Goal: Obtain resource: Obtain resource

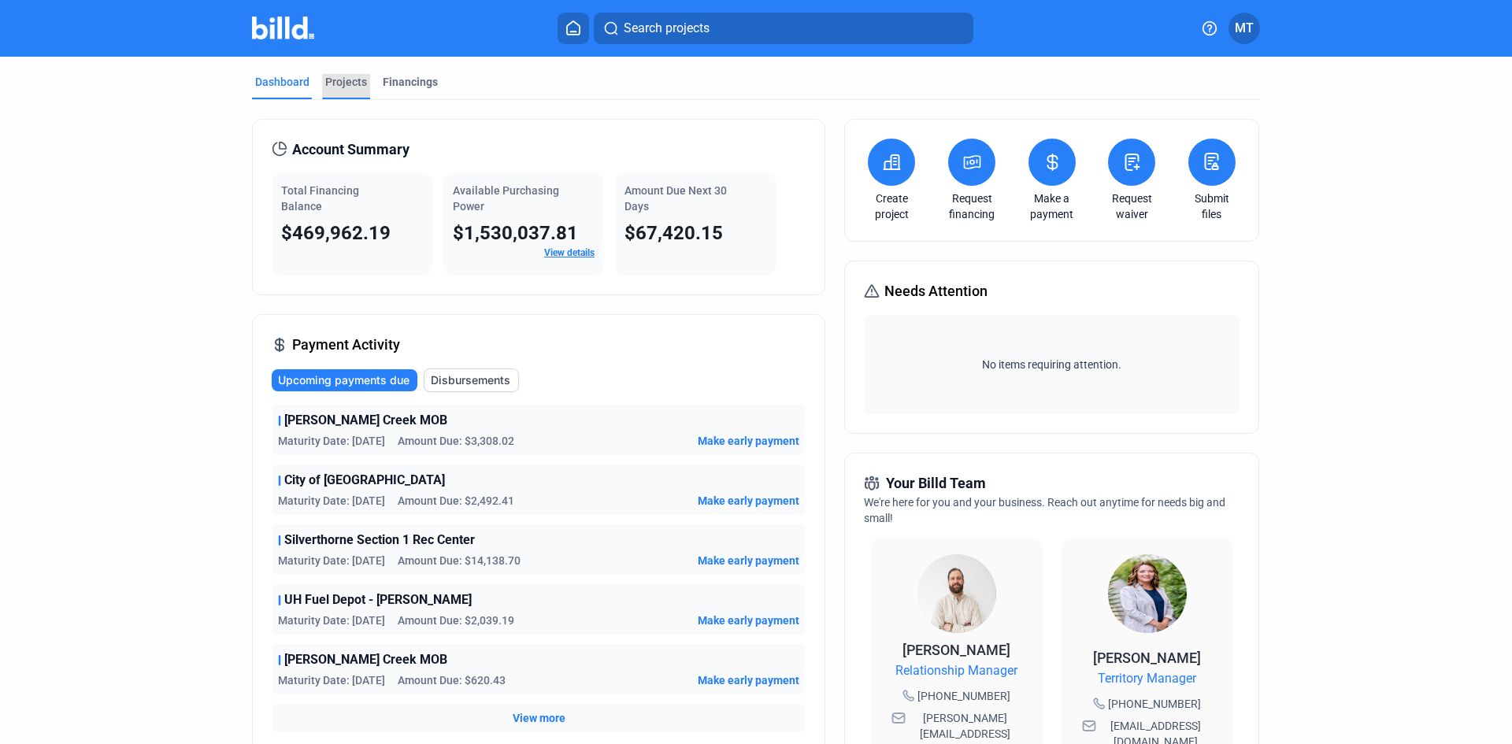
click at [341, 83] on div "Projects" at bounding box center [346, 82] width 42 height 16
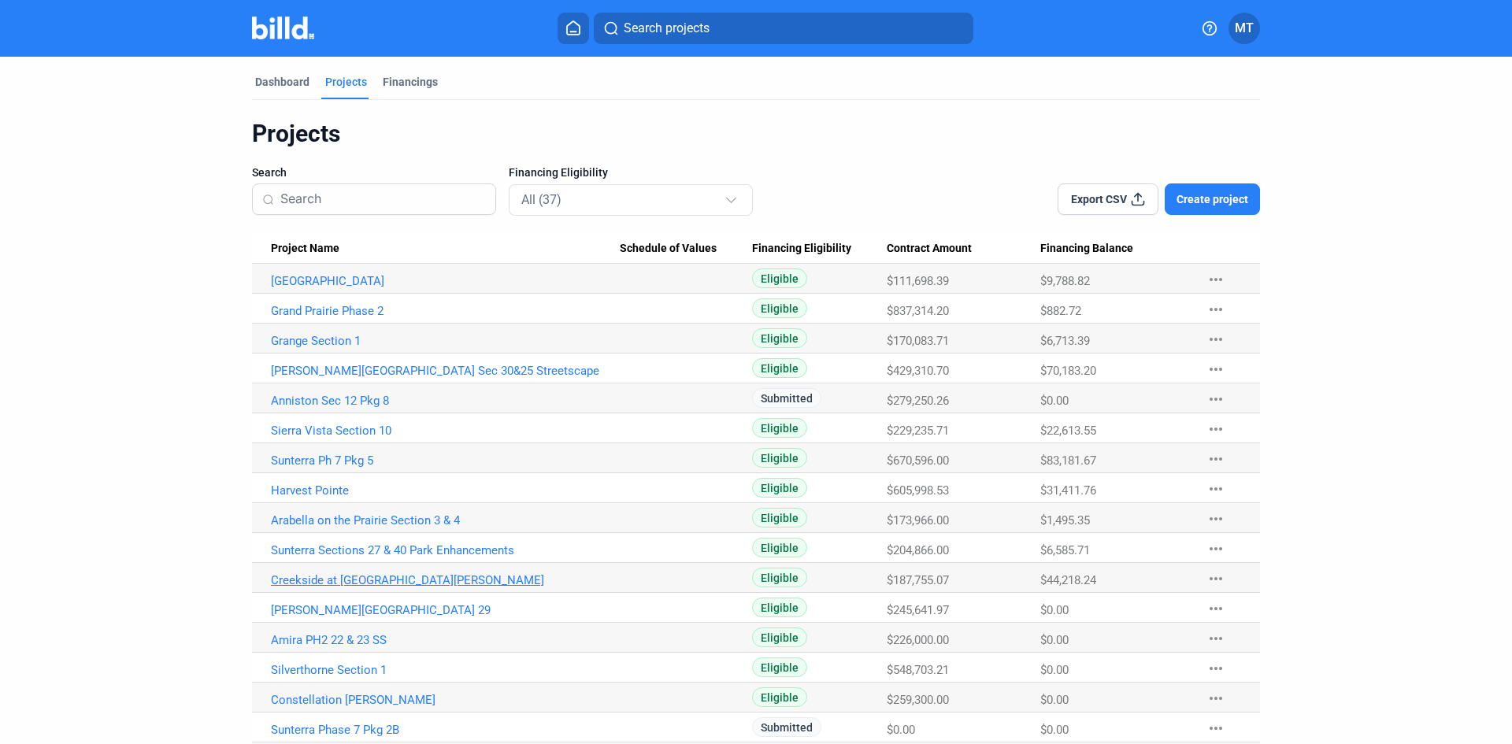
scroll to position [79, 0]
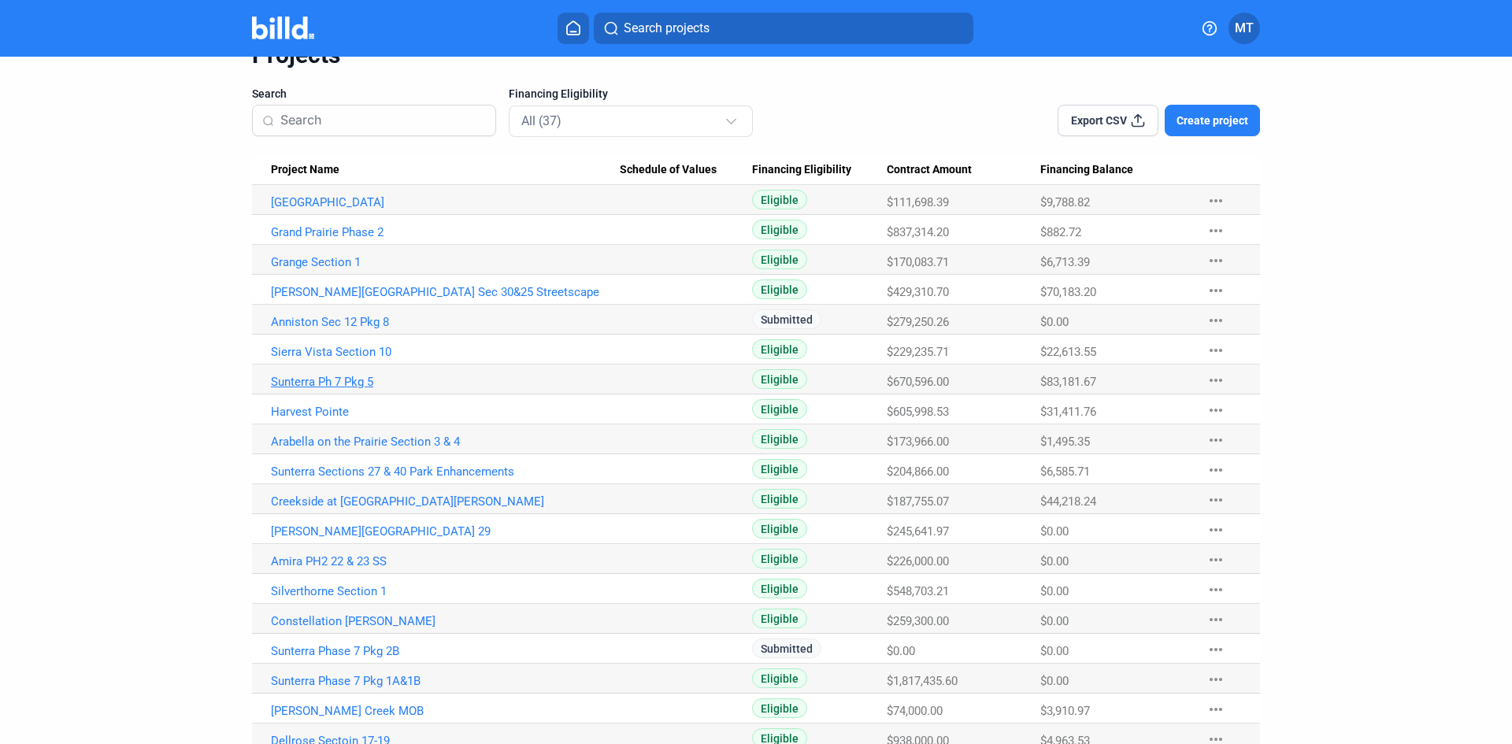
click at [328, 376] on link "Sunterra Ph 7 Pkg 5" at bounding box center [445, 382] width 349 height 14
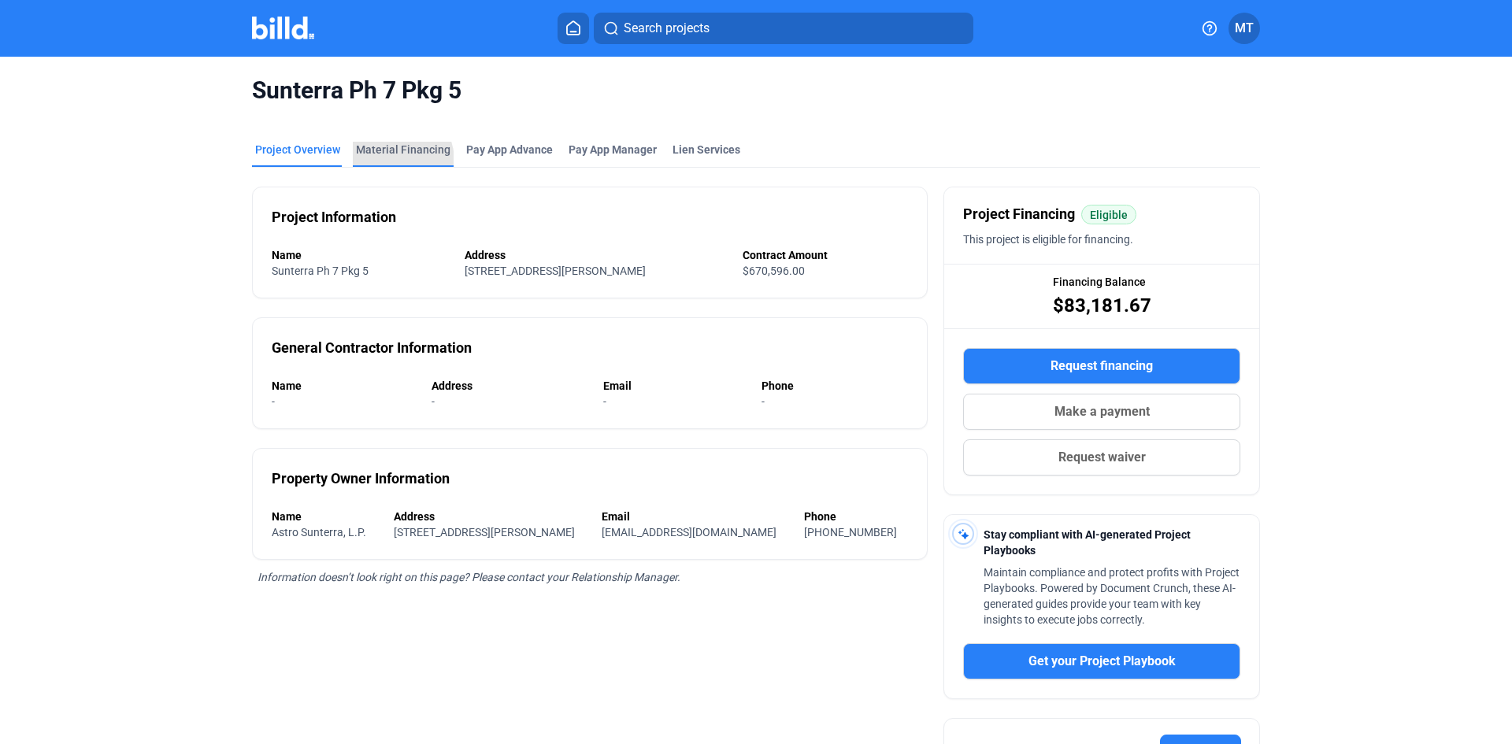
click at [387, 161] on div "Material Financing" at bounding box center [403, 154] width 101 height 25
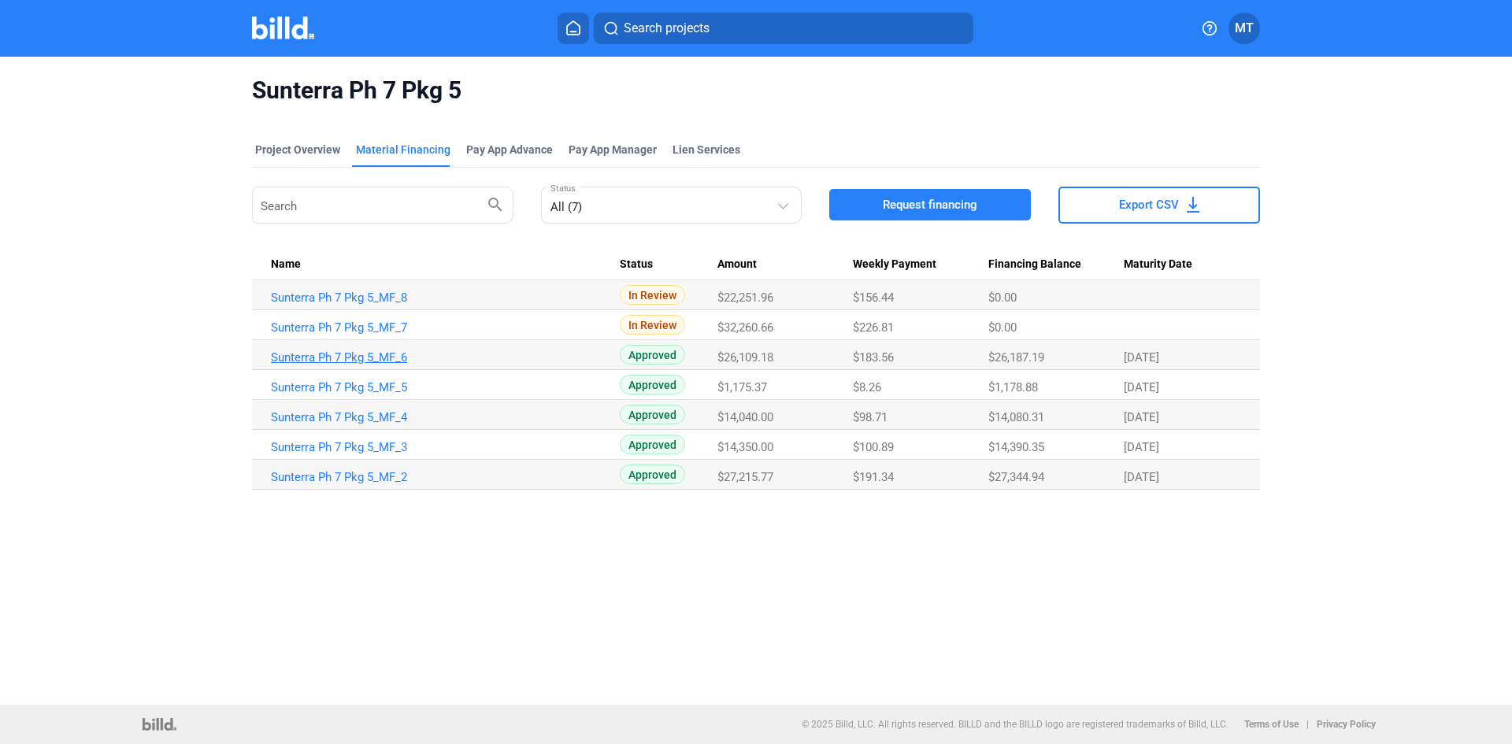
click at [380, 354] on link "Sunterra Ph 7 Pkg 5_MF_6" at bounding box center [445, 357] width 349 height 14
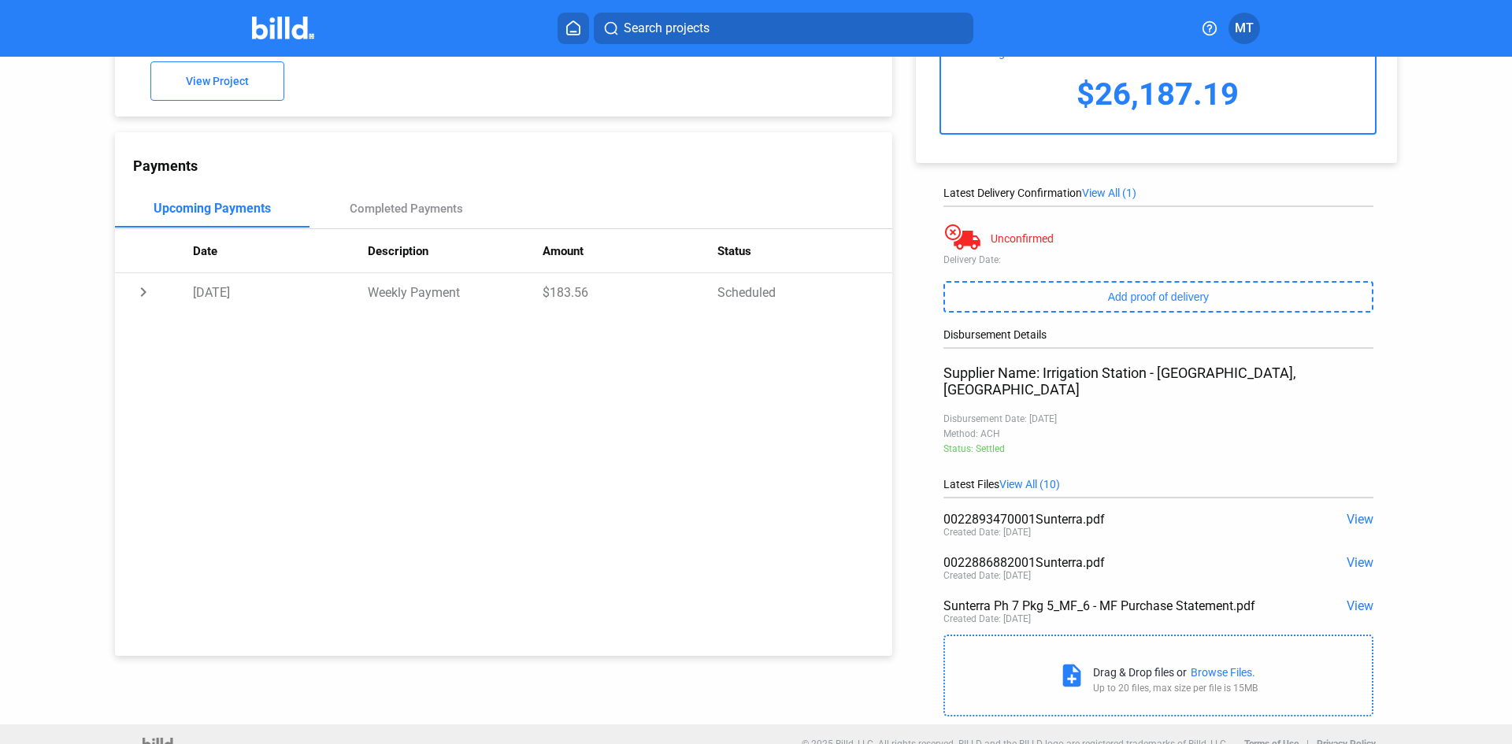
scroll to position [113, 0]
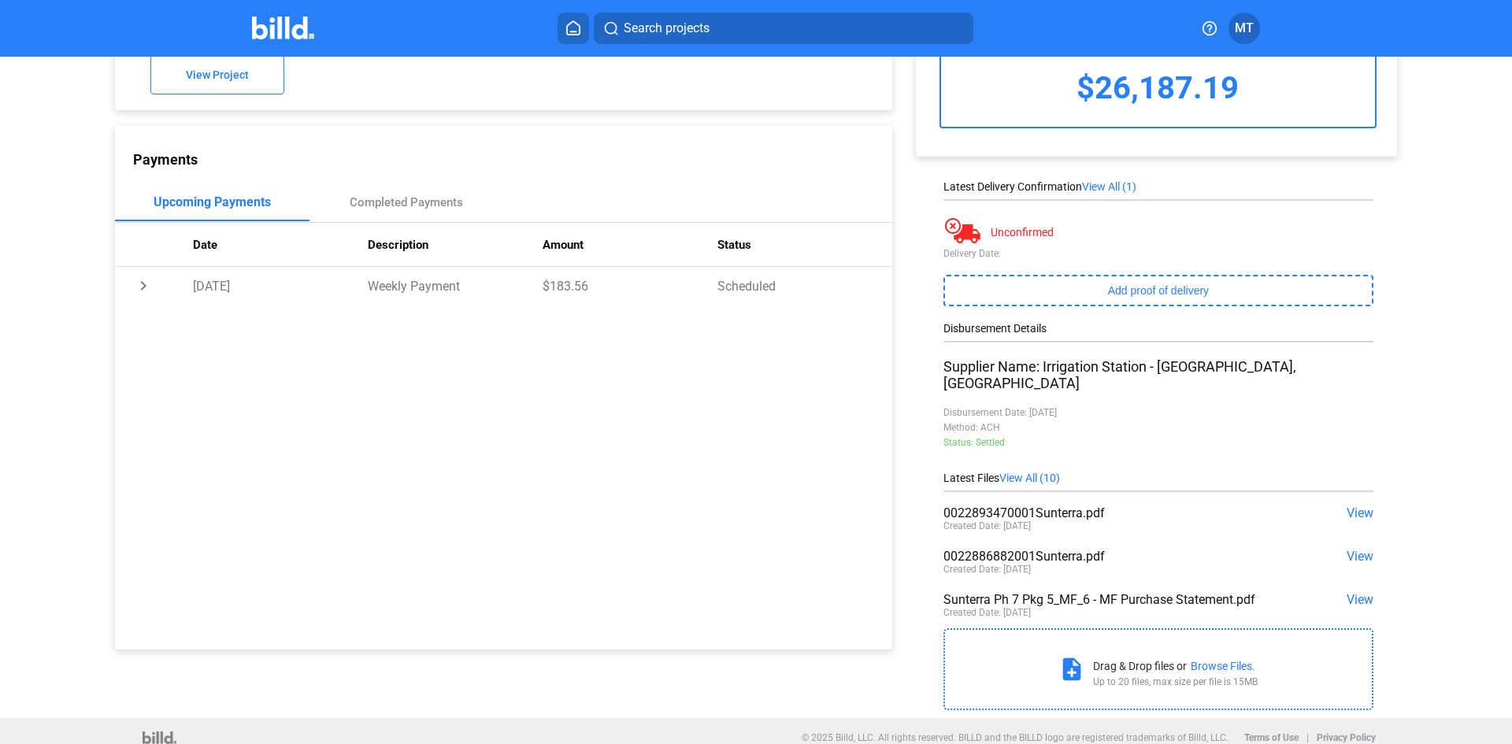
click at [1365, 592] on span "View" at bounding box center [1360, 599] width 27 height 15
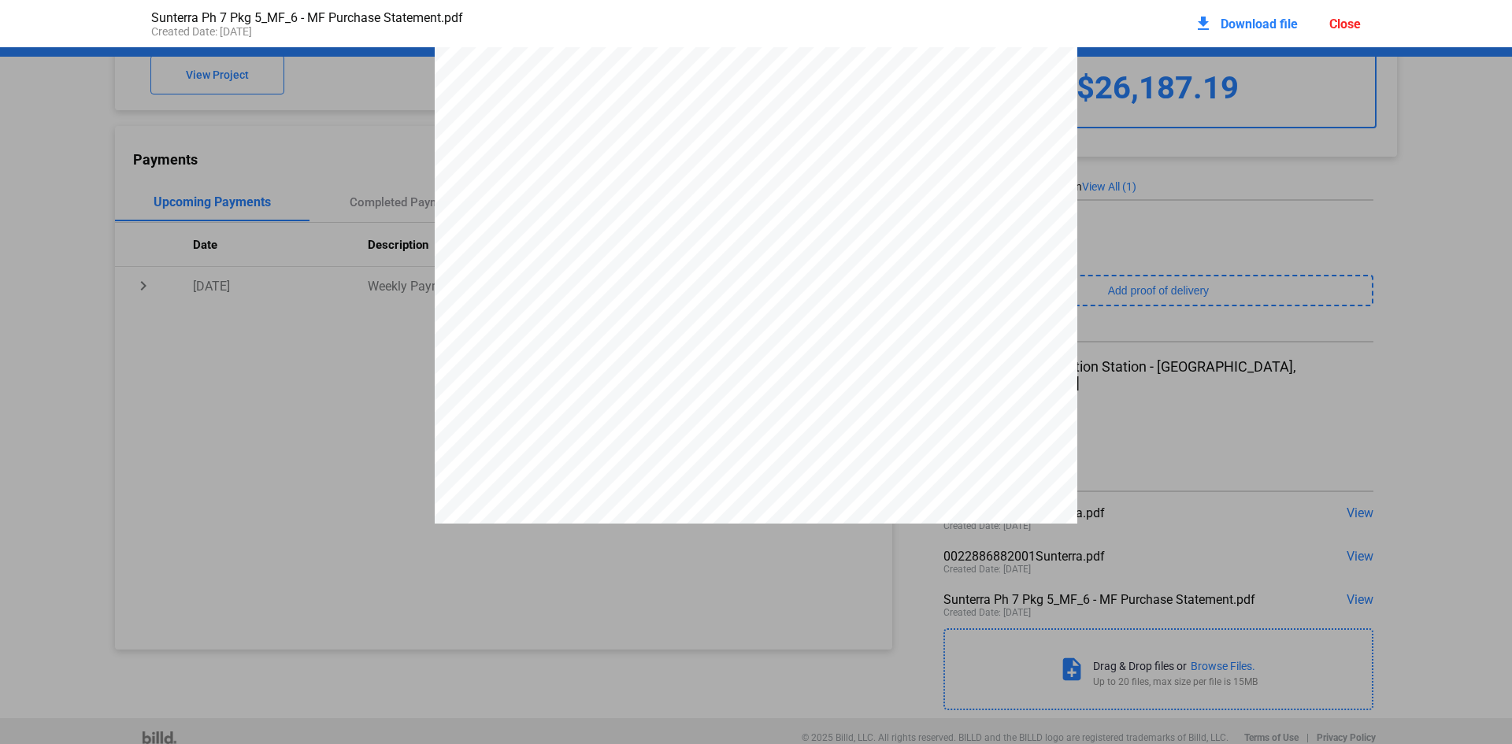
scroll to position [10561, 0]
click at [1350, 28] on div "Close" at bounding box center [1346, 24] width 32 height 15
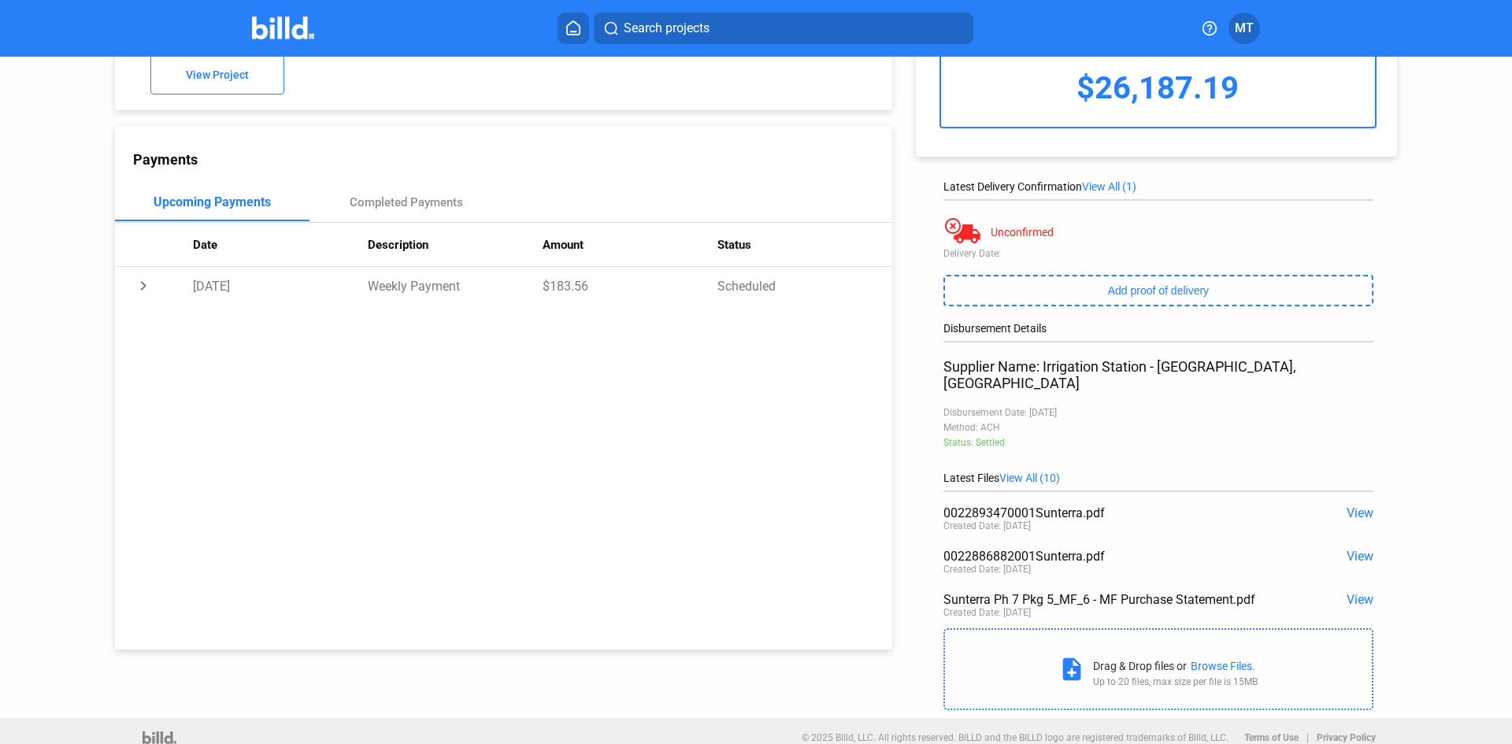
click at [304, 35] on img at bounding box center [283, 28] width 62 height 23
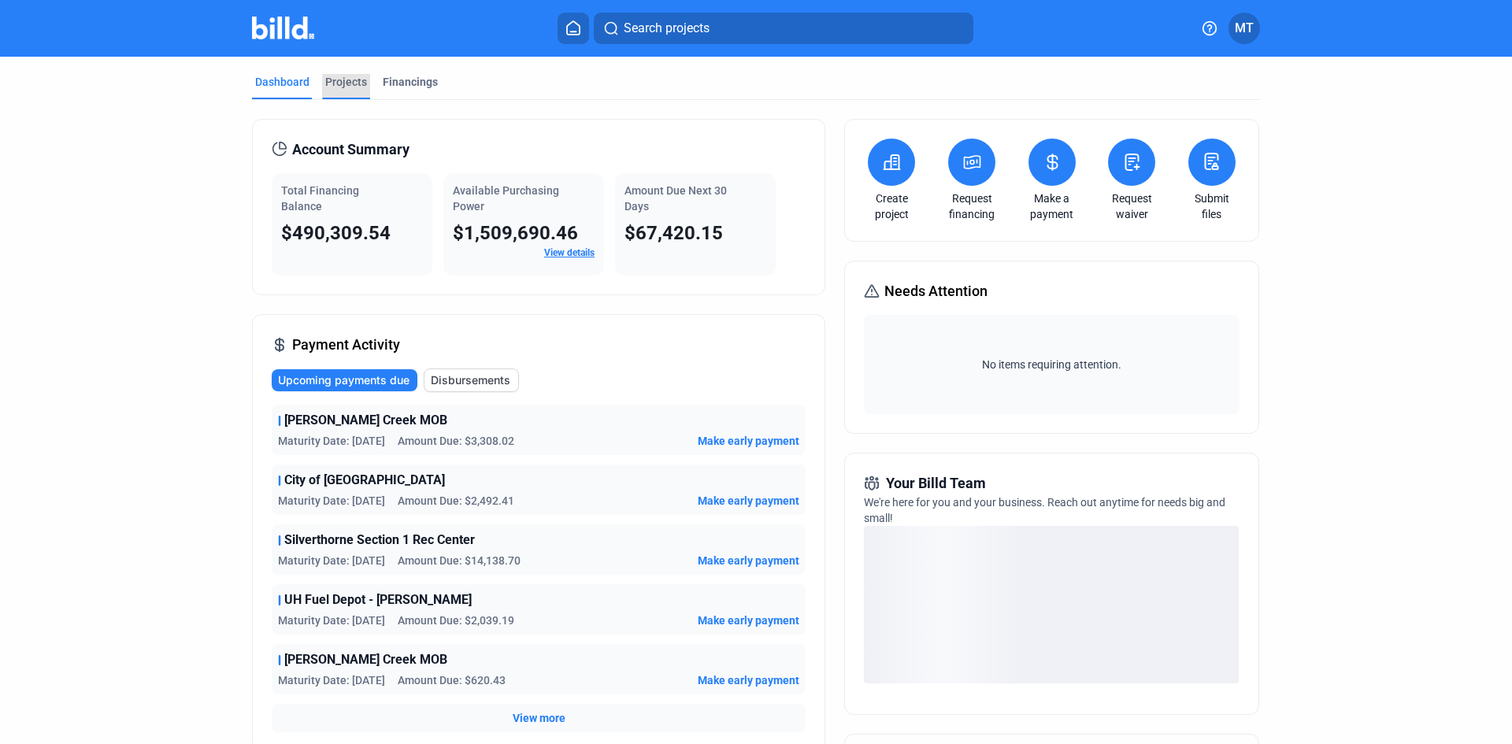
click at [353, 86] on div "Projects" at bounding box center [346, 82] width 42 height 16
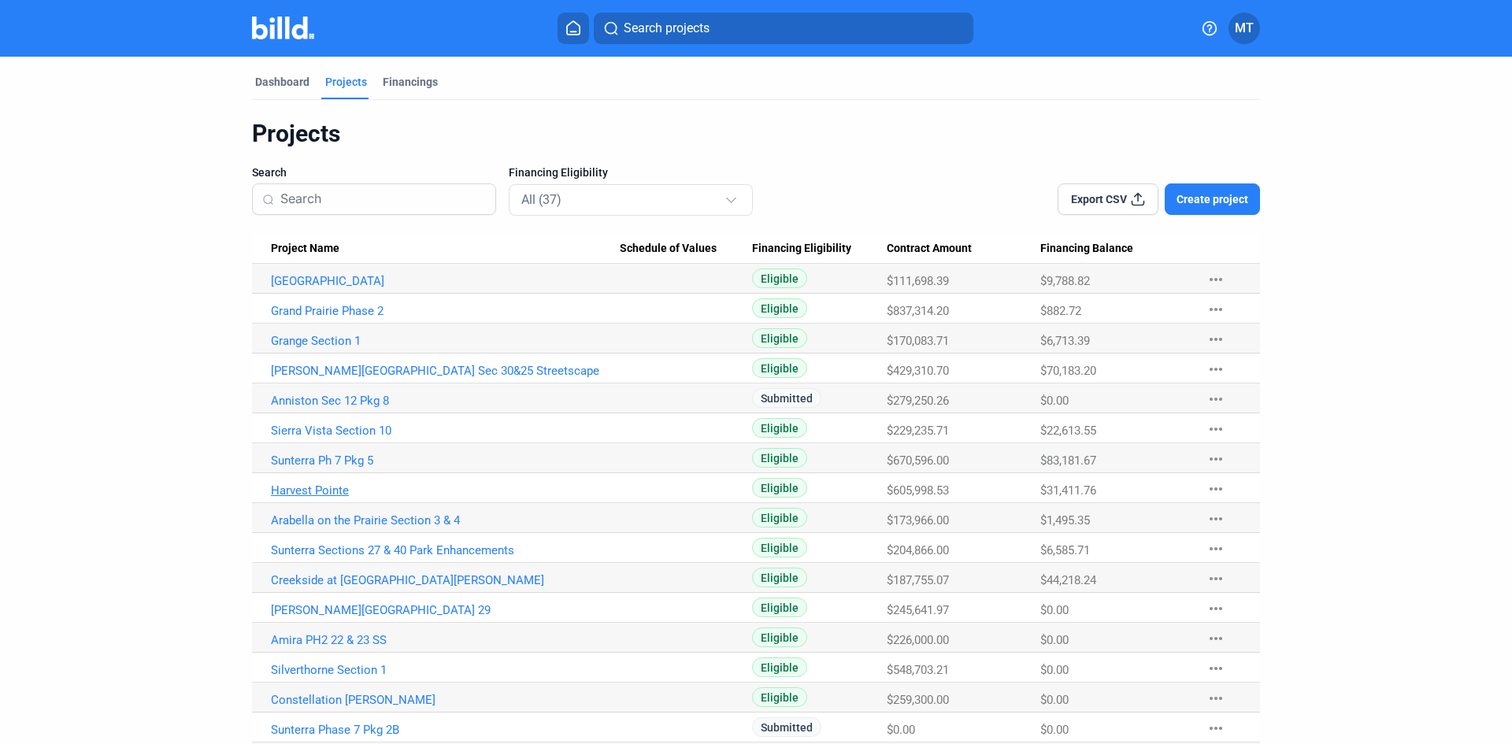
click at [323, 489] on link "Harvest Pointe" at bounding box center [445, 491] width 349 height 14
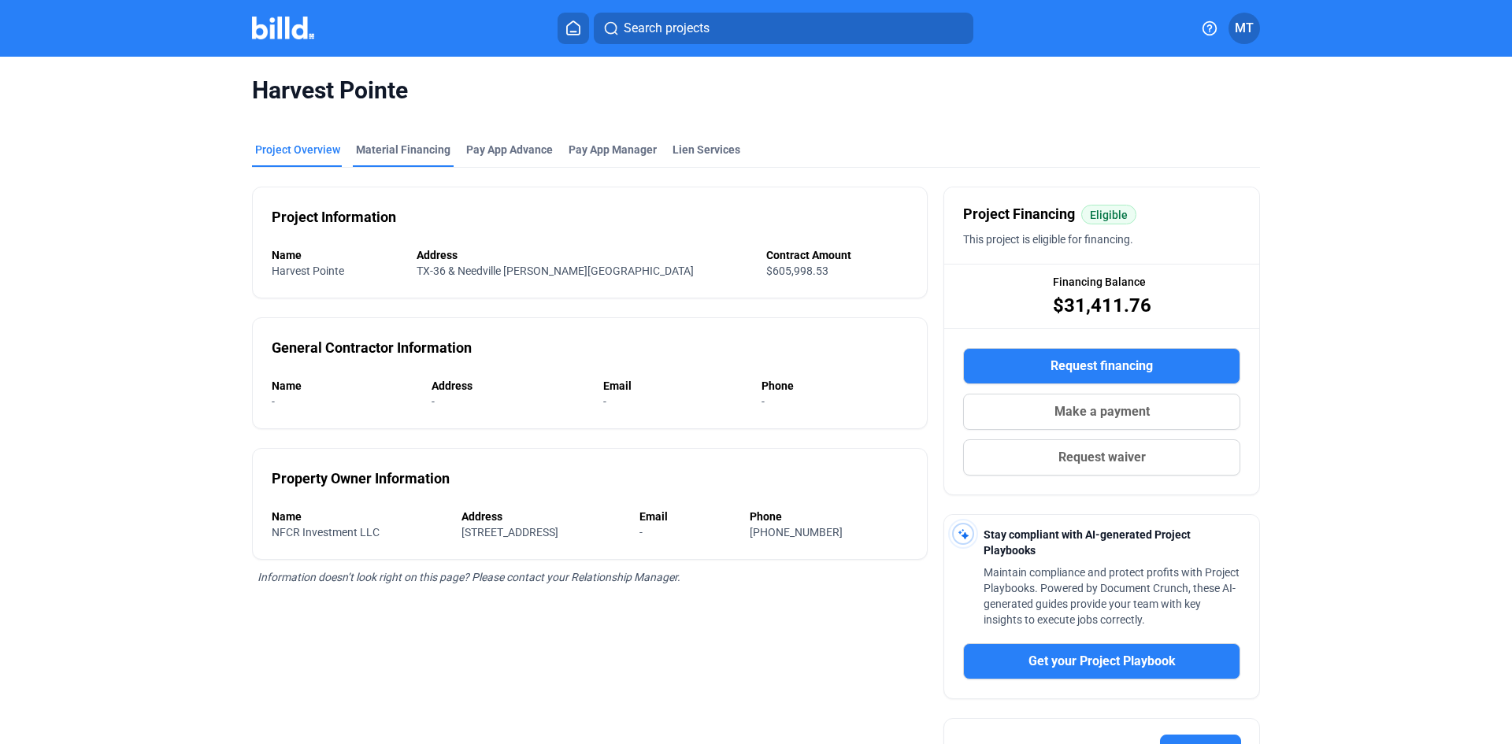
click at [414, 146] on div "Material Financing" at bounding box center [403, 150] width 95 height 16
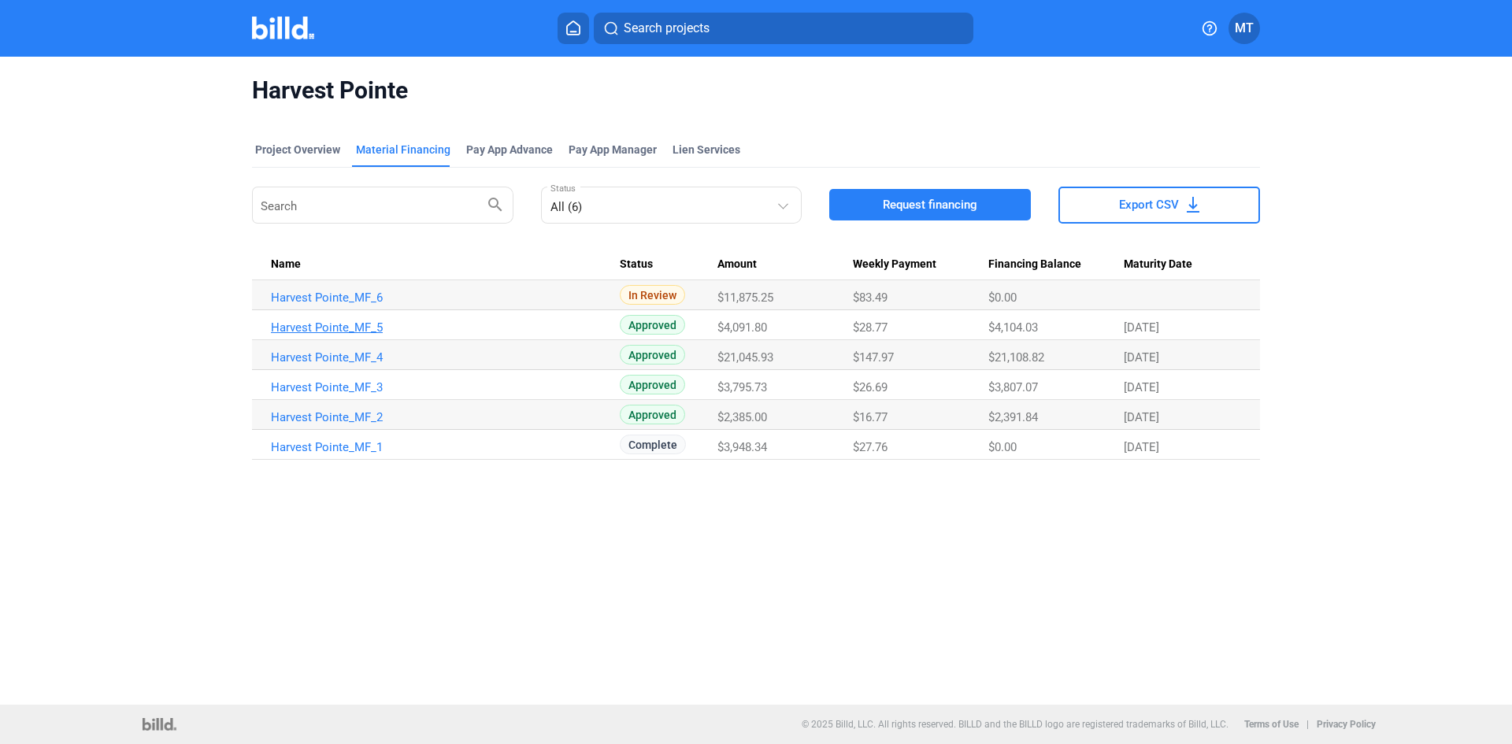
click at [361, 325] on link "Harvest Pointe_MF_5" at bounding box center [445, 328] width 349 height 14
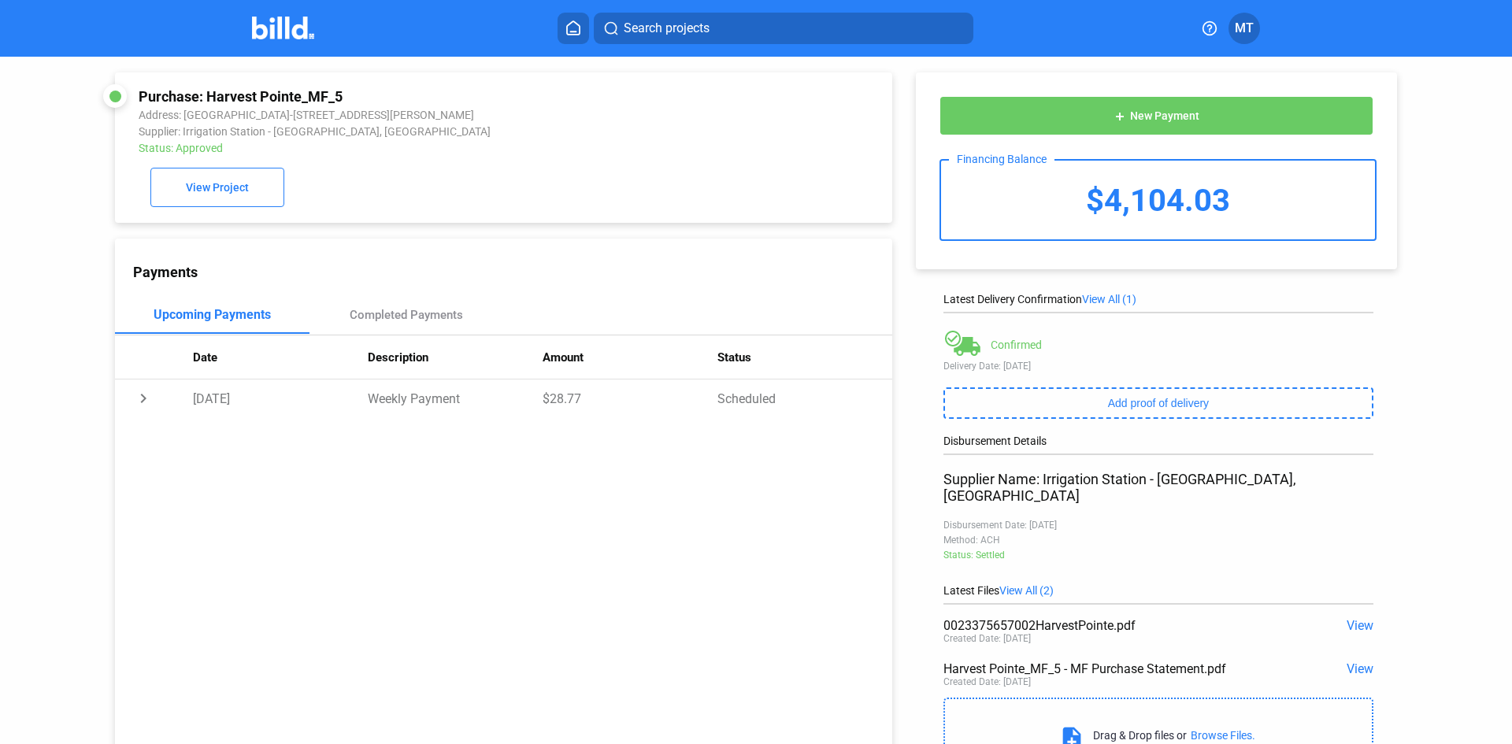
click at [1353, 662] on span "View" at bounding box center [1360, 669] width 27 height 15
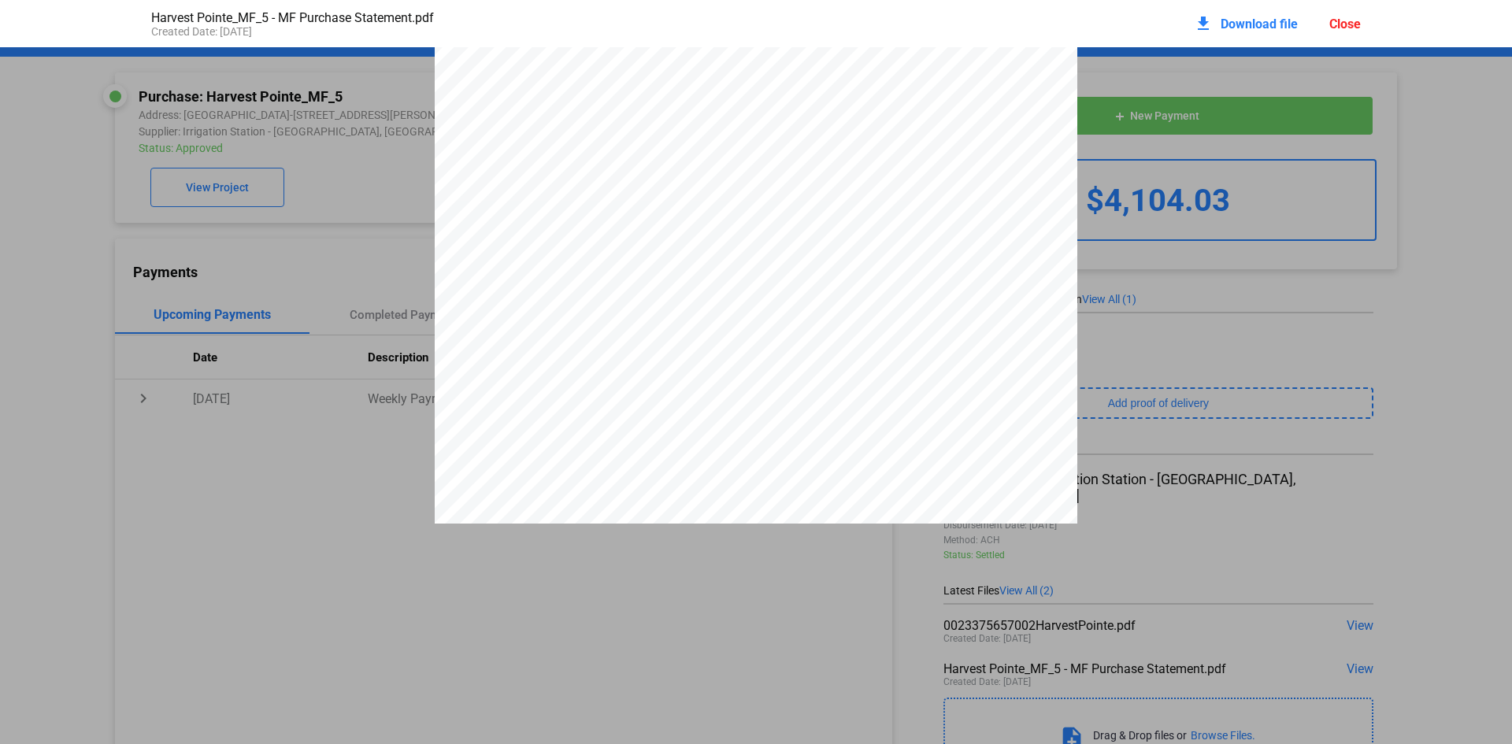
scroll to position [2734, 0]
click at [1332, 23] on div "Close" at bounding box center [1346, 24] width 32 height 15
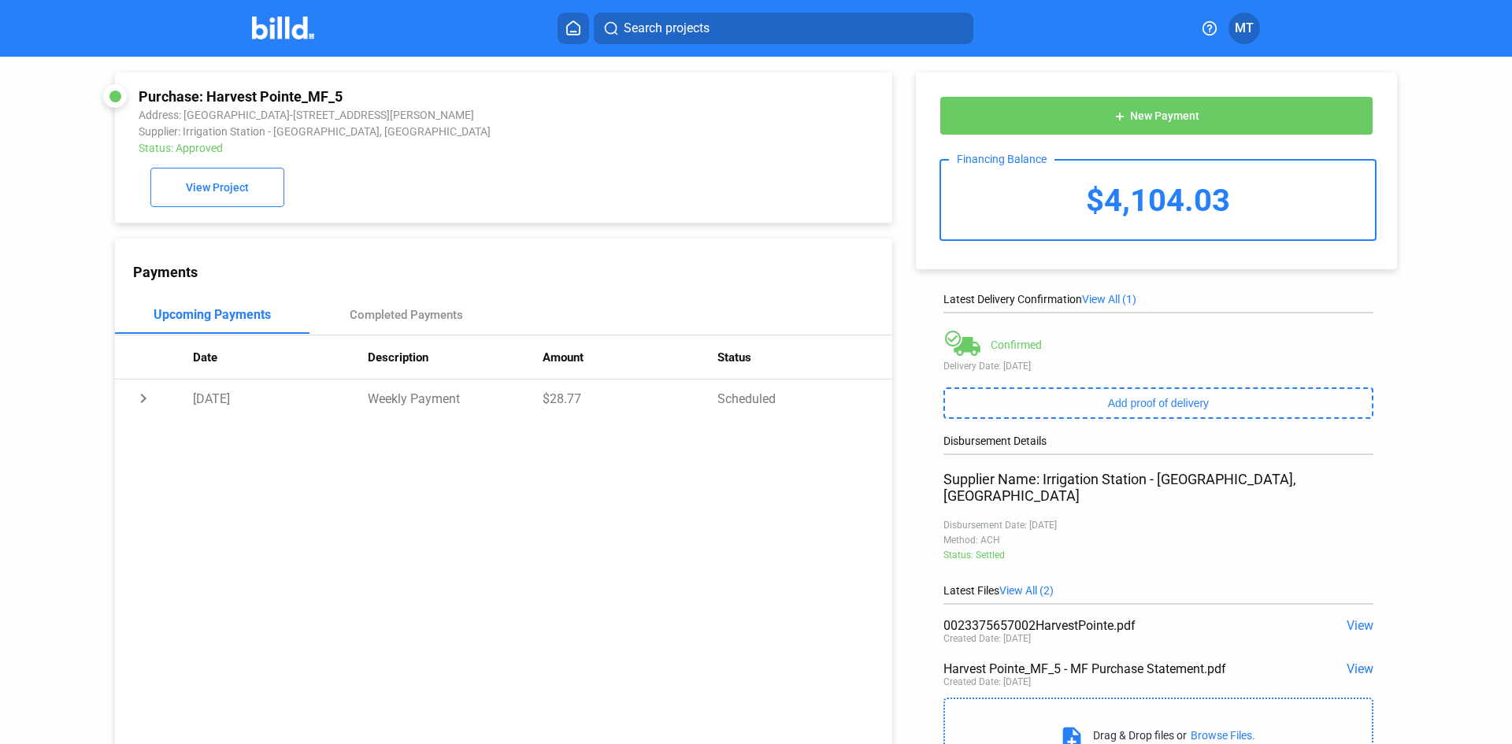
click at [284, 35] on img at bounding box center [283, 28] width 62 height 23
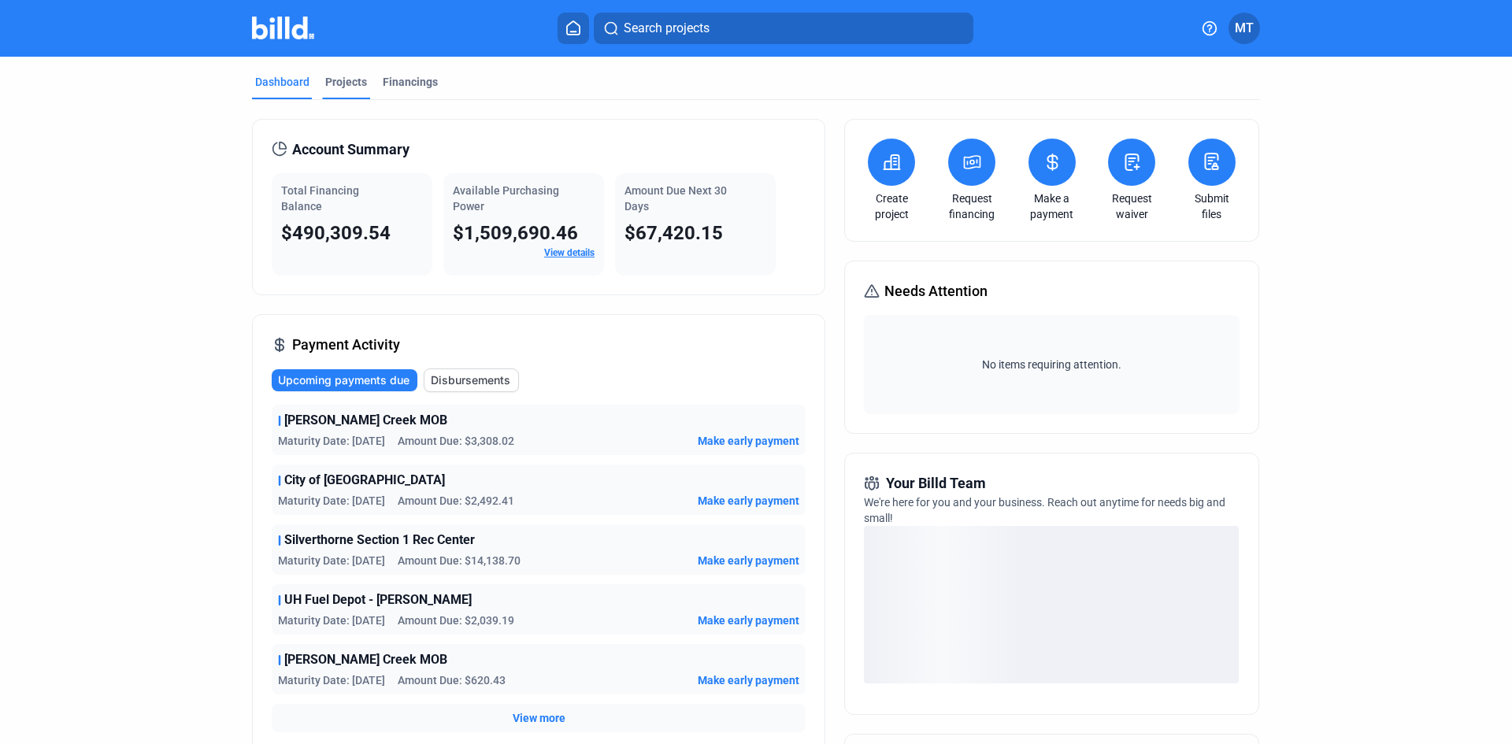
click at [354, 89] on div "Projects" at bounding box center [346, 82] width 42 height 16
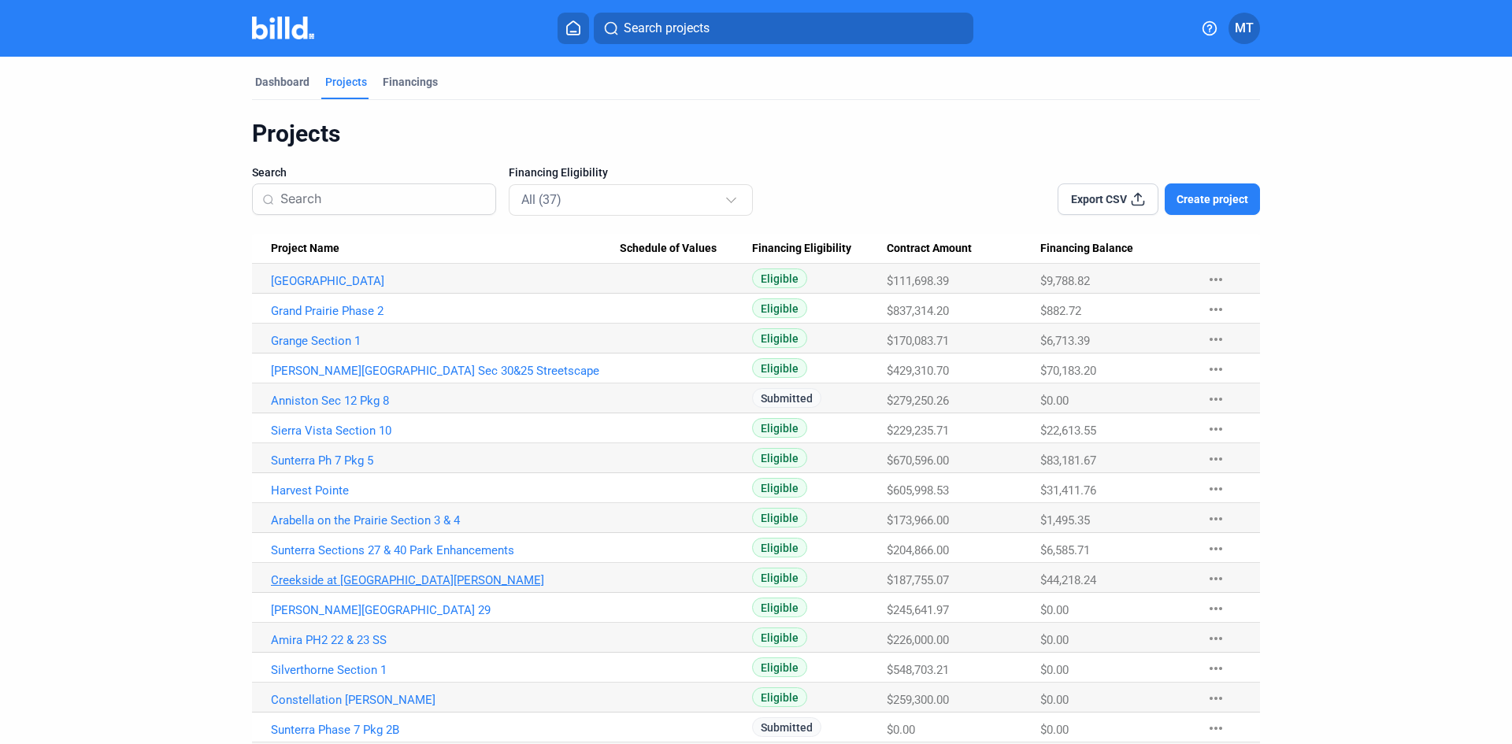
click at [354, 581] on link "Creekside at [GEOGRAPHIC_DATA][PERSON_NAME]" at bounding box center [445, 580] width 349 height 14
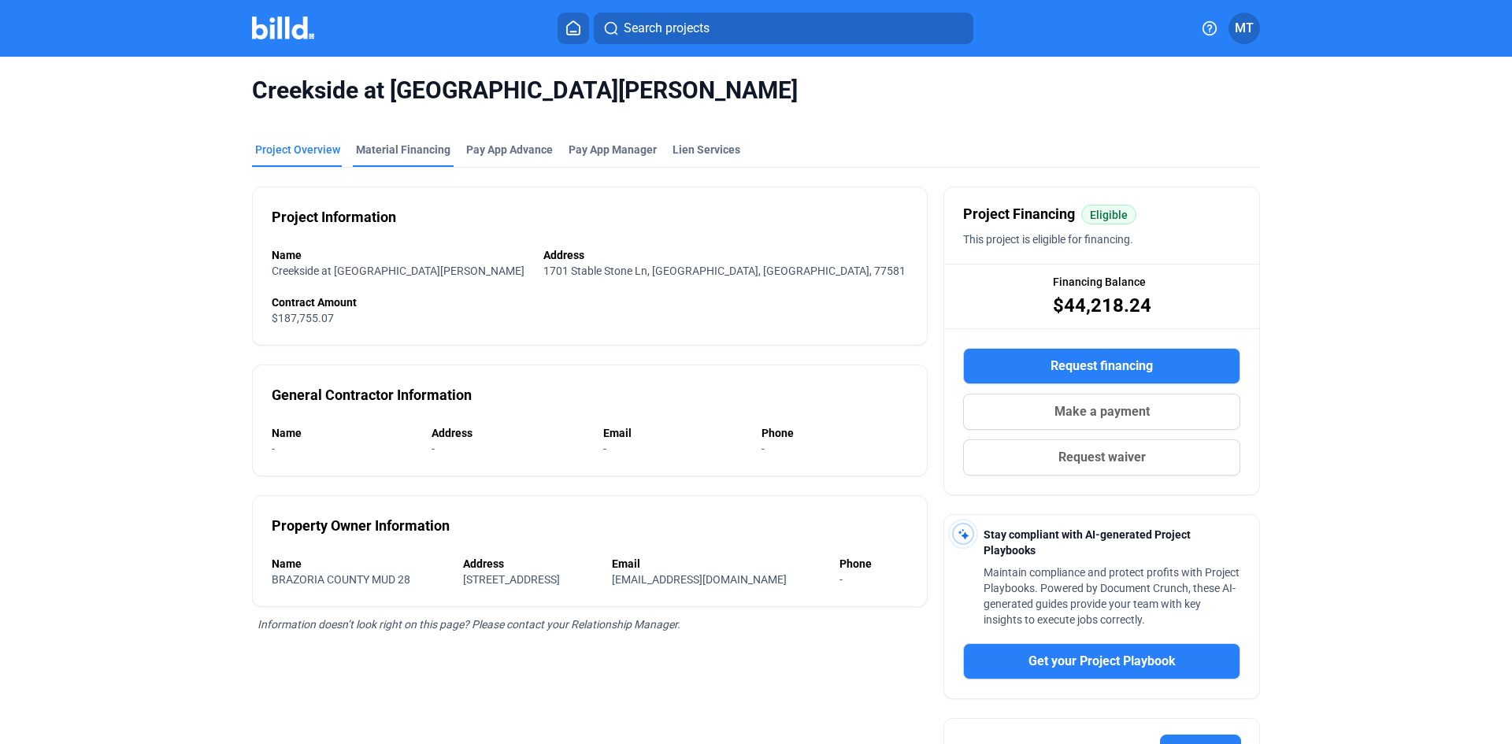
click at [414, 146] on div "Material Financing" at bounding box center [403, 150] width 95 height 16
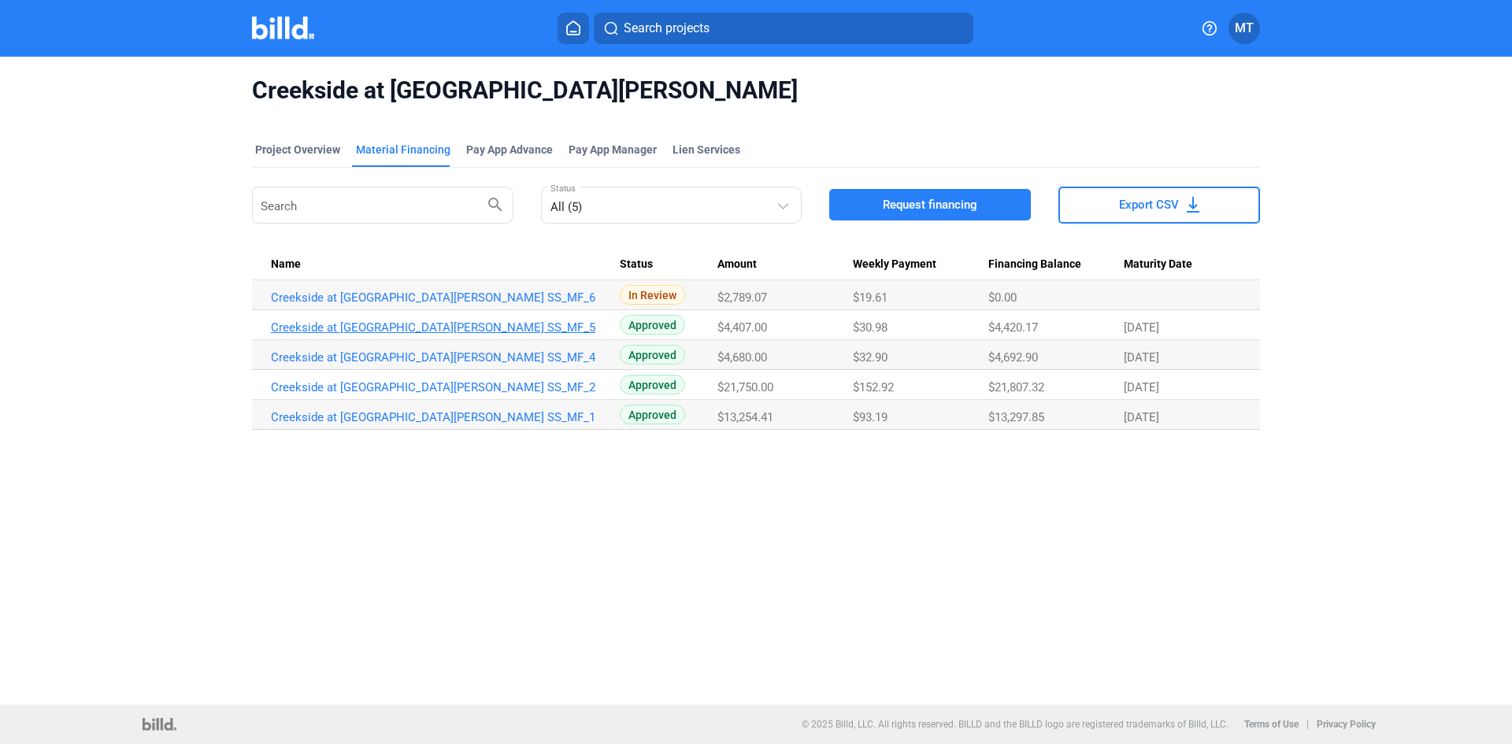
click at [376, 329] on link "Creekside at [GEOGRAPHIC_DATA][PERSON_NAME] SS_MF_5" at bounding box center [445, 328] width 349 height 14
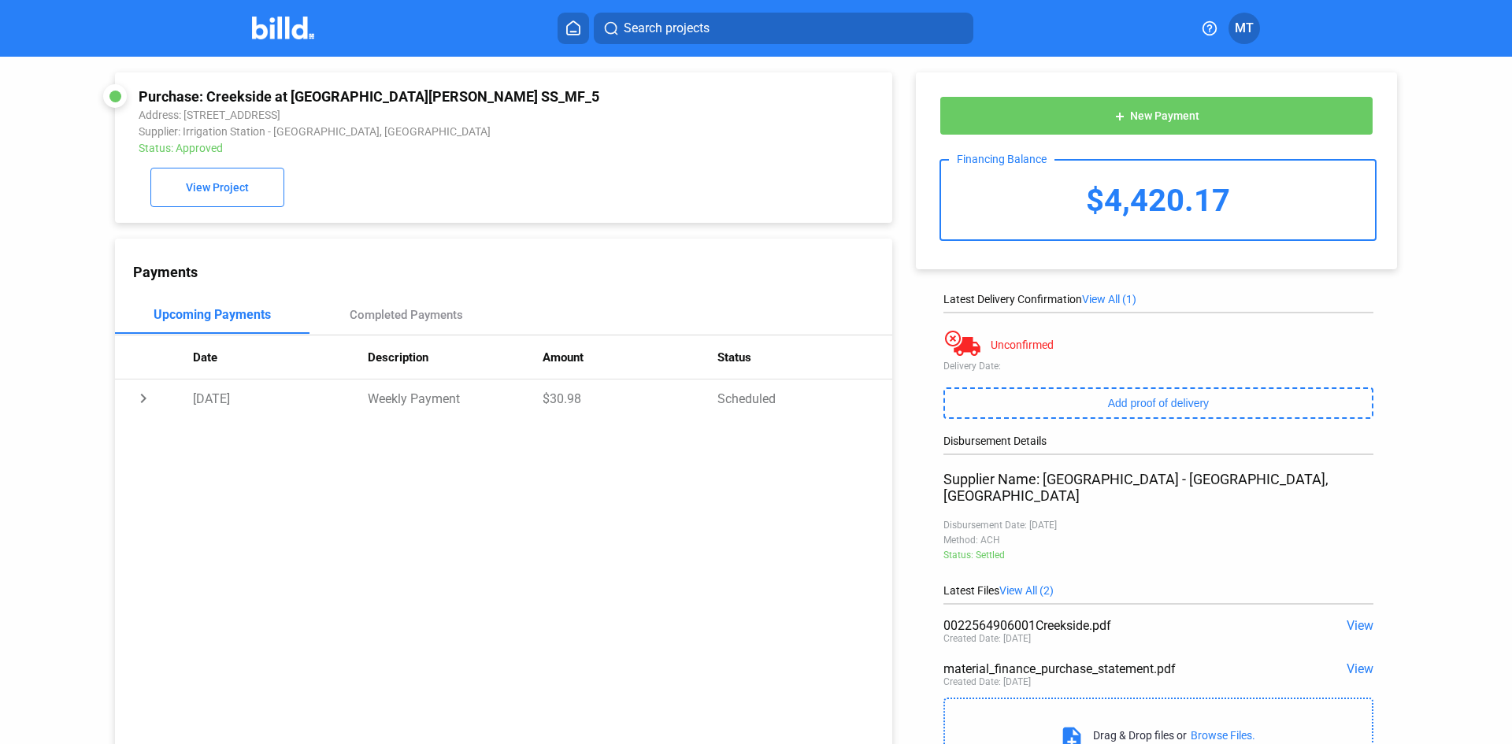
click at [1363, 662] on span "View" at bounding box center [1360, 669] width 27 height 15
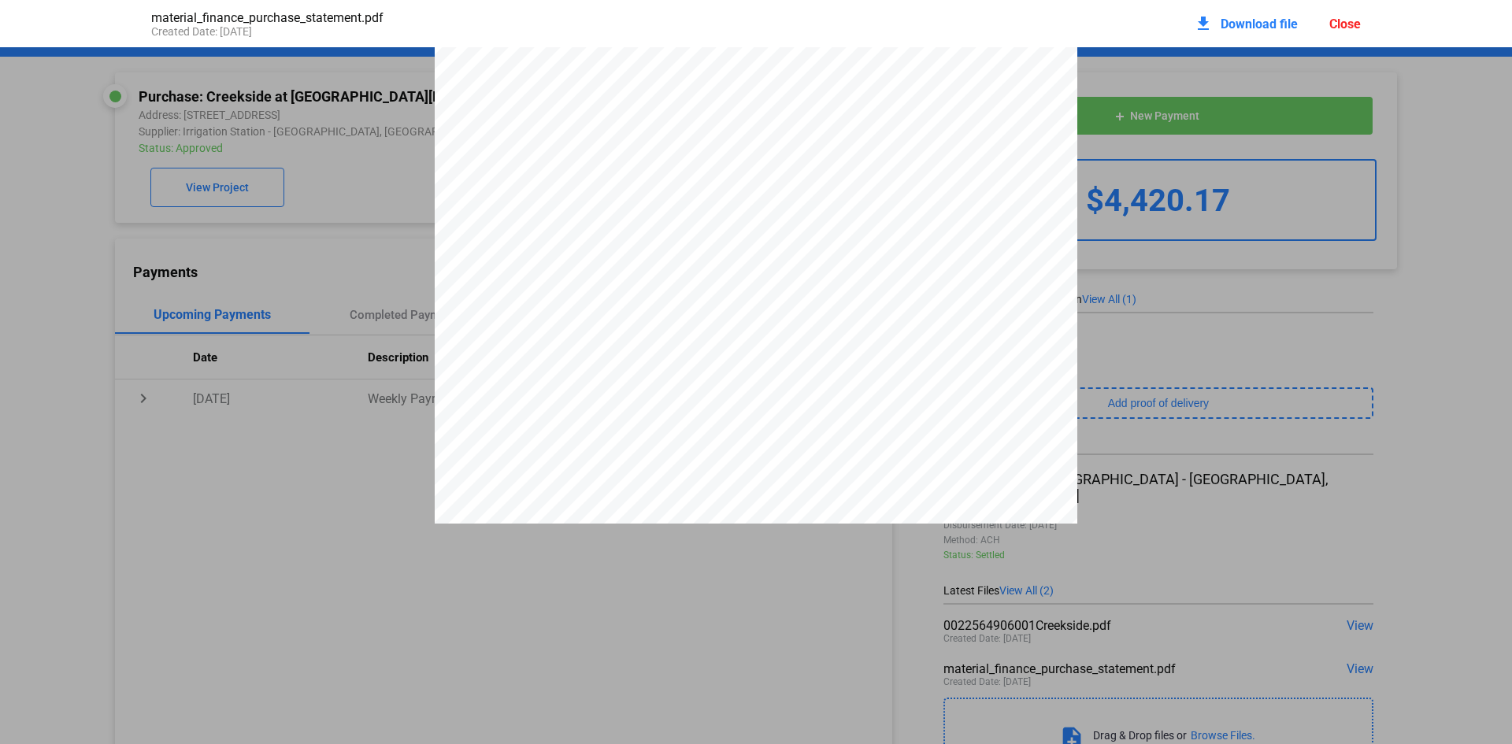
scroll to position [2575, 0]
click at [1346, 23] on div "Close" at bounding box center [1346, 24] width 32 height 15
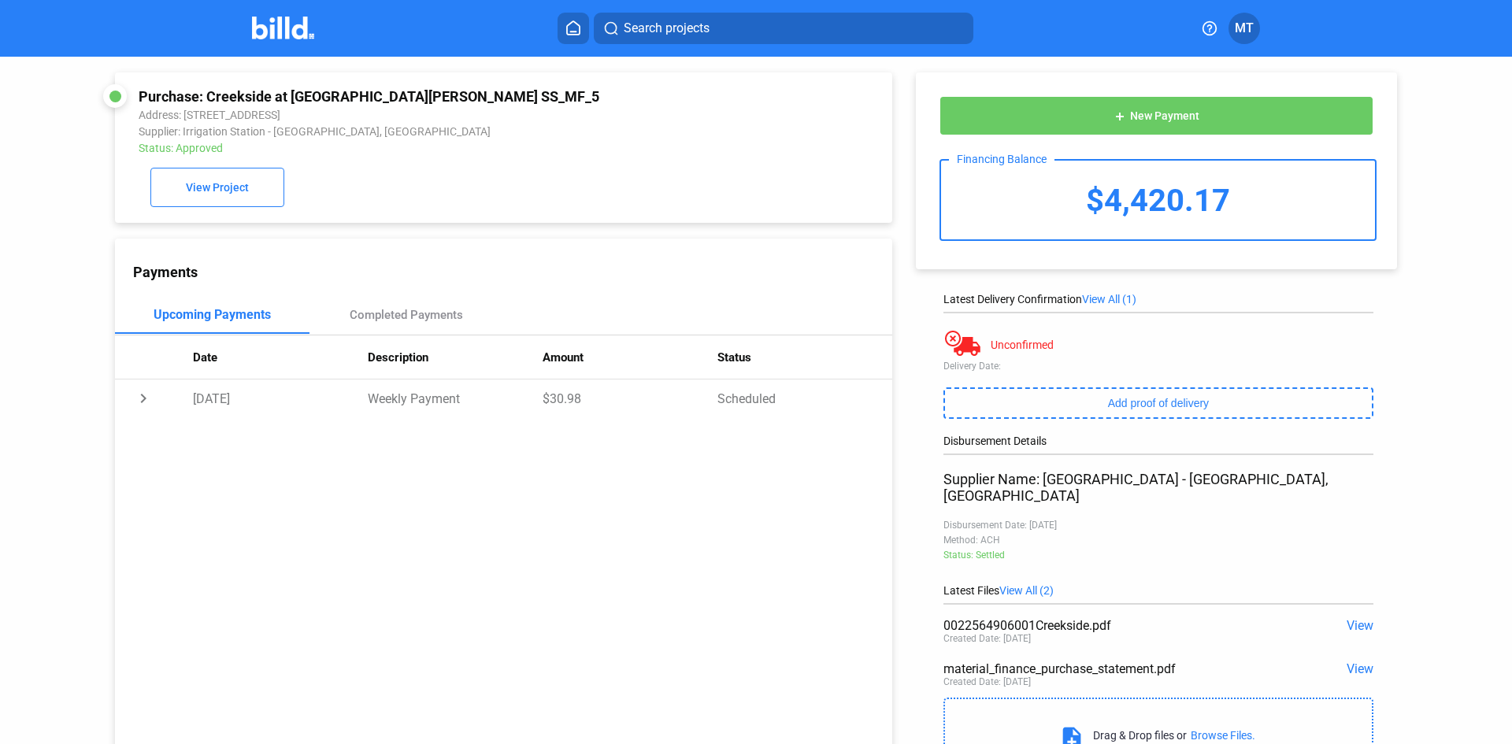
click at [280, 28] on img at bounding box center [283, 28] width 62 height 23
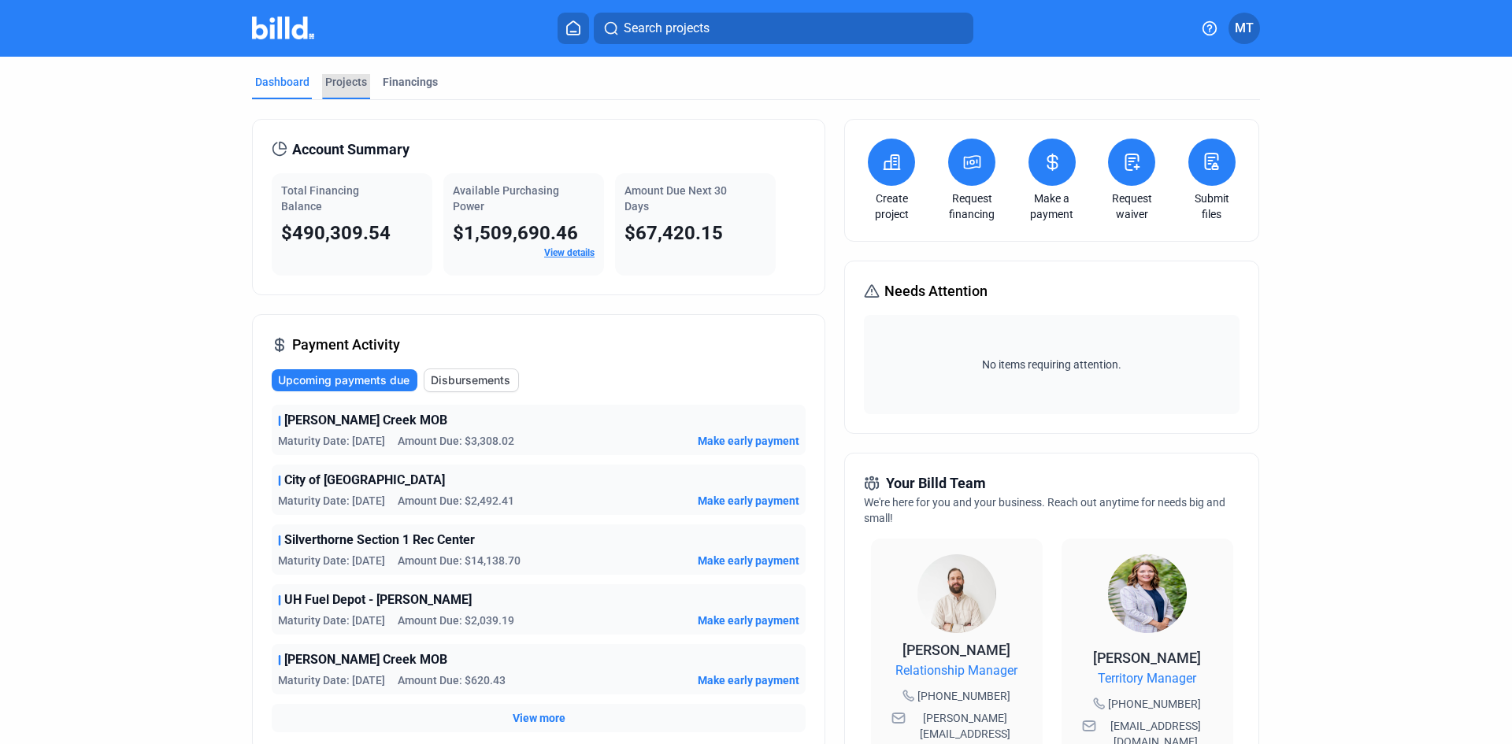
click at [332, 82] on div "Projects" at bounding box center [346, 82] width 42 height 16
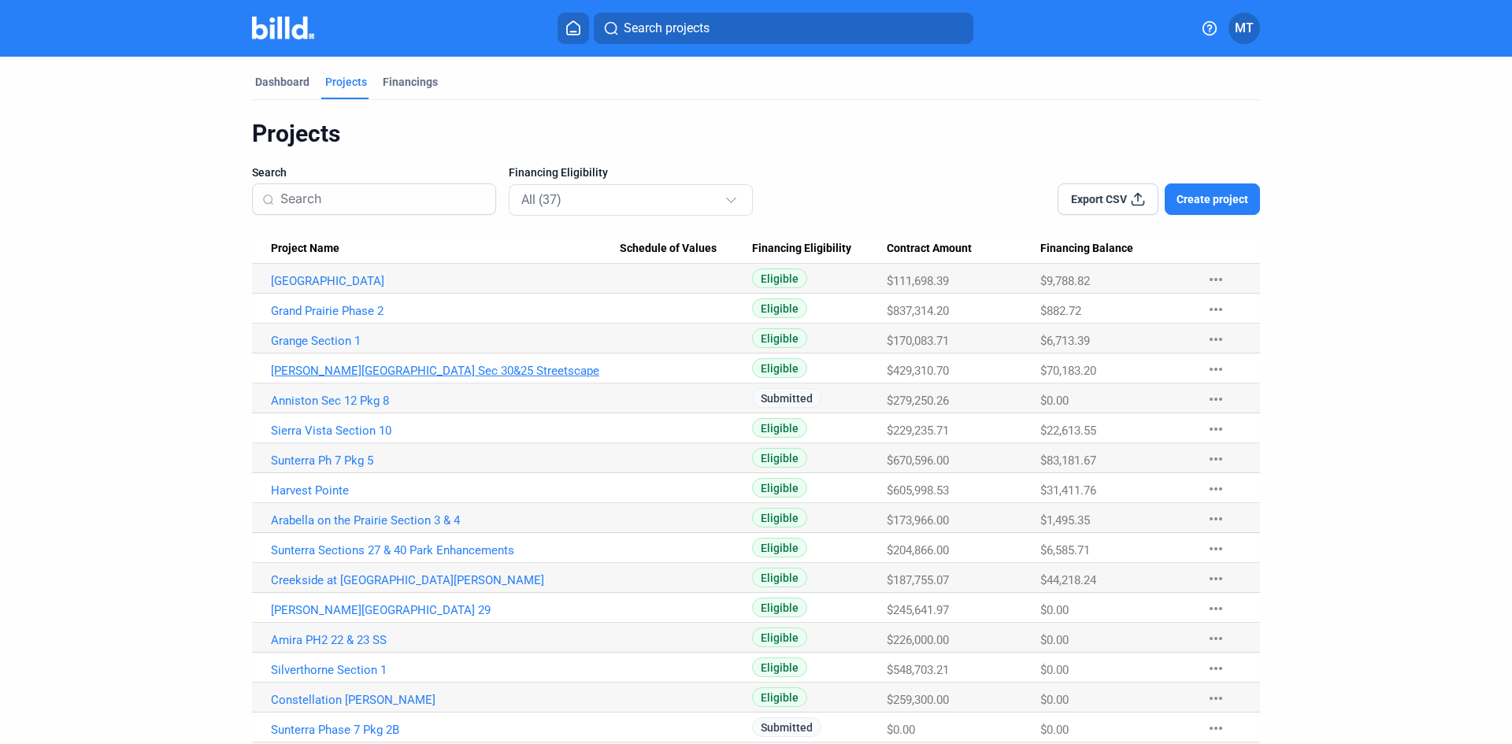
click at [422, 369] on link "[PERSON_NAME][GEOGRAPHIC_DATA] Sec 30&25 Streetscape" at bounding box center [445, 371] width 349 height 14
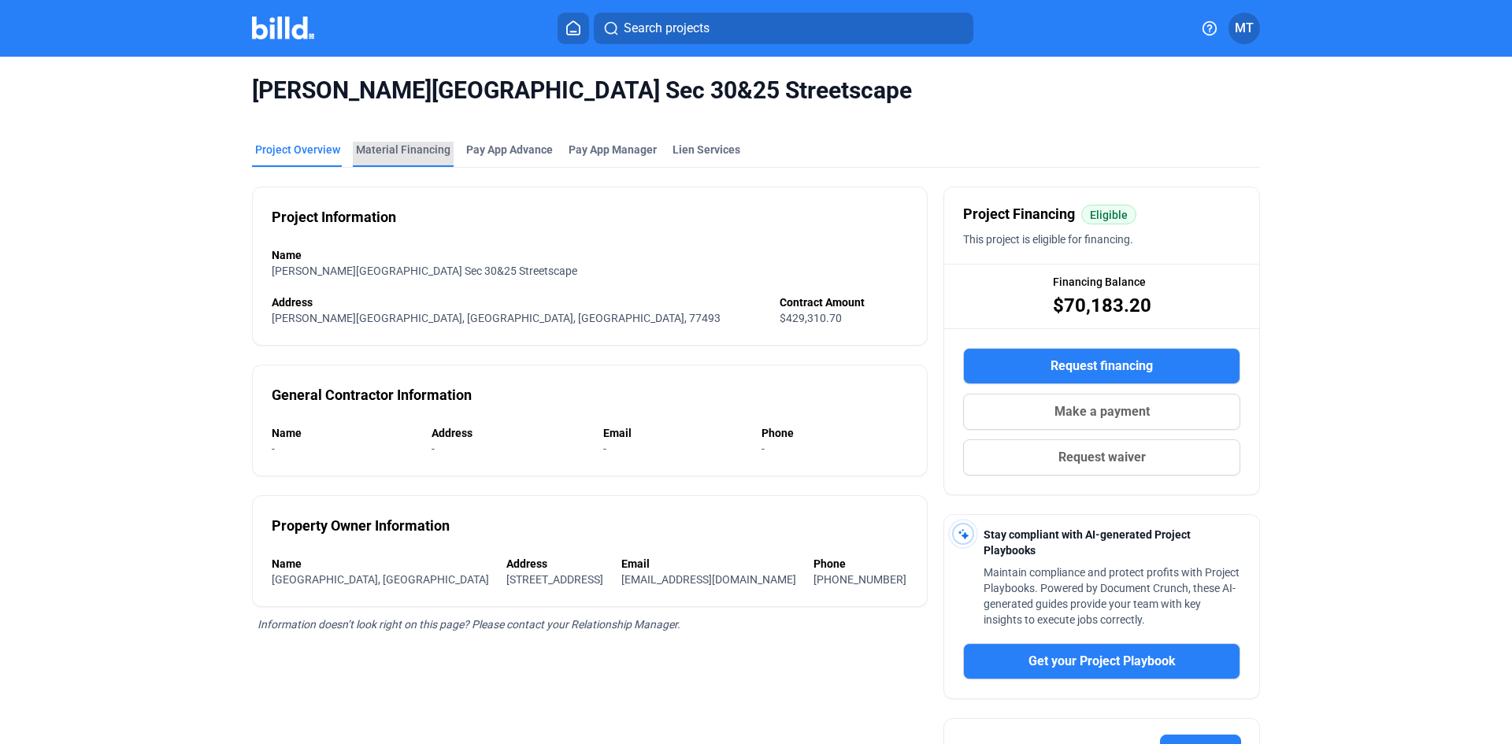
click at [422, 152] on div "Material Financing" at bounding box center [403, 150] width 95 height 16
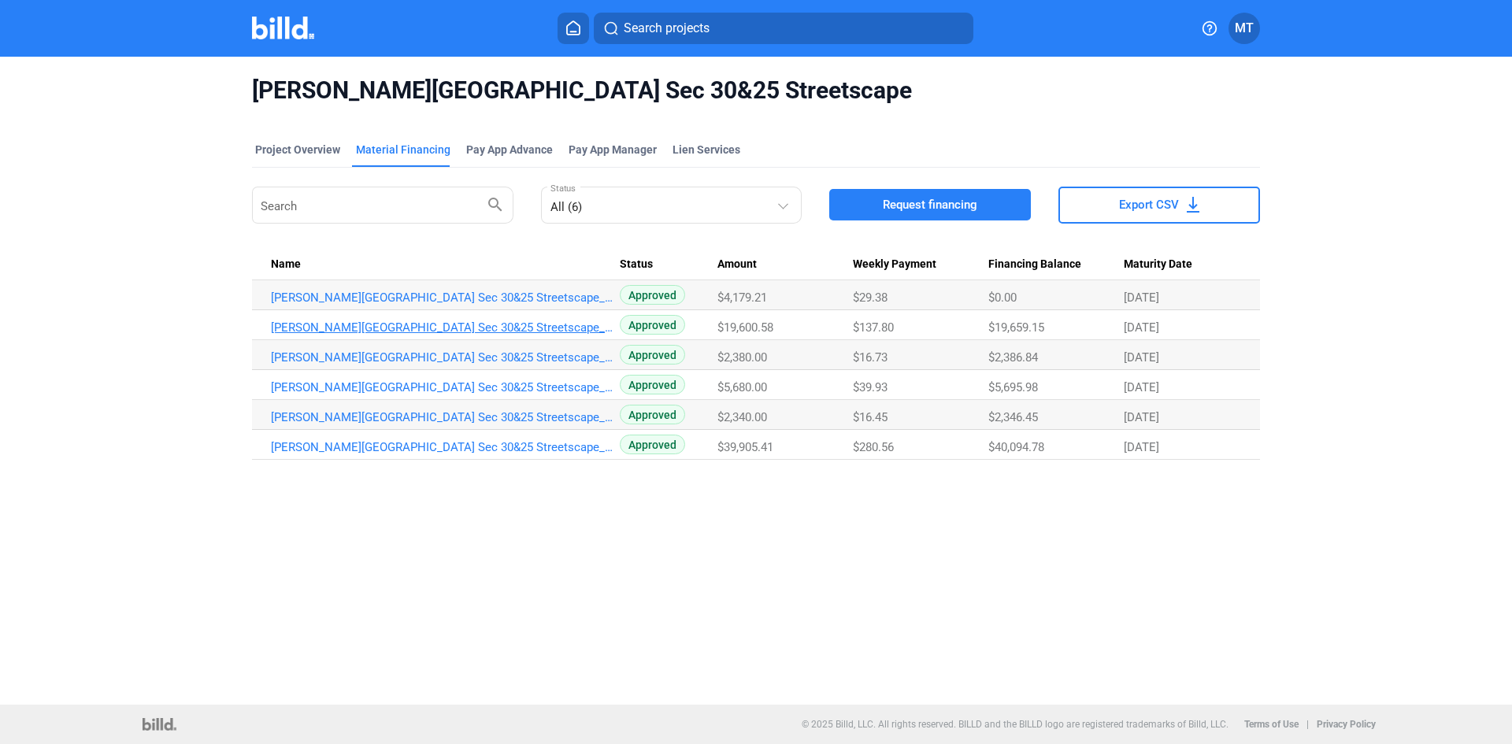
click at [459, 332] on link "[PERSON_NAME][GEOGRAPHIC_DATA] Sec 30&25 Streetscape_MF_5" at bounding box center [445, 328] width 349 height 14
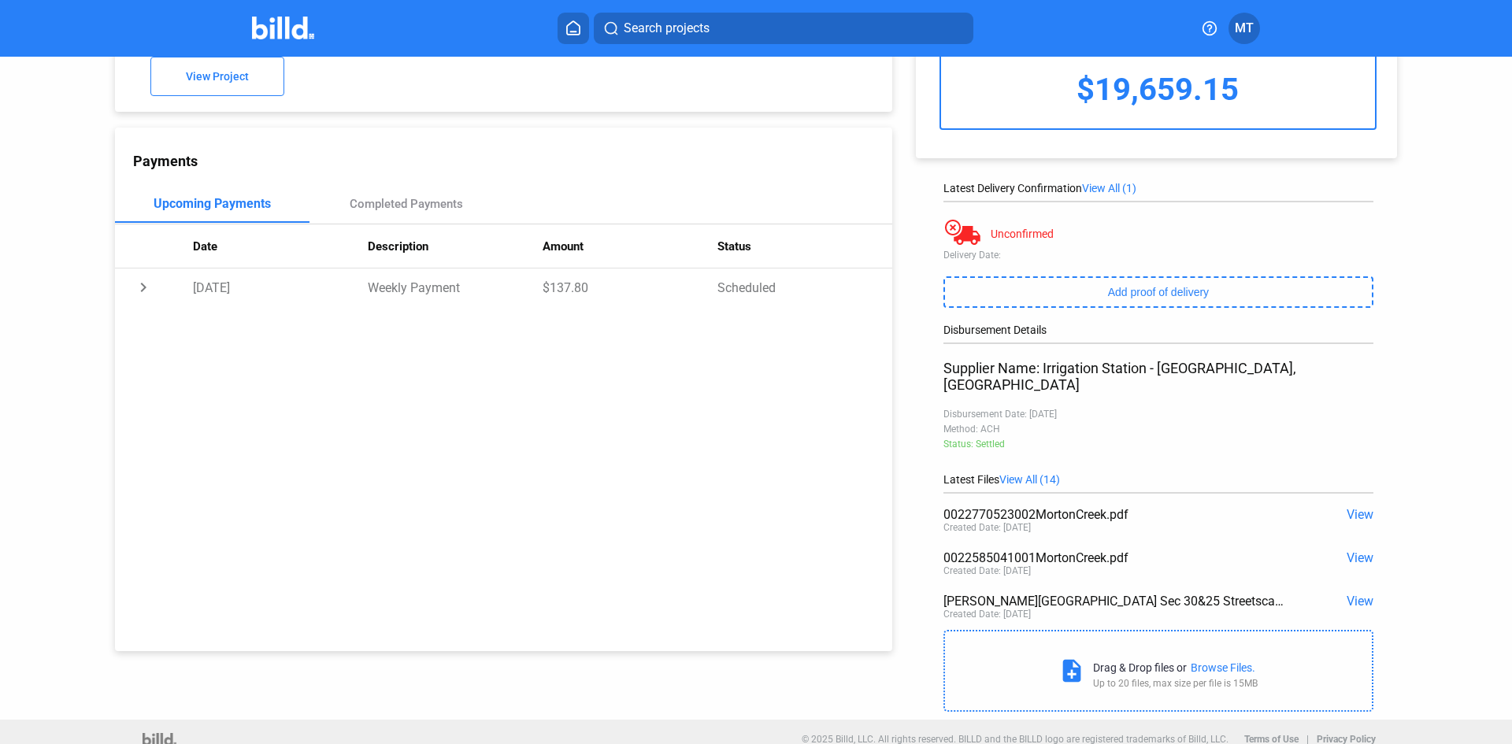
scroll to position [113, 0]
click at [1348, 592] on span "View" at bounding box center [1360, 599] width 27 height 15
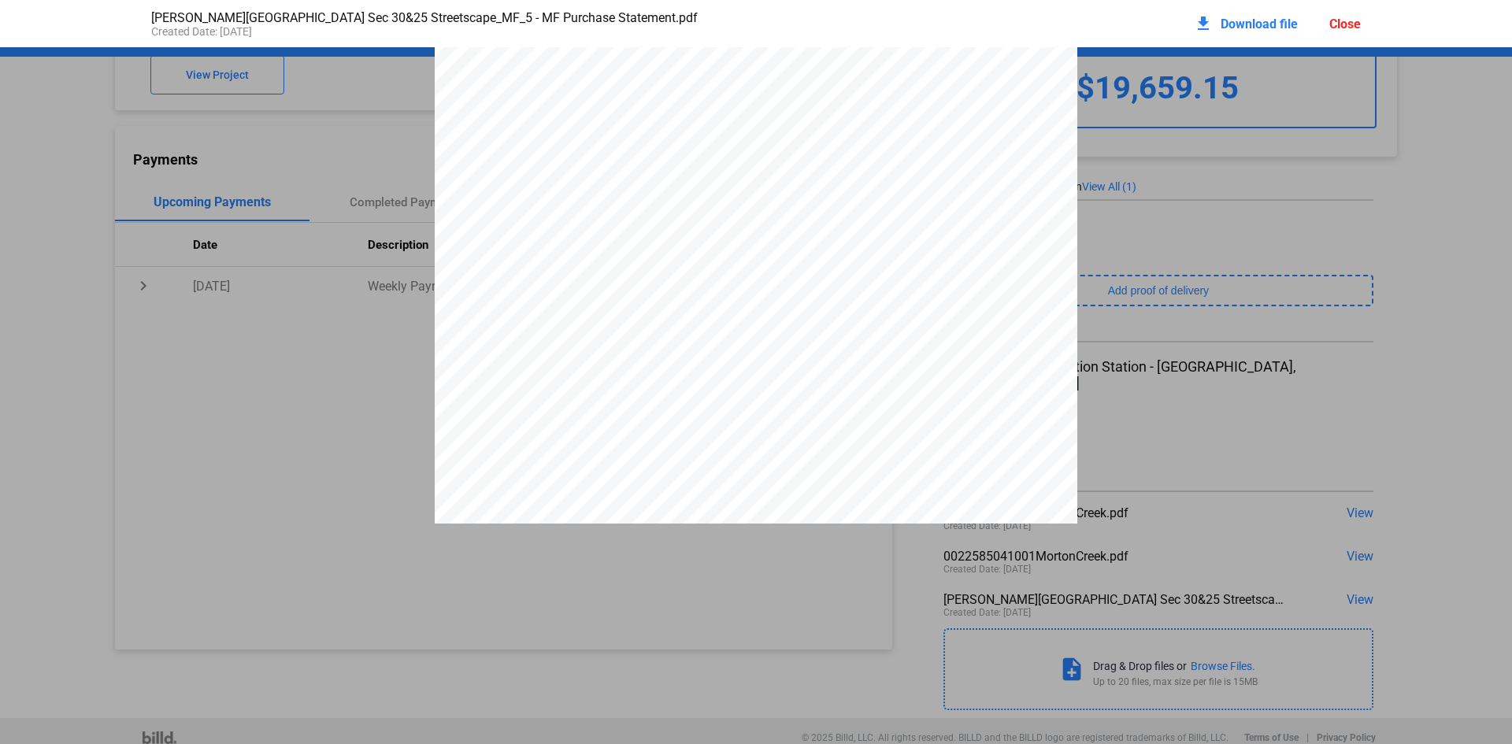
scroll to position [17178, 0]
click at [1348, 24] on div "Close" at bounding box center [1346, 24] width 32 height 15
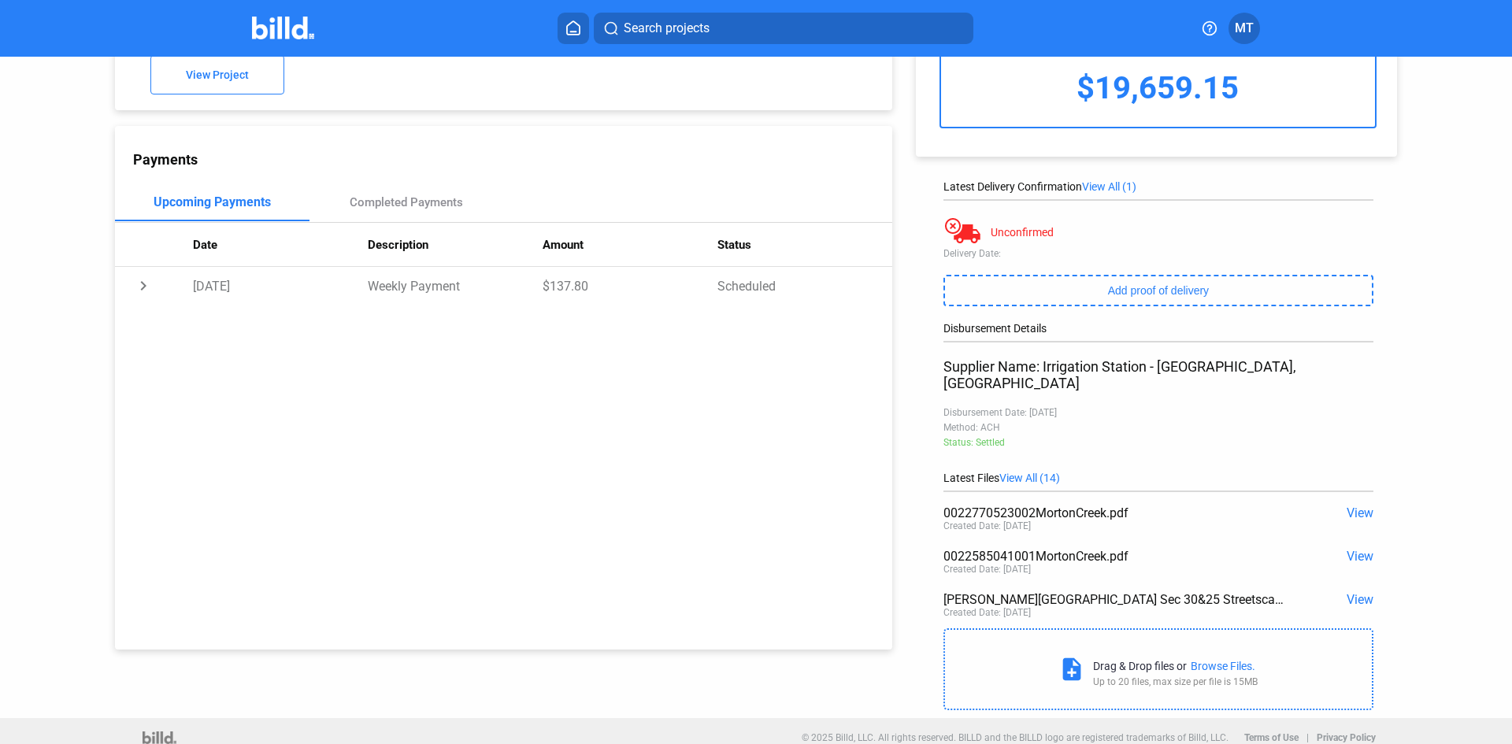
click at [253, 20] on img at bounding box center [283, 28] width 62 height 23
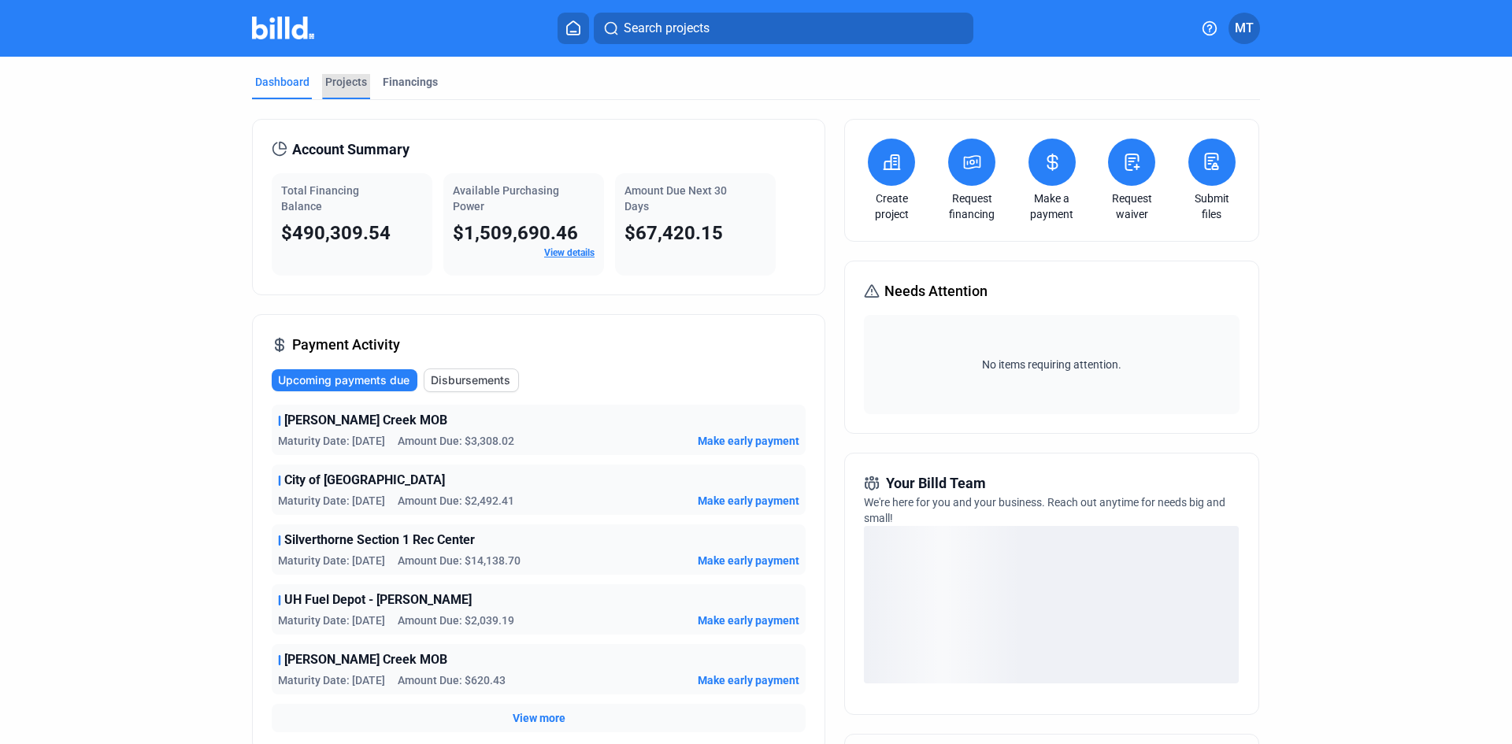
click at [337, 82] on div "Projects" at bounding box center [346, 82] width 42 height 16
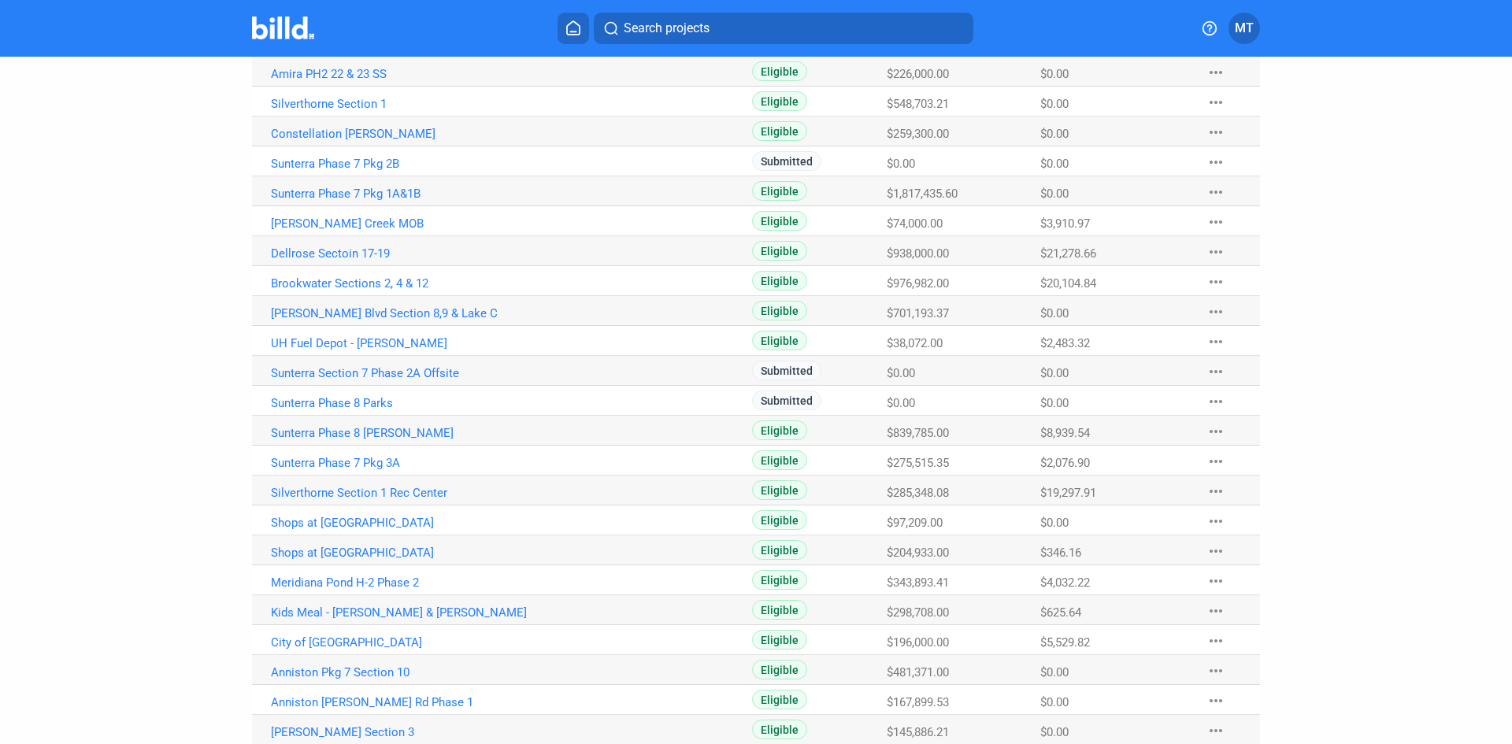
scroll to position [666, 0]
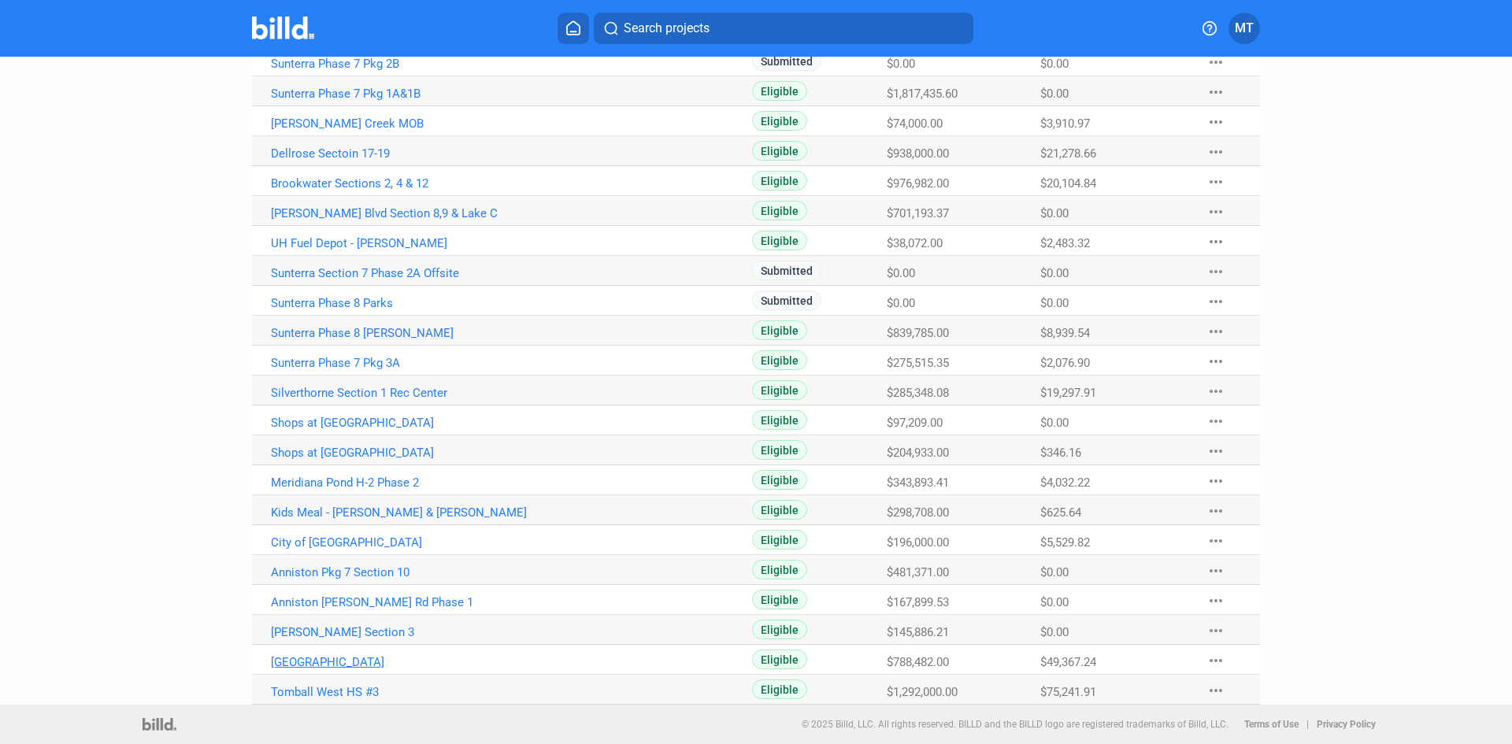
click at [354, 662] on link "[GEOGRAPHIC_DATA]" at bounding box center [445, 662] width 349 height 14
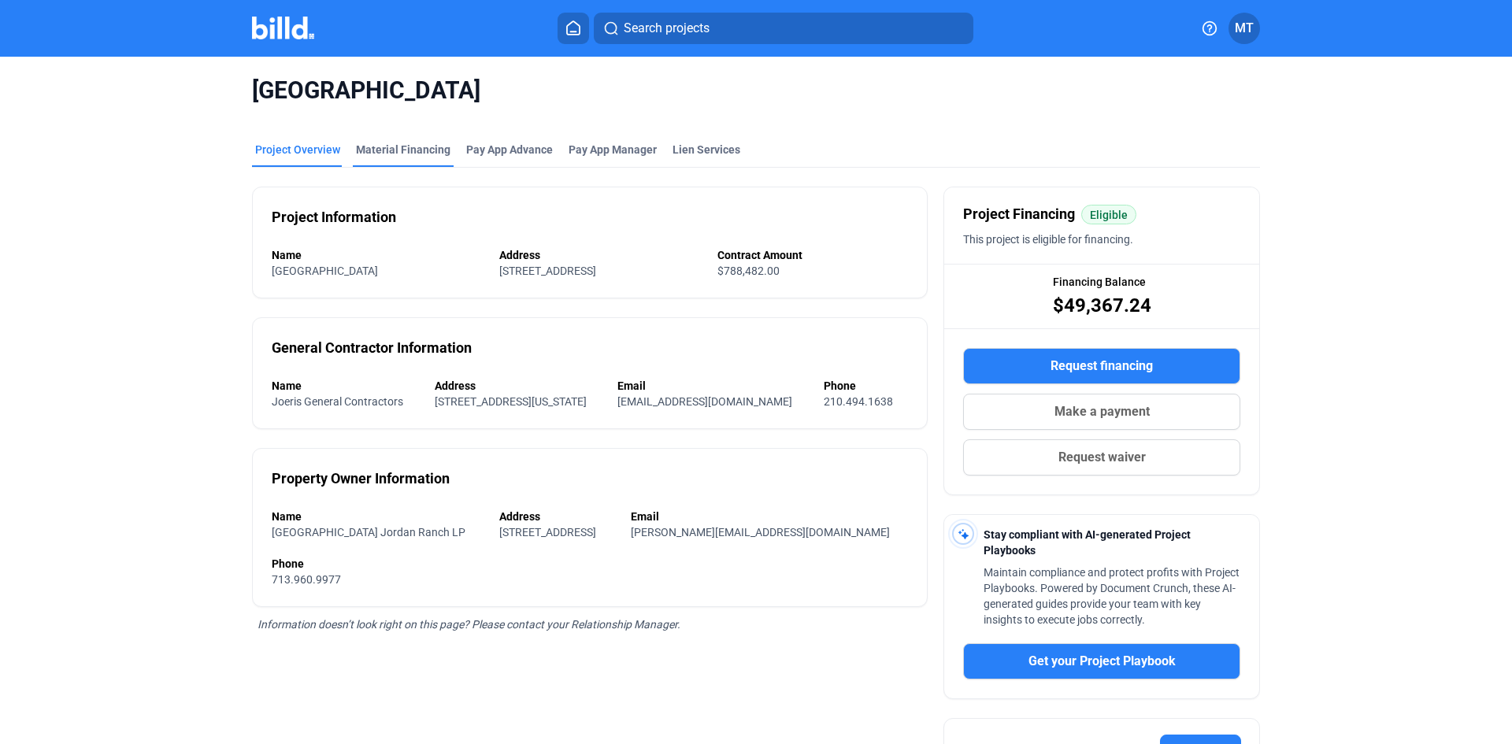
click at [400, 150] on div "Material Financing" at bounding box center [403, 150] width 95 height 16
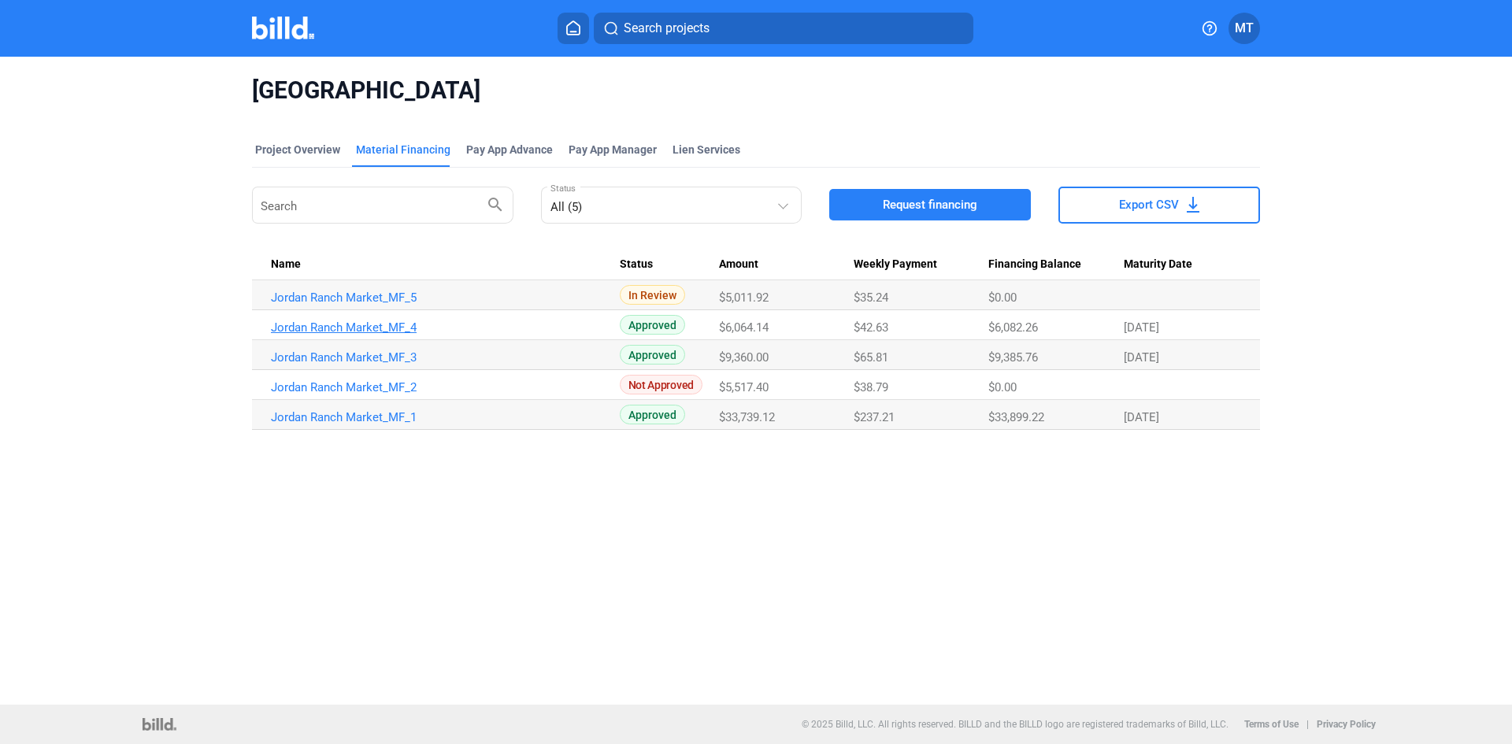
click at [363, 329] on link "Jordan Ranch Market_MF_4" at bounding box center [445, 328] width 349 height 14
click at [355, 362] on link "Jordan Ranch Market_MF_3" at bounding box center [445, 357] width 349 height 14
click at [312, 331] on link "Jordan Ranch Market_MF_4" at bounding box center [445, 328] width 349 height 14
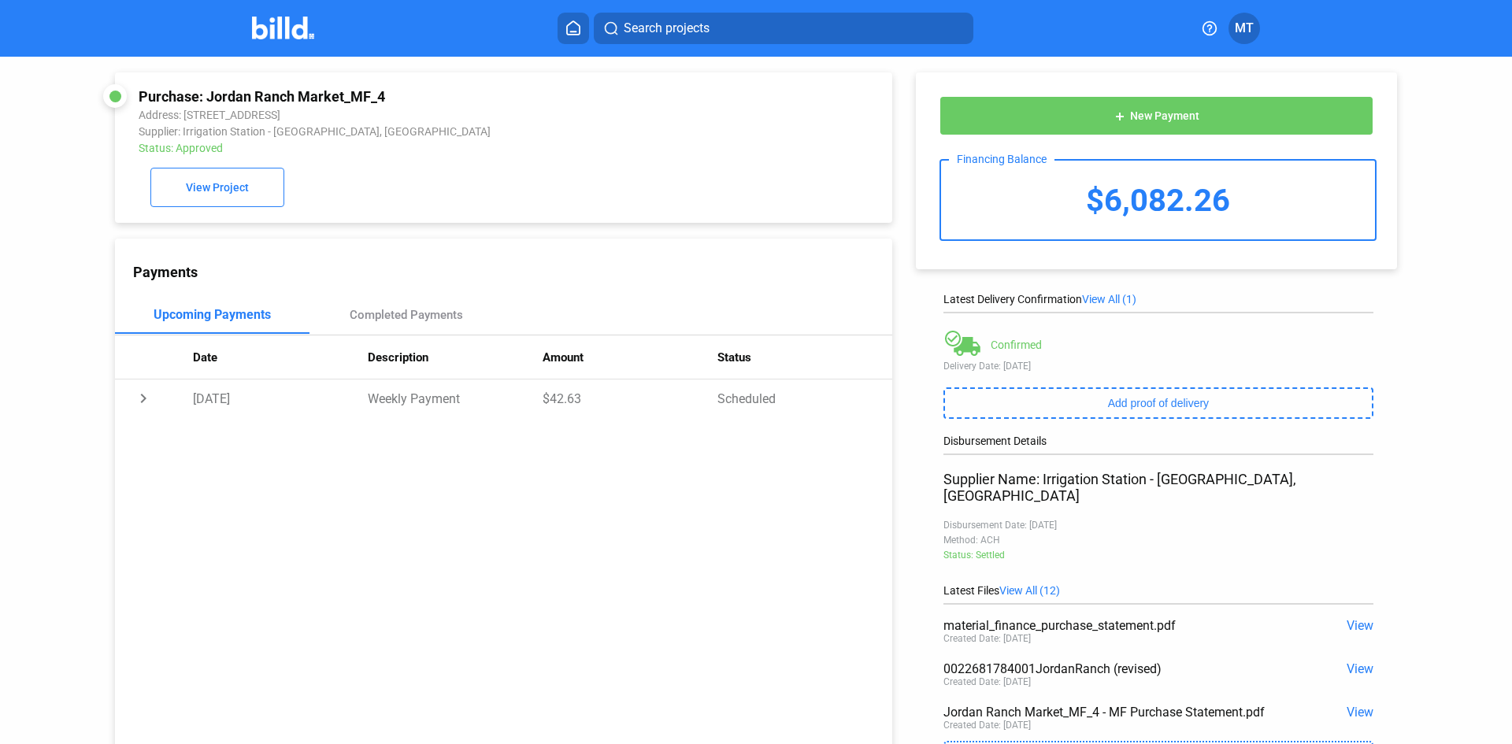
click at [1351, 662] on span "View" at bounding box center [1360, 669] width 27 height 15
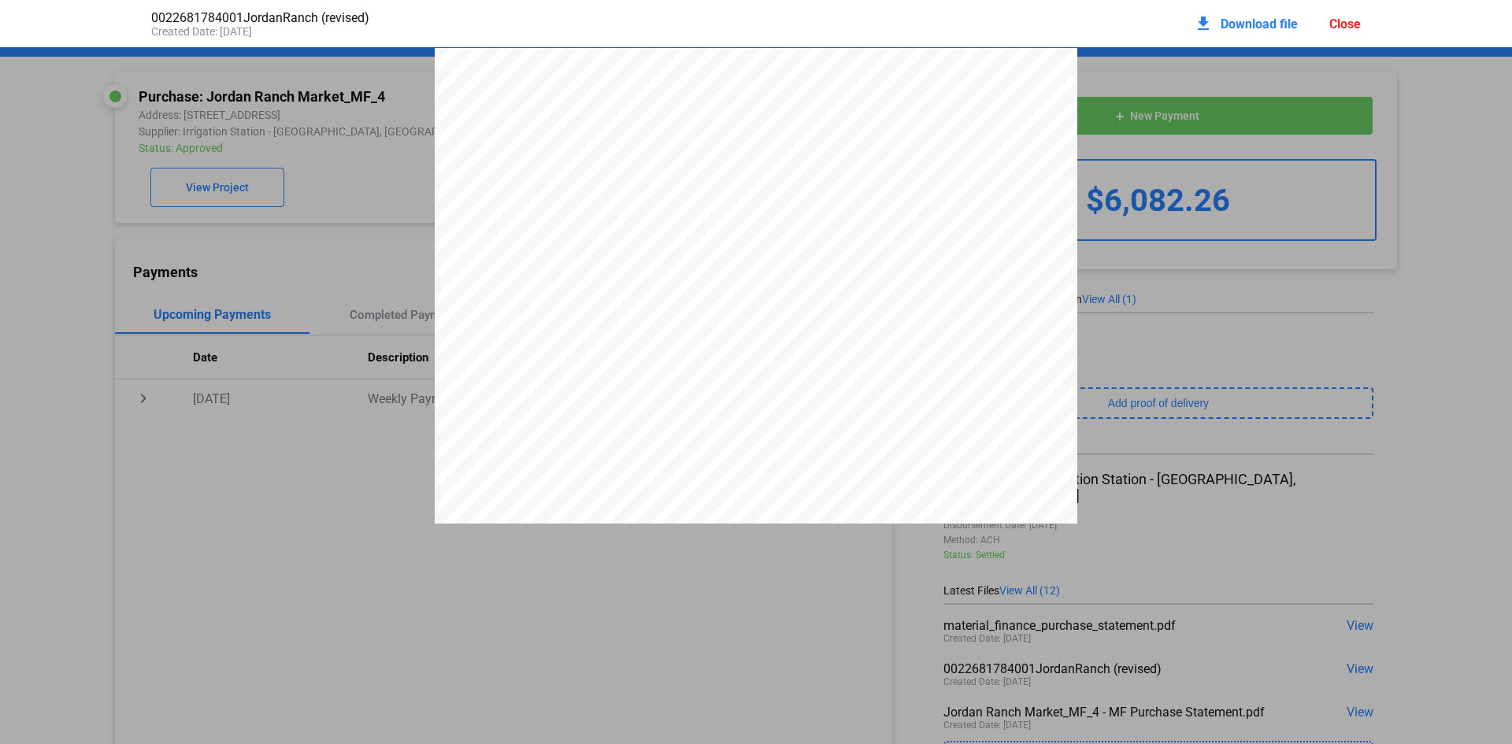
click at [1348, 32] on div "download Download file Close" at bounding box center [1277, 23] width 167 height 35
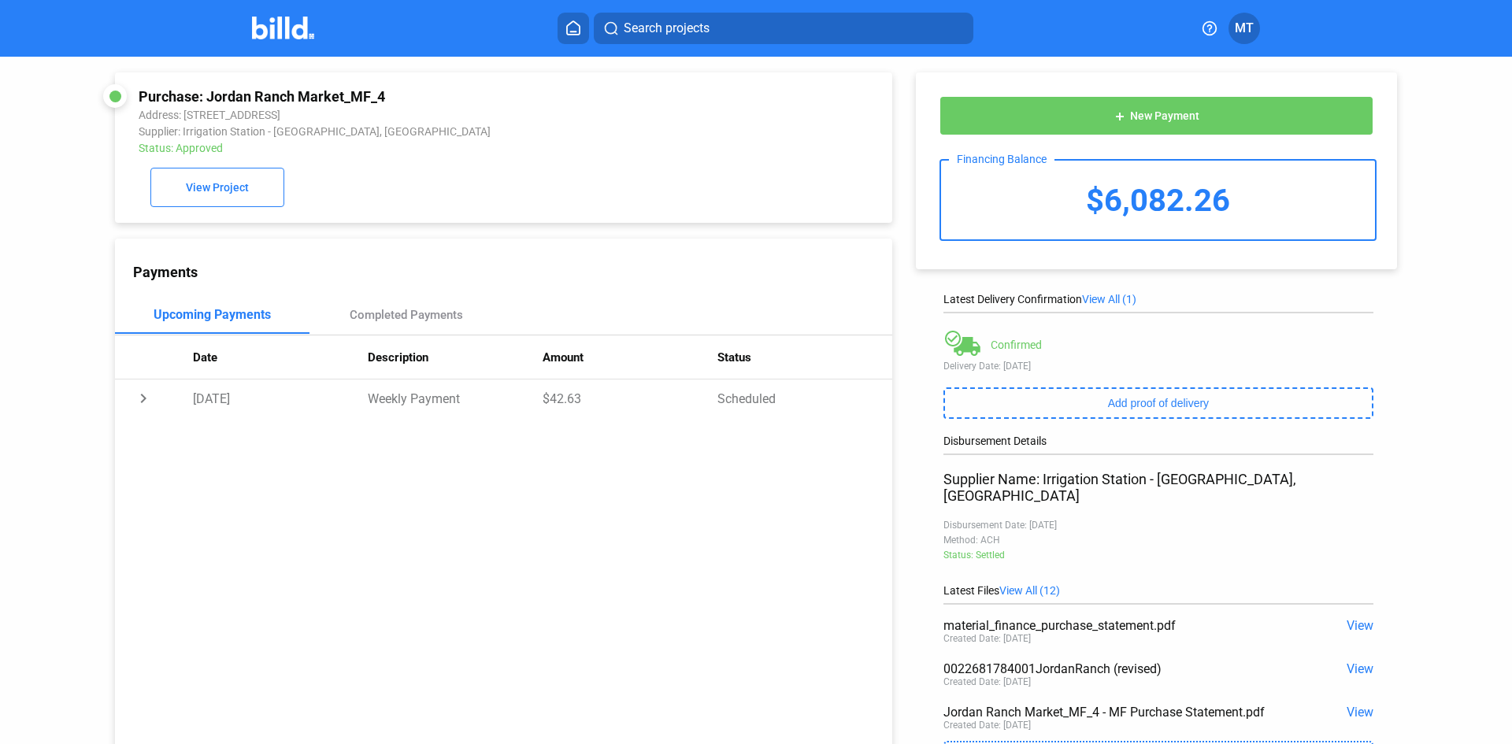
click at [1352, 705] on span "View" at bounding box center [1360, 712] width 27 height 15
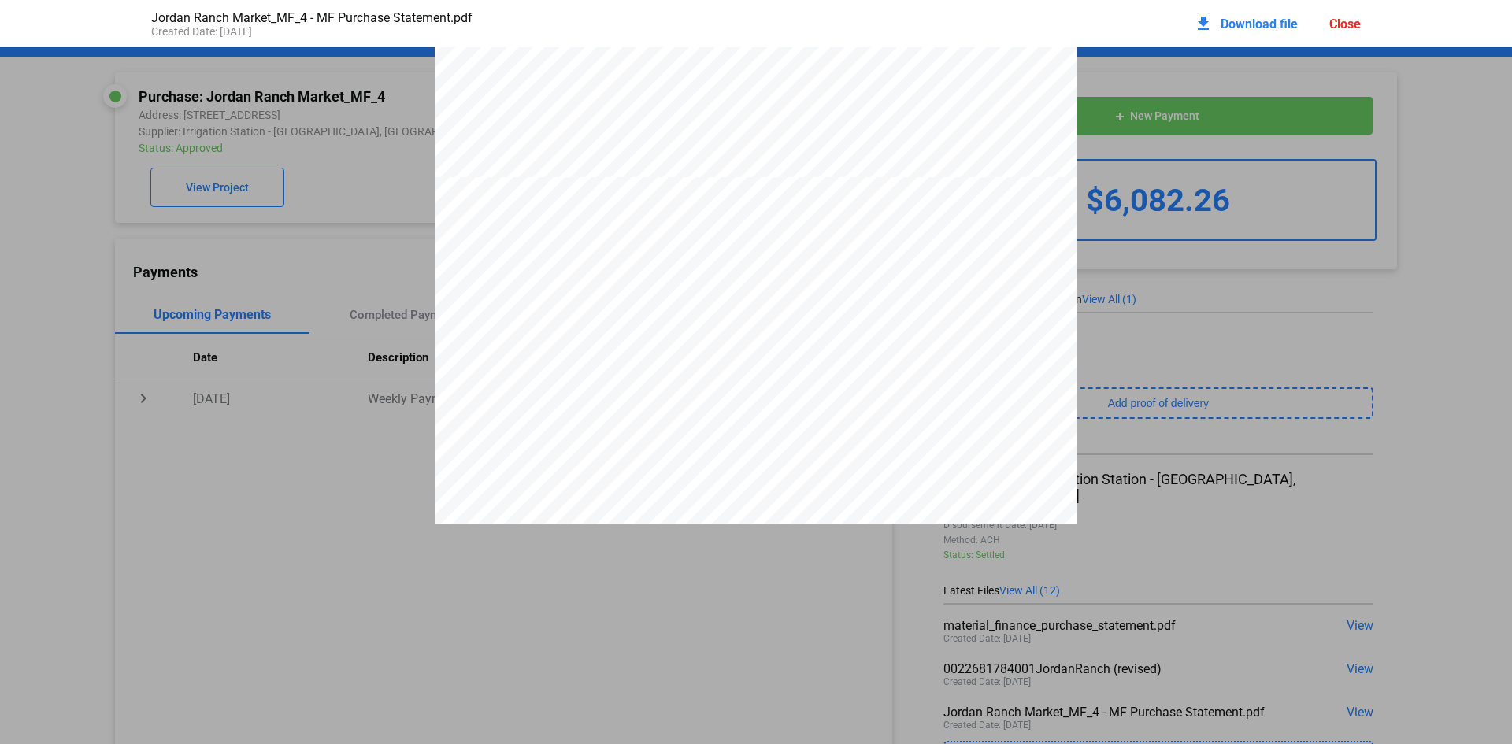
scroll to position [2340, 0]
drag, startPoint x: 1344, startPoint y: 21, endPoint x: 1334, endPoint y: 25, distance: 10.2
click at [1344, 21] on div "Close" at bounding box center [1346, 24] width 32 height 15
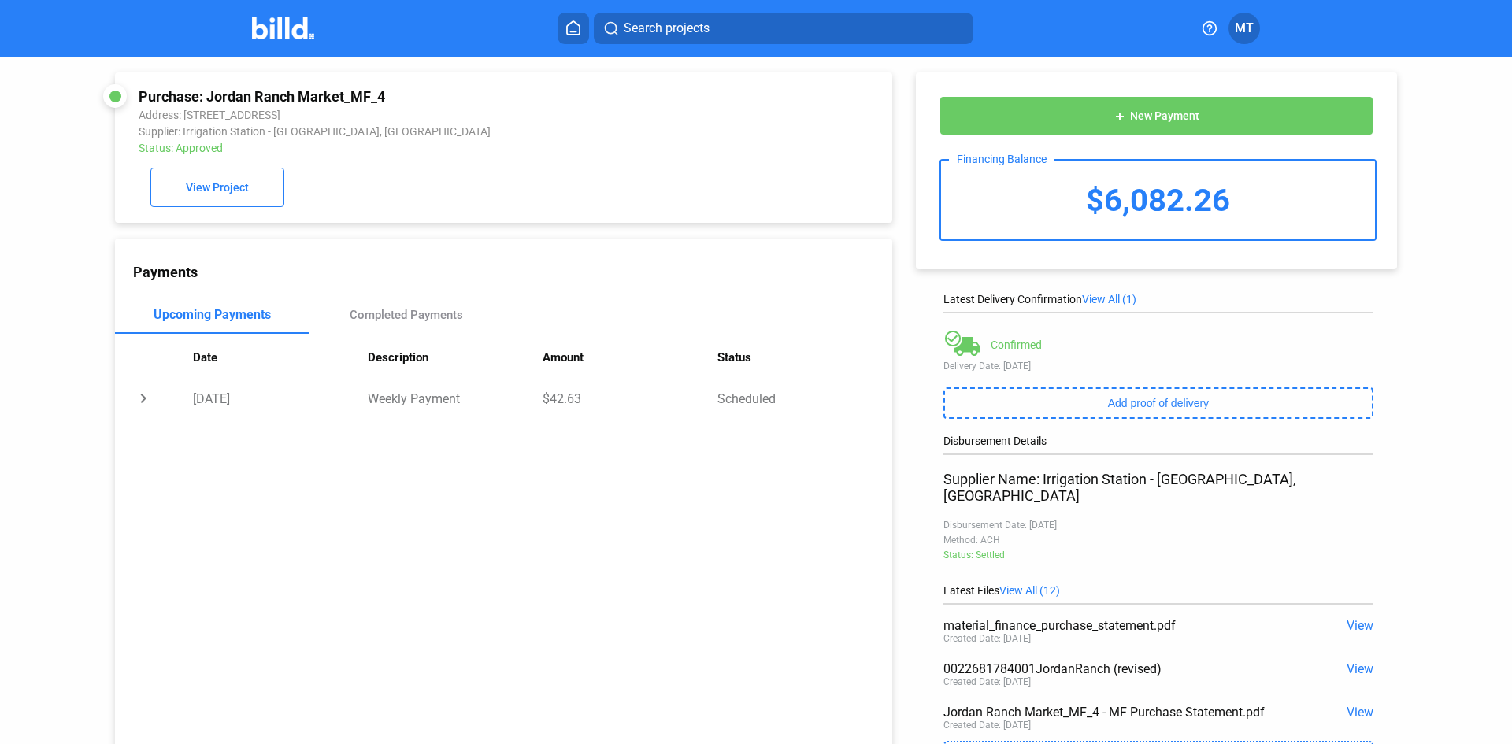
click at [1361, 705] on span "View" at bounding box center [1360, 712] width 27 height 15
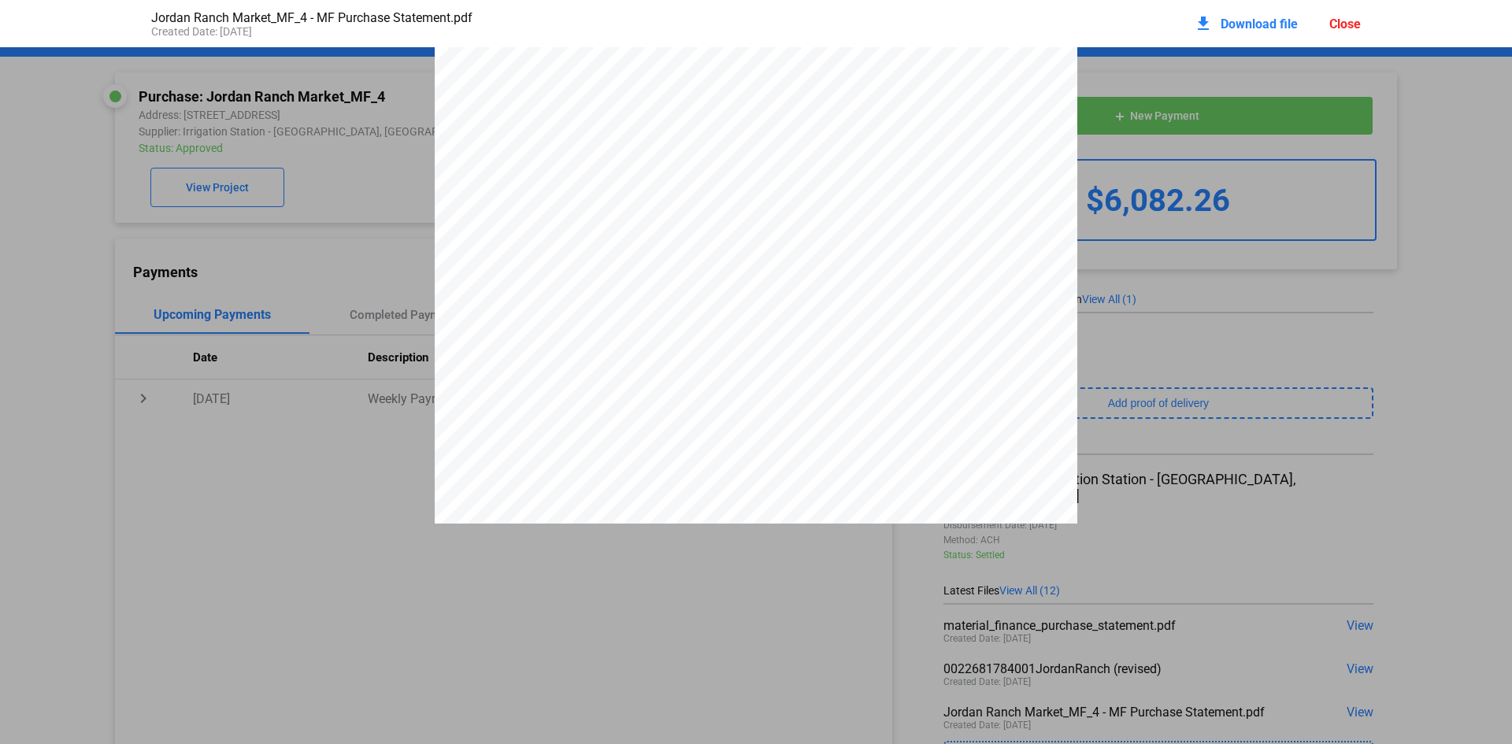
scroll to position [2843, 0]
click at [1343, 22] on div "Close" at bounding box center [1346, 24] width 32 height 15
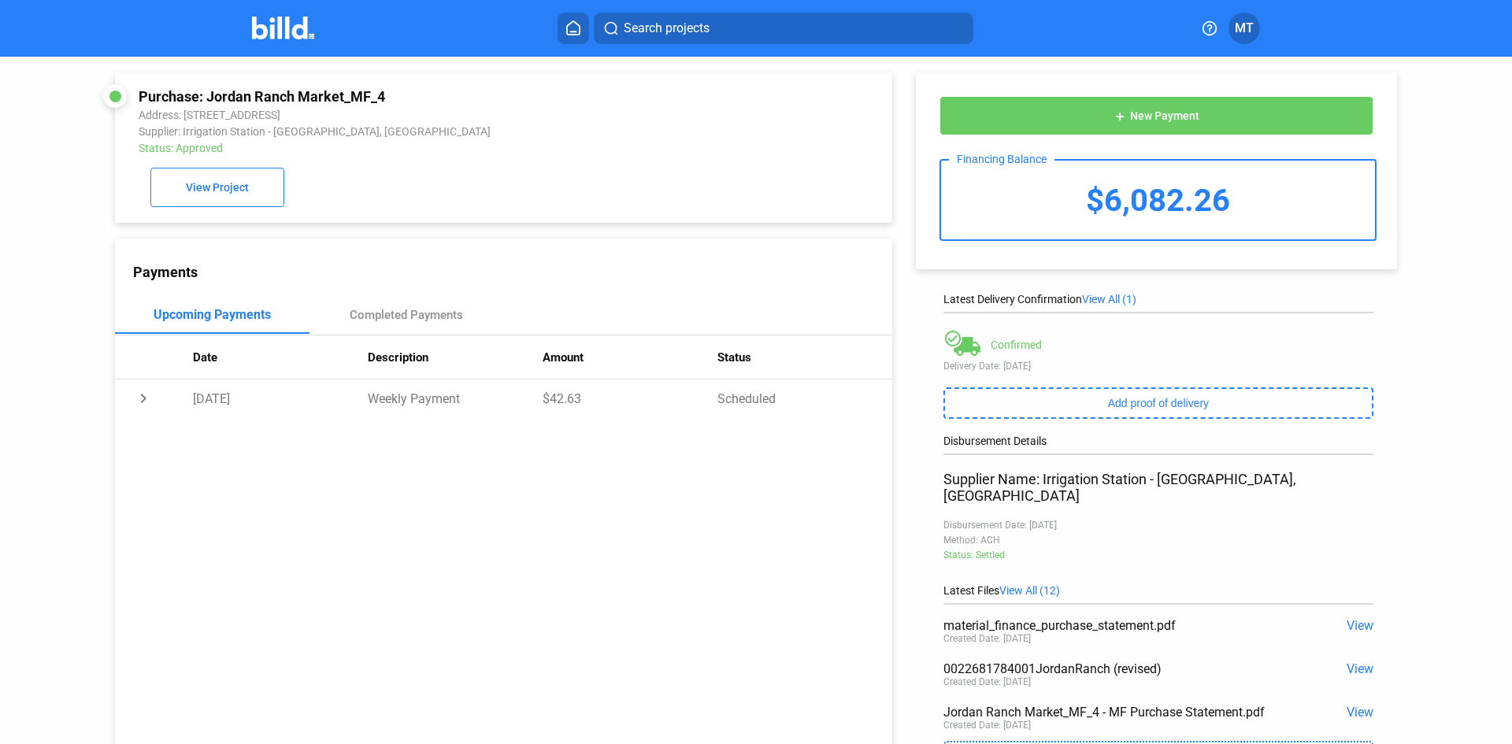
click at [1363, 618] on span "View" at bounding box center [1360, 625] width 27 height 15
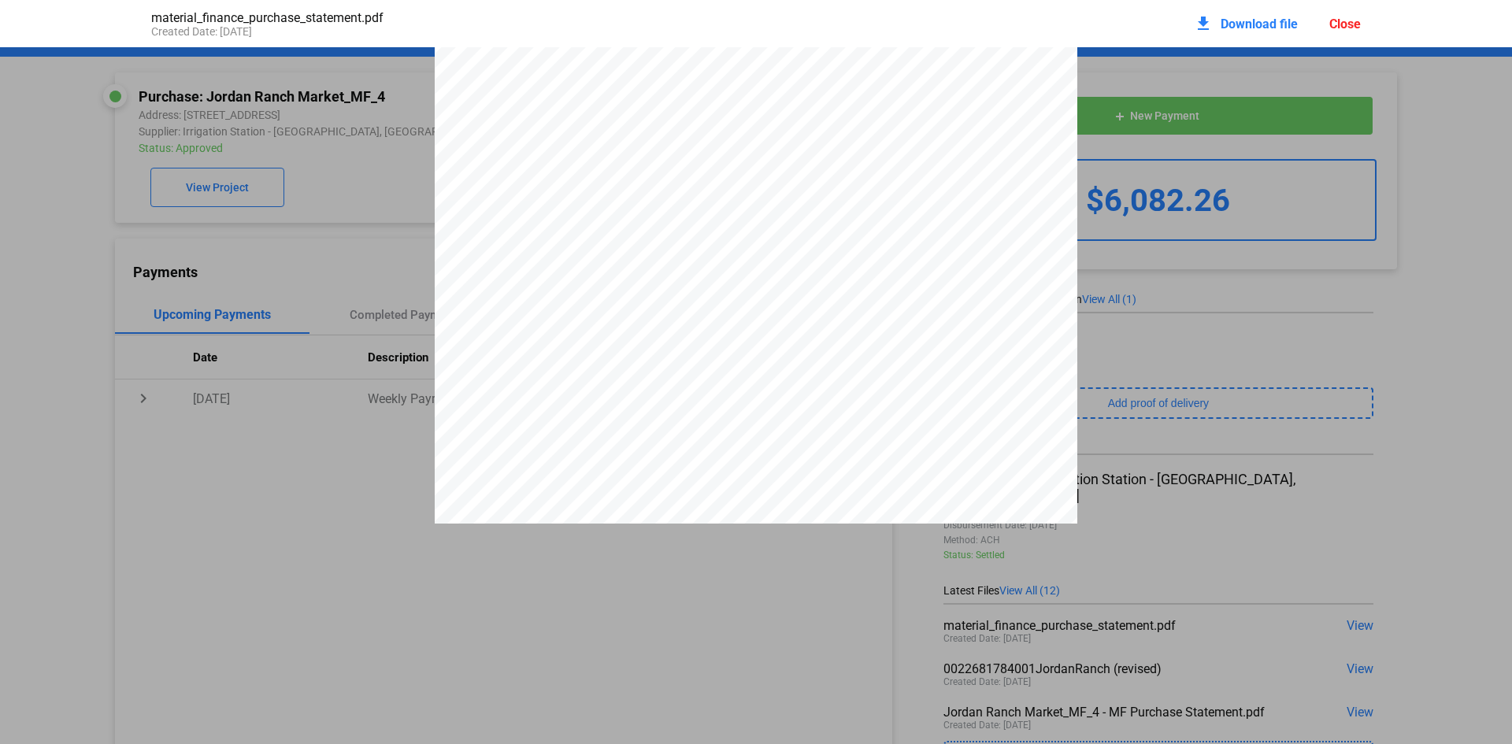
scroll to position [10168, 0]
drag, startPoint x: 993, startPoint y: 169, endPoint x: 1015, endPoint y: 170, distance: 22.1
click at [1015, 170] on div "IRRIGATION STATION - [GEOGRAPHIC_DATA][STREET_ADDRESS] FAX: [PHONE_NUMBER] Phon…" at bounding box center [756, 366] width 643 height 832
drag, startPoint x: 994, startPoint y: 172, endPoint x: 1018, endPoint y: 172, distance: 24.4
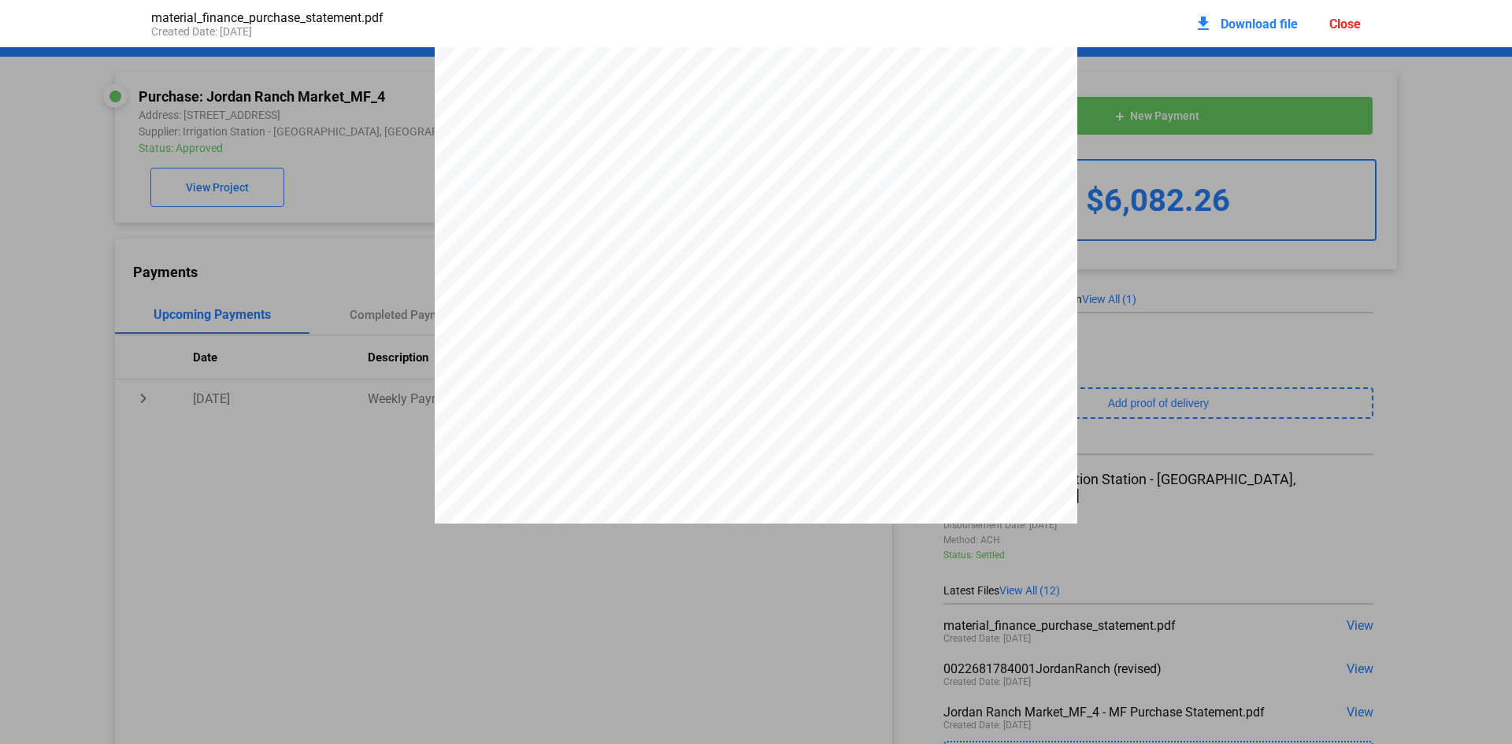
click at [1018, 172] on div "IRRIGATION STATION - [GEOGRAPHIC_DATA][STREET_ADDRESS] FAX: [PHONE_NUMBER] Phon…" at bounding box center [756, 366] width 643 height 832
drag, startPoint x: 1059, startPoint y: 172, endPoint x: 998, endPoint y: 169, distance: 60.7
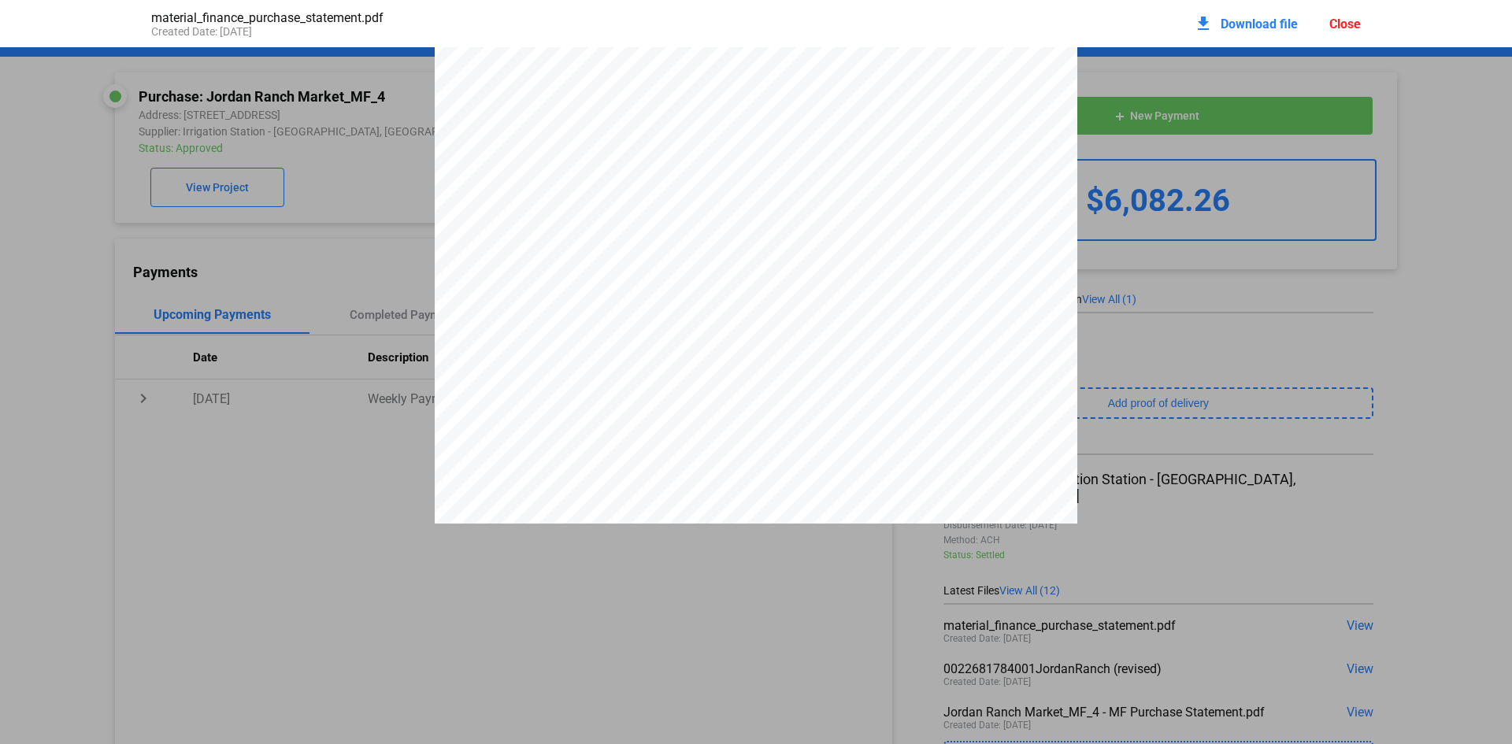
click at [1353, 25] on div "Close" at bounding box center [1346, 24] width 32 height 15
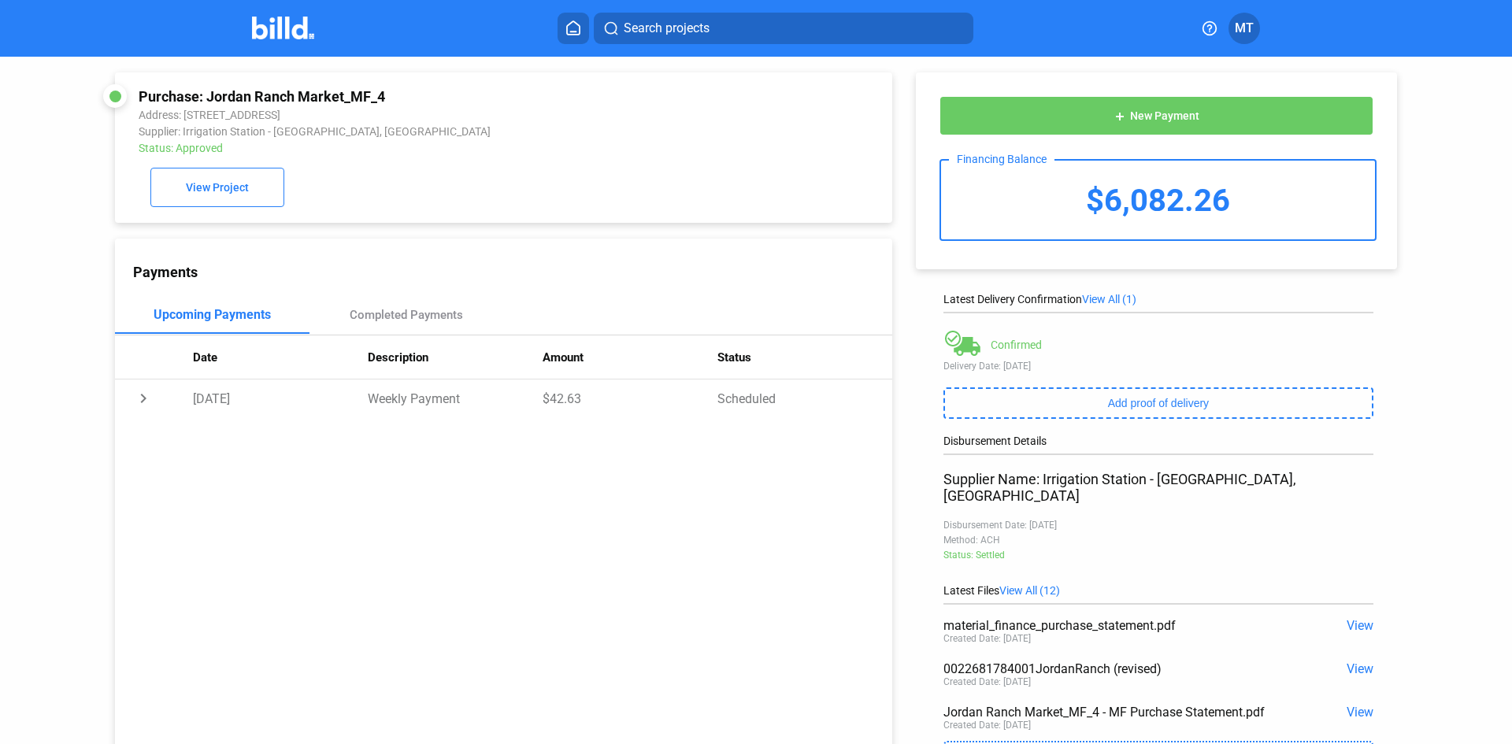
click at [275, 28] on img at bounding box center [283, 28] width 62 height 23
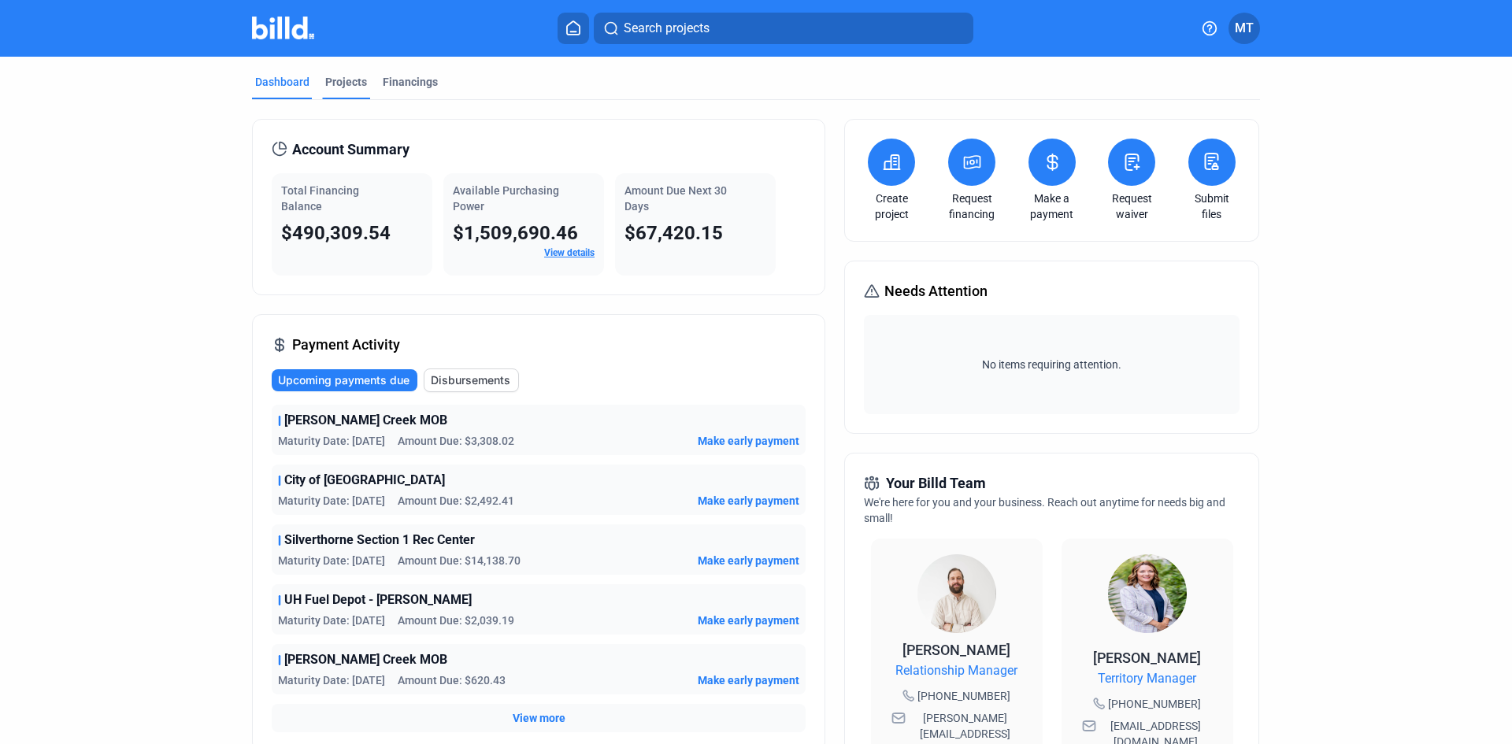
click at [355, 89] on div "Projects" at bounding box center [346, 82] width 42 height 16
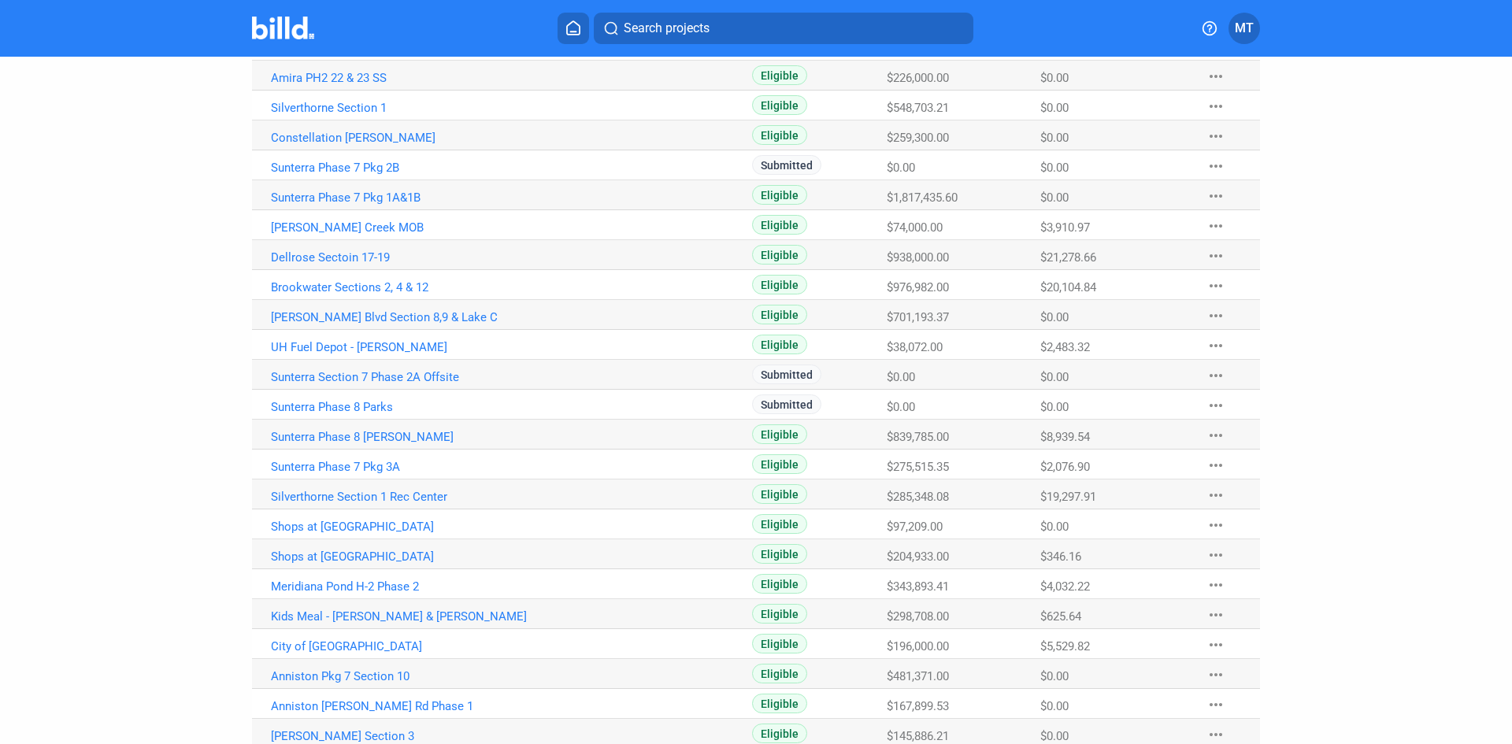
scroll to position [666, 0]
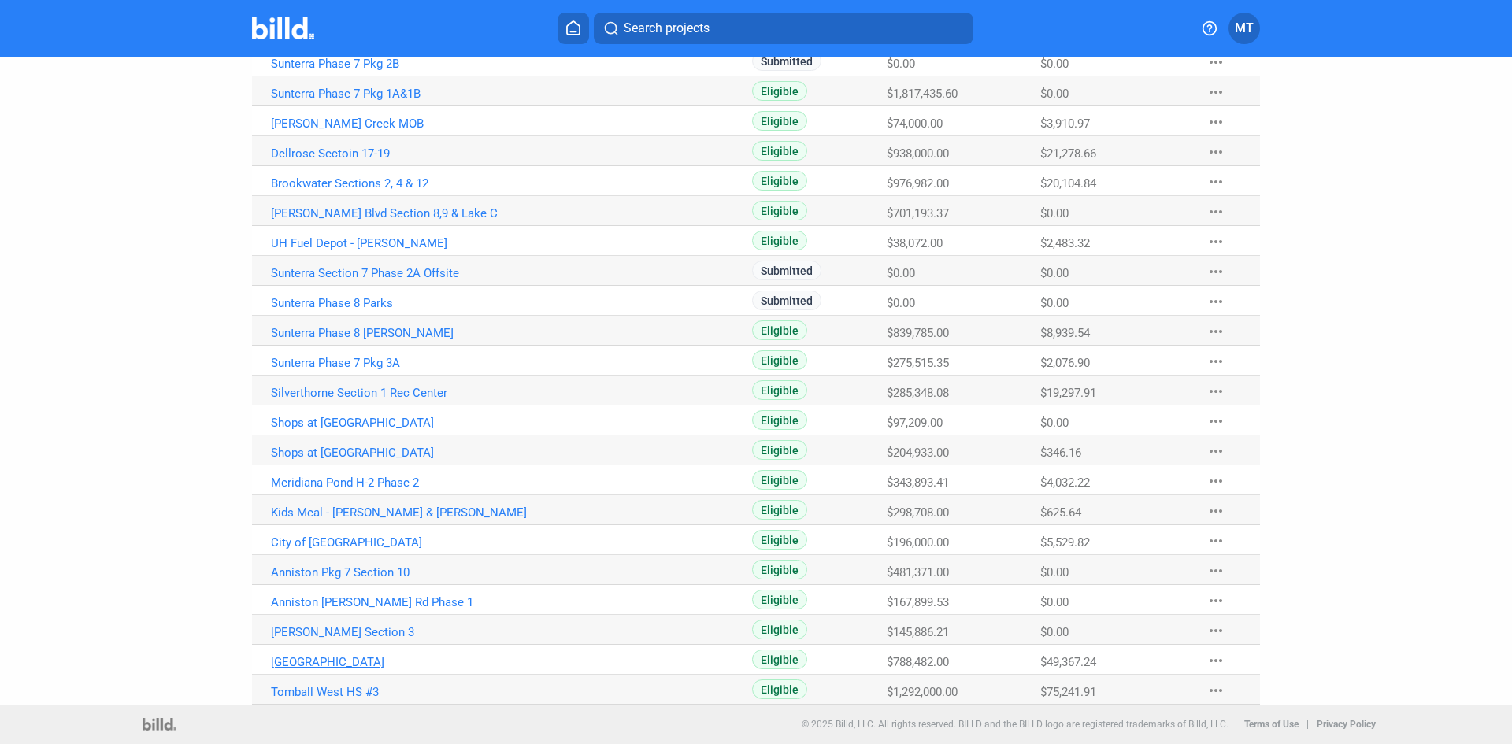
click at [276, 656] on link "[GEOGRAPHIC_DATA]" at bounding box center [445, 662] width 349 height 14
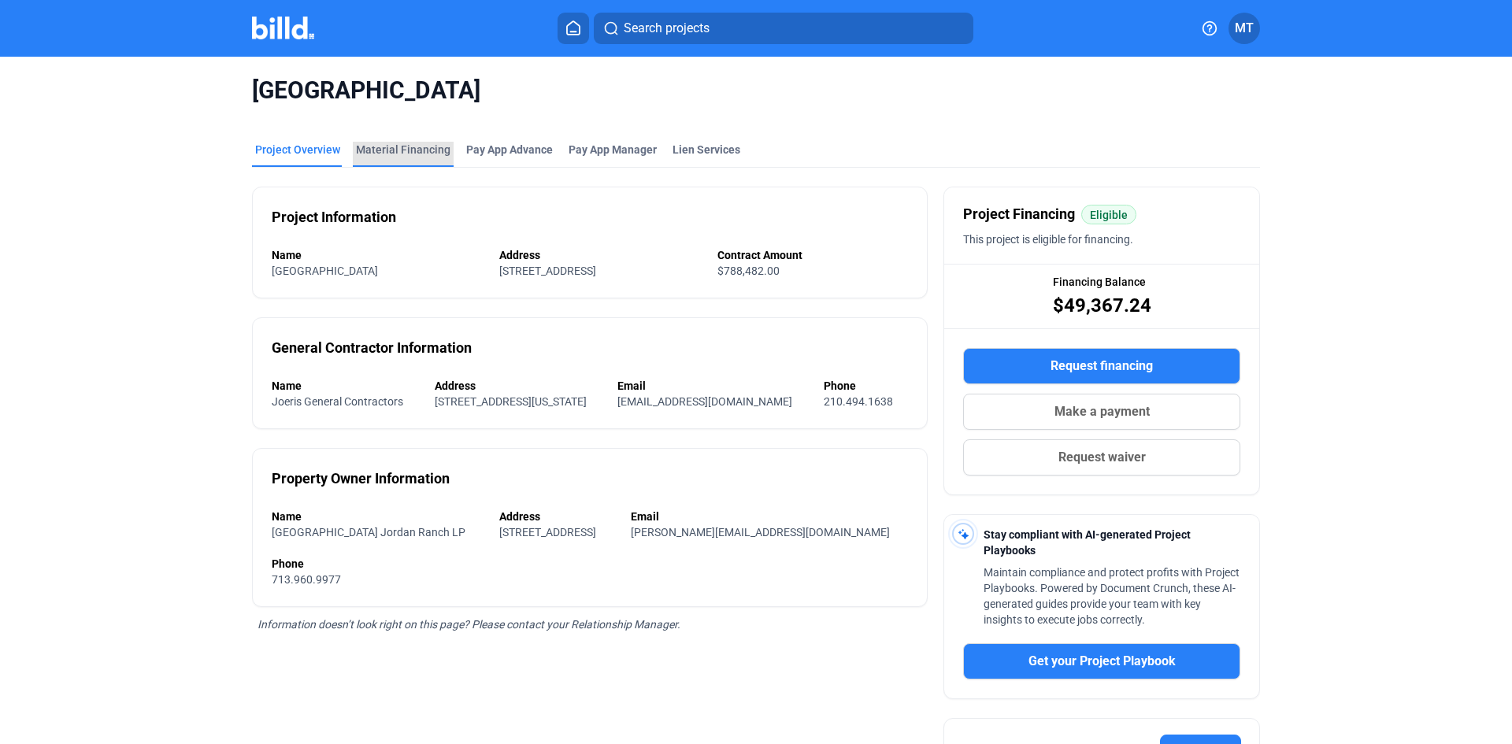
click at [410, 154] on div "Material Financing" at bounding box center [403, 150] width 95 height 16
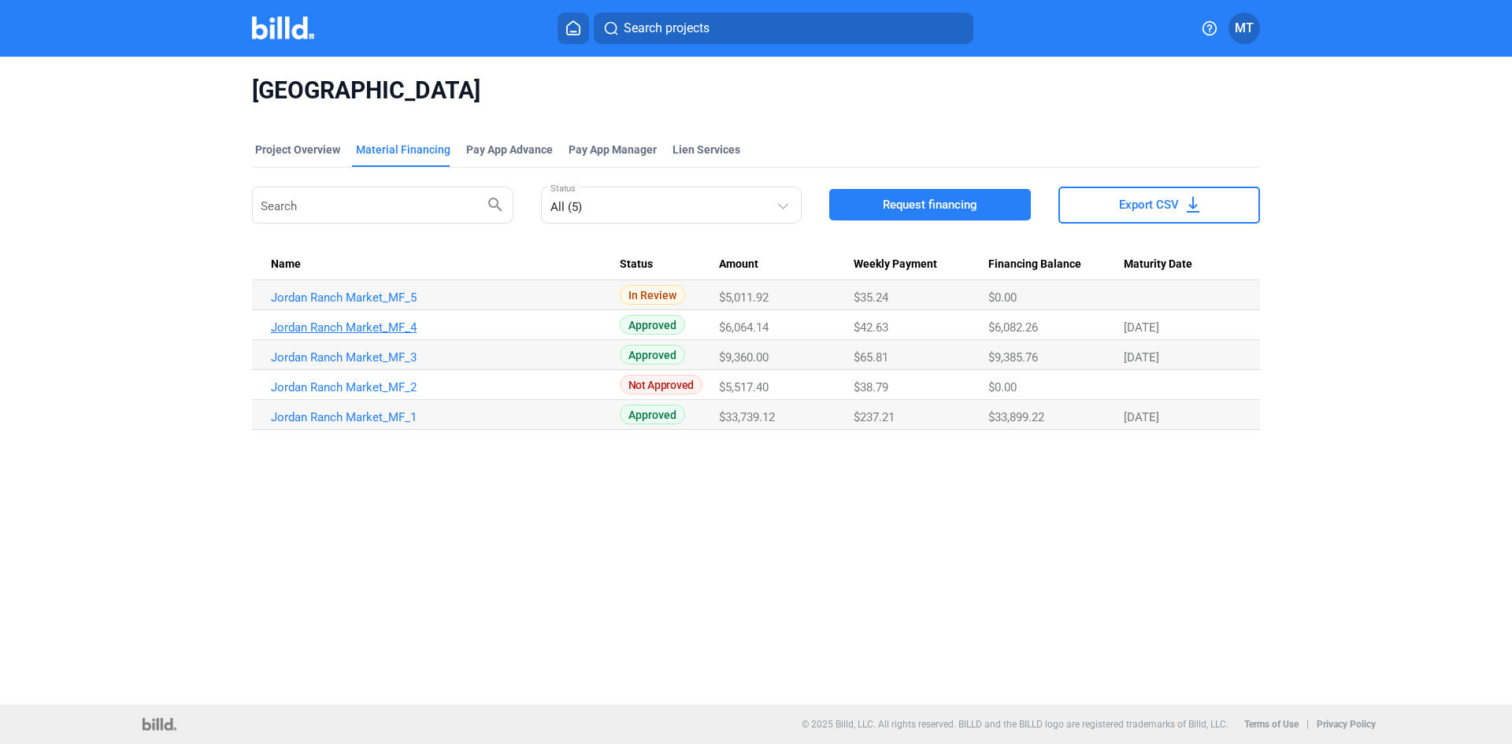
click at [392, 328] on link "Jordan Ranch Market_MF_4" at bounding box center [445, 328] width 349 height 14
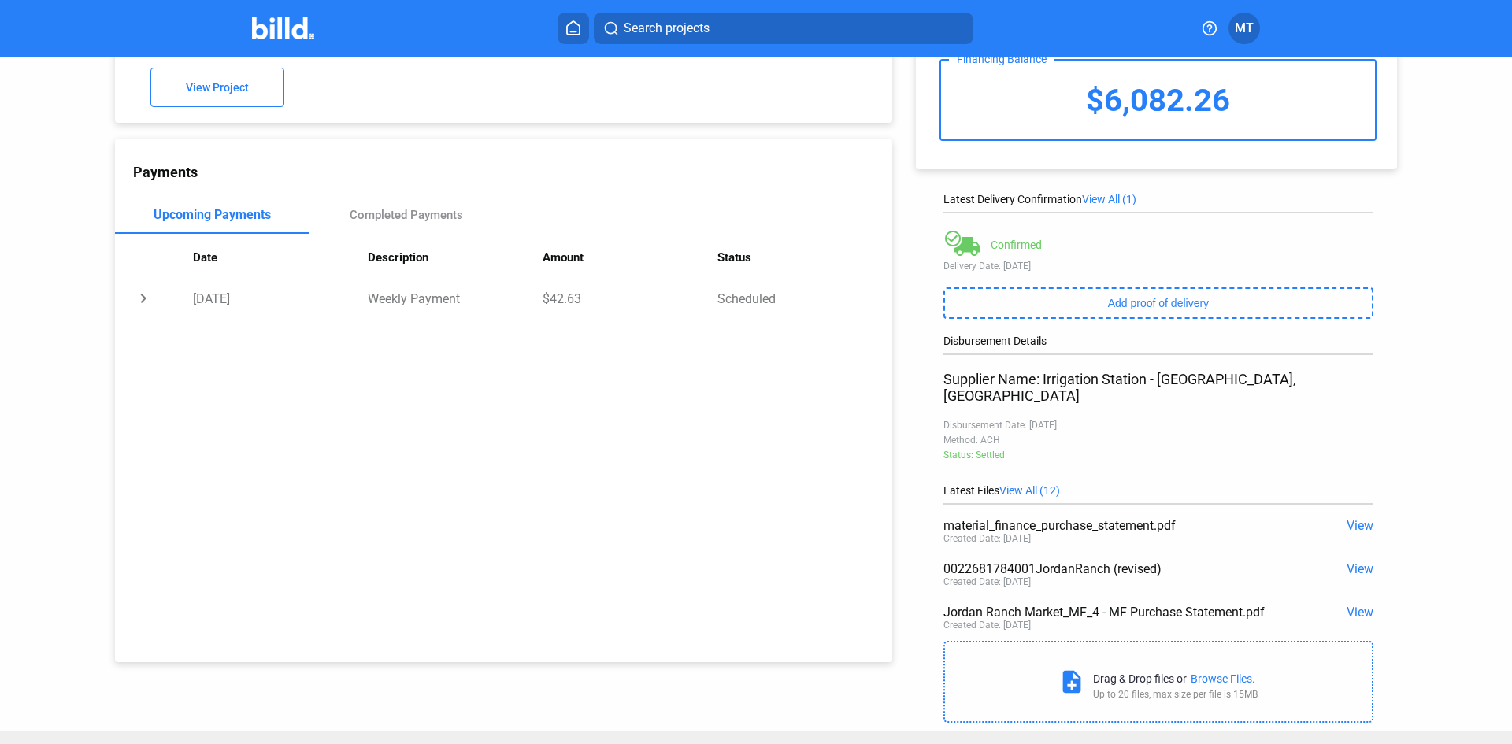
scroll to position [113, 0]
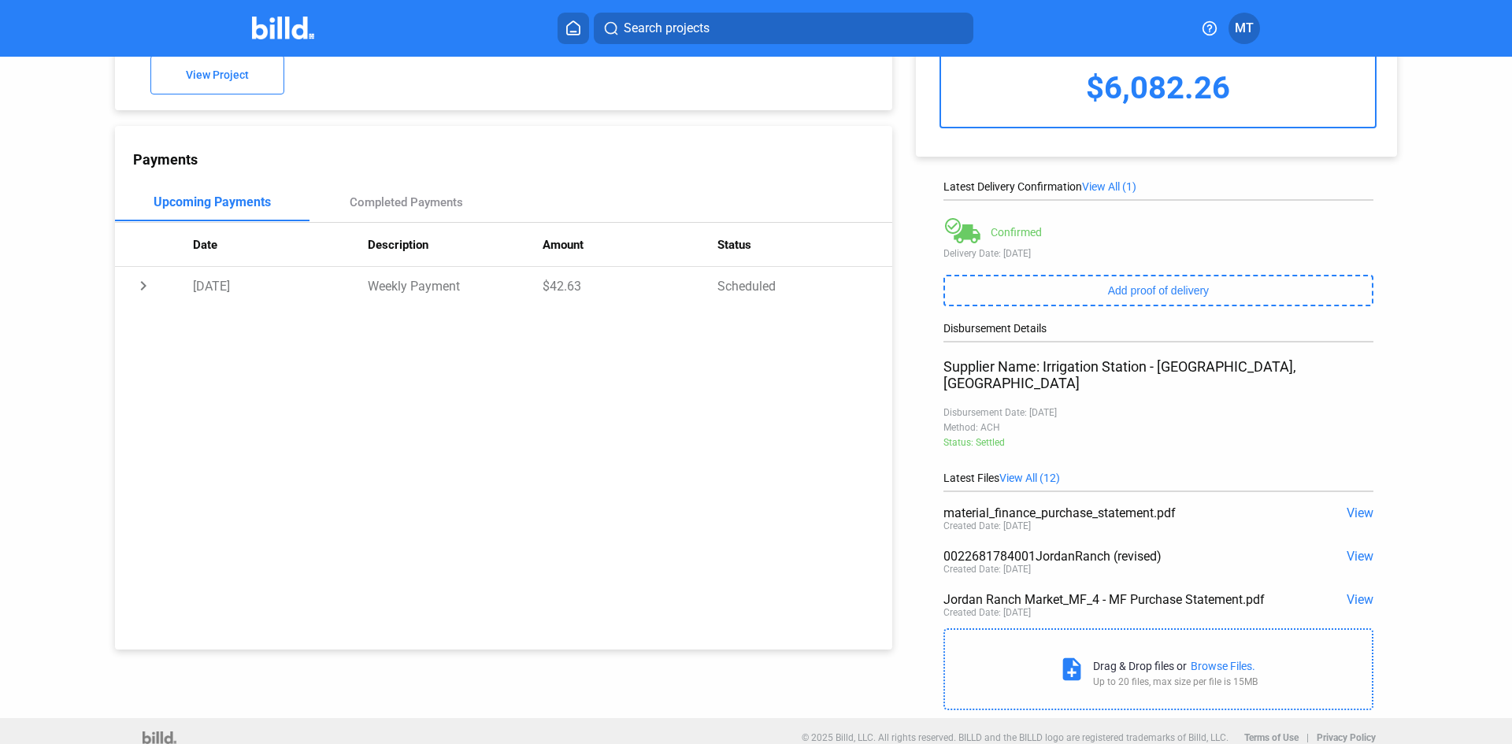
click at [1347, 592] on span "View" at bounding box center [1360, 599] width 27 height 15
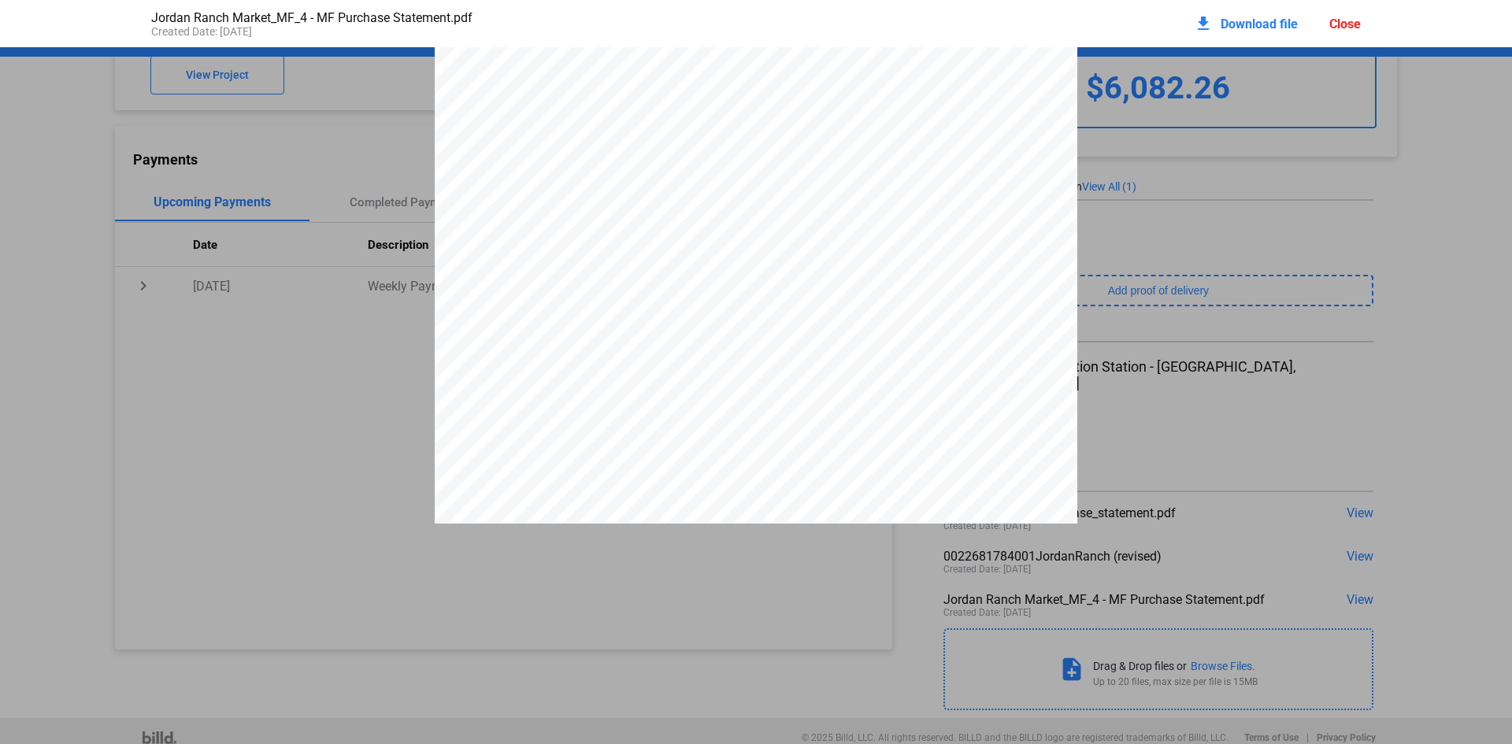
scroll to position [2891, 0]
click at [1332, 23] on div "Close" at bounding box center [1346, 24] width 32 height 15
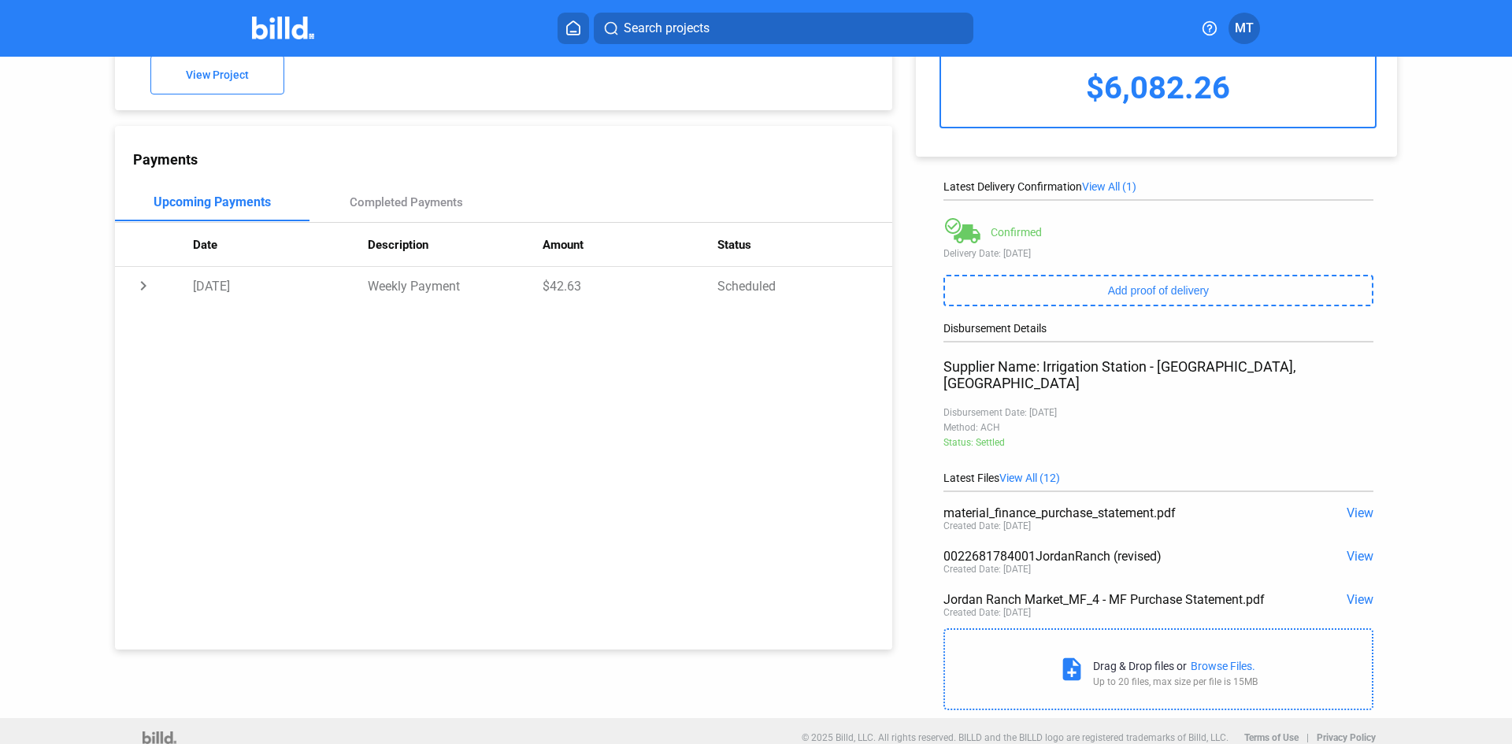
click at [1361, 506] on span "View" at bounding box center [1360, 513] width 27 height 15
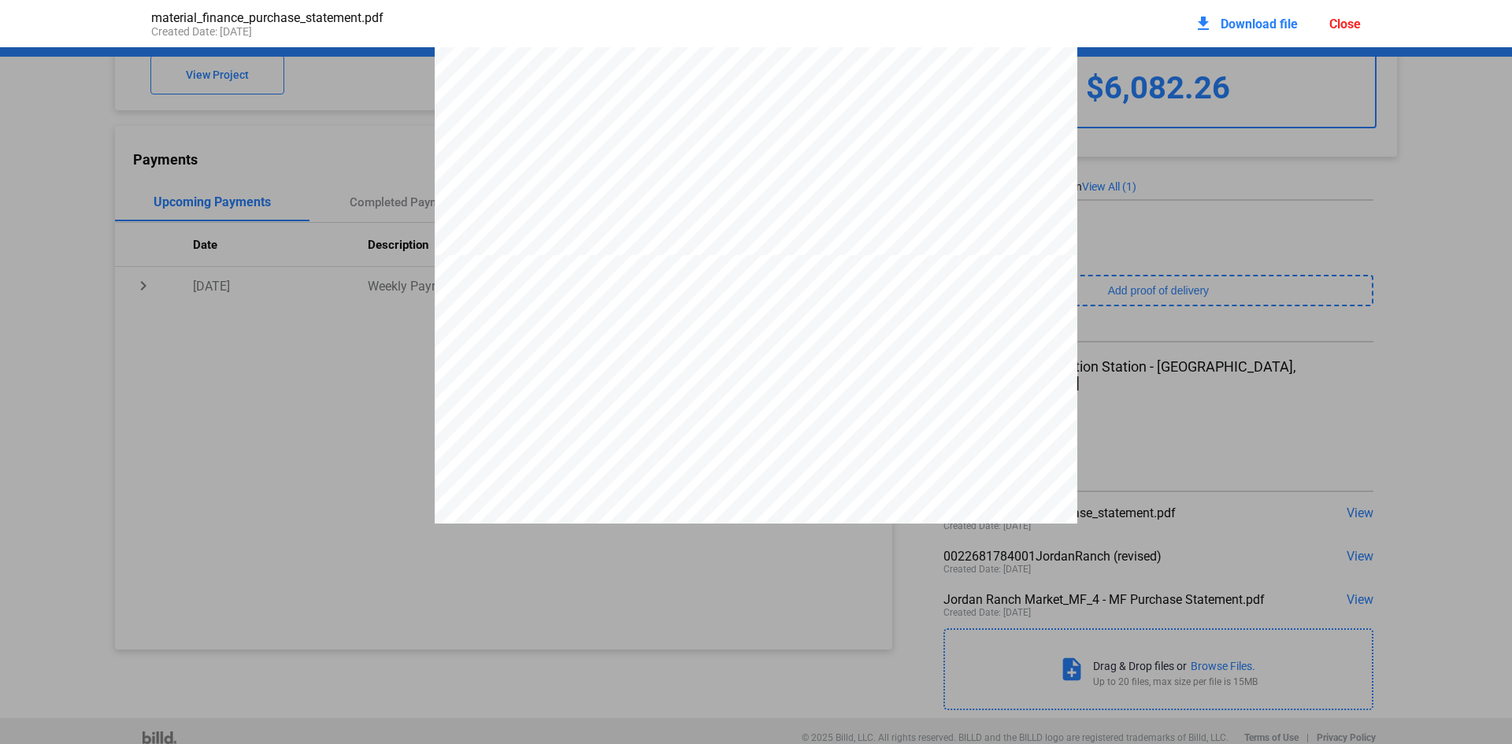
scroll to position [9116, 0]
drag, startPoint x: 1009, startPoint y: 263, endPoint x: 1048, endPoint y: 272, distance: 40.3
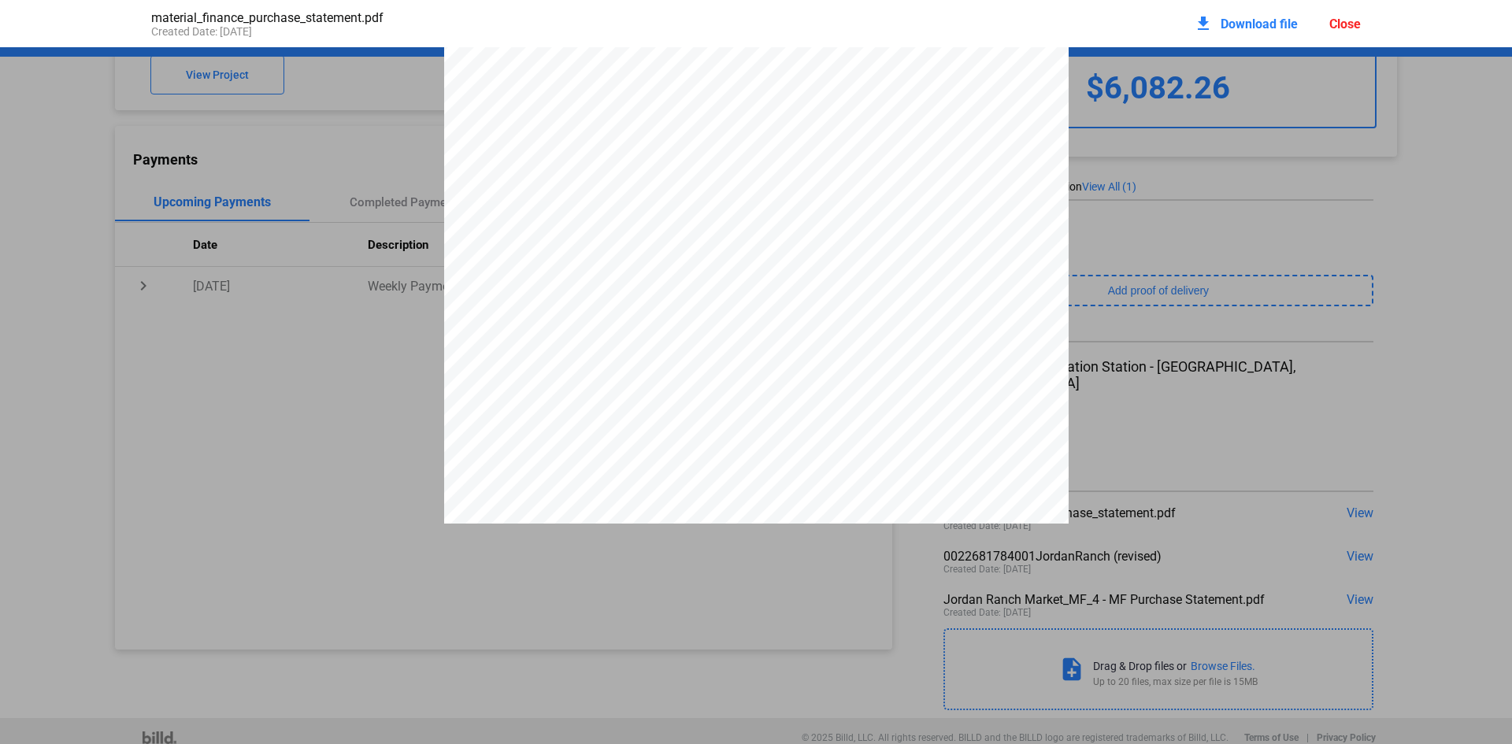
scroll to position [1712, 0]
click at [1343, 28] on div "Close" at bounding box center [1346, 24] width 32 height 15
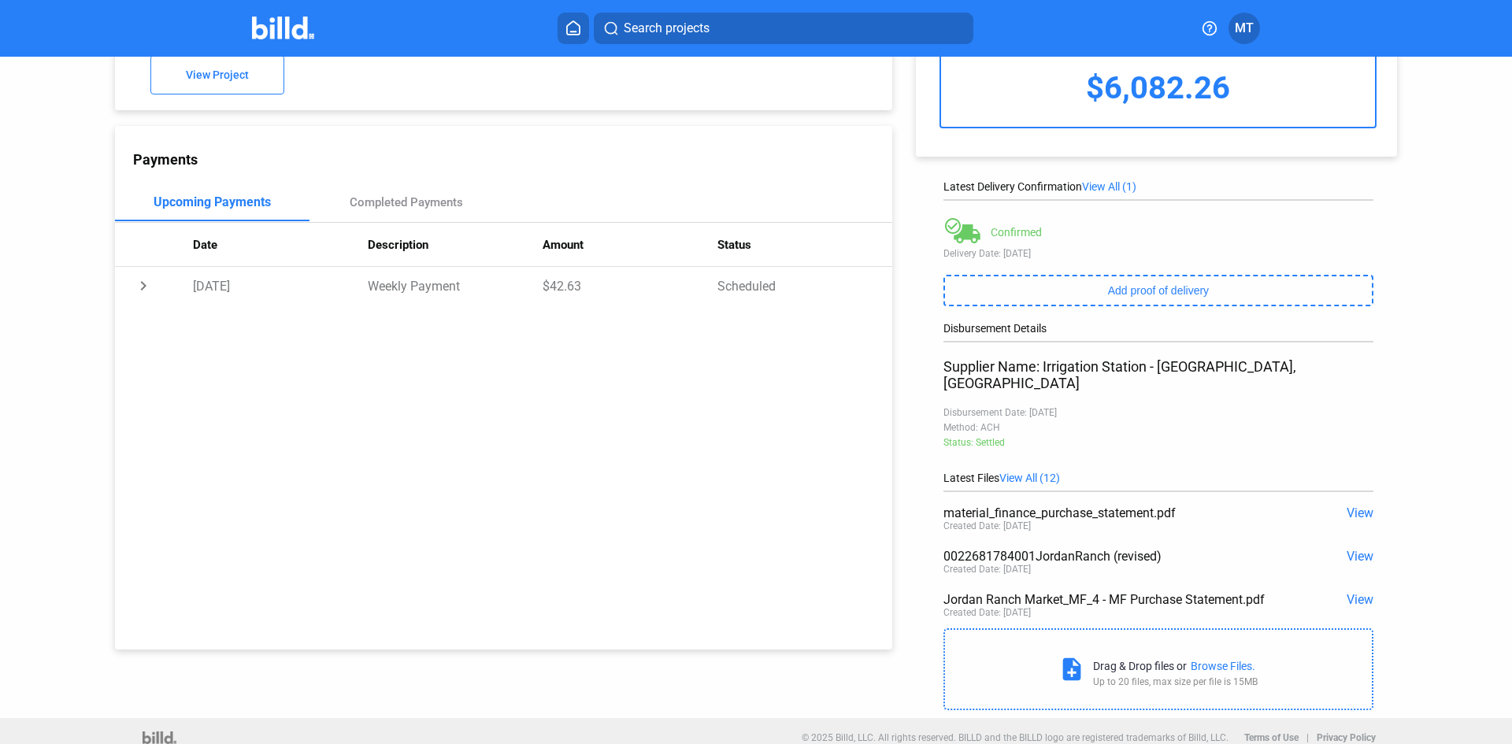
click at [1353, 549] on span "View" at bounding box center [1360, 556] width 27 height 15
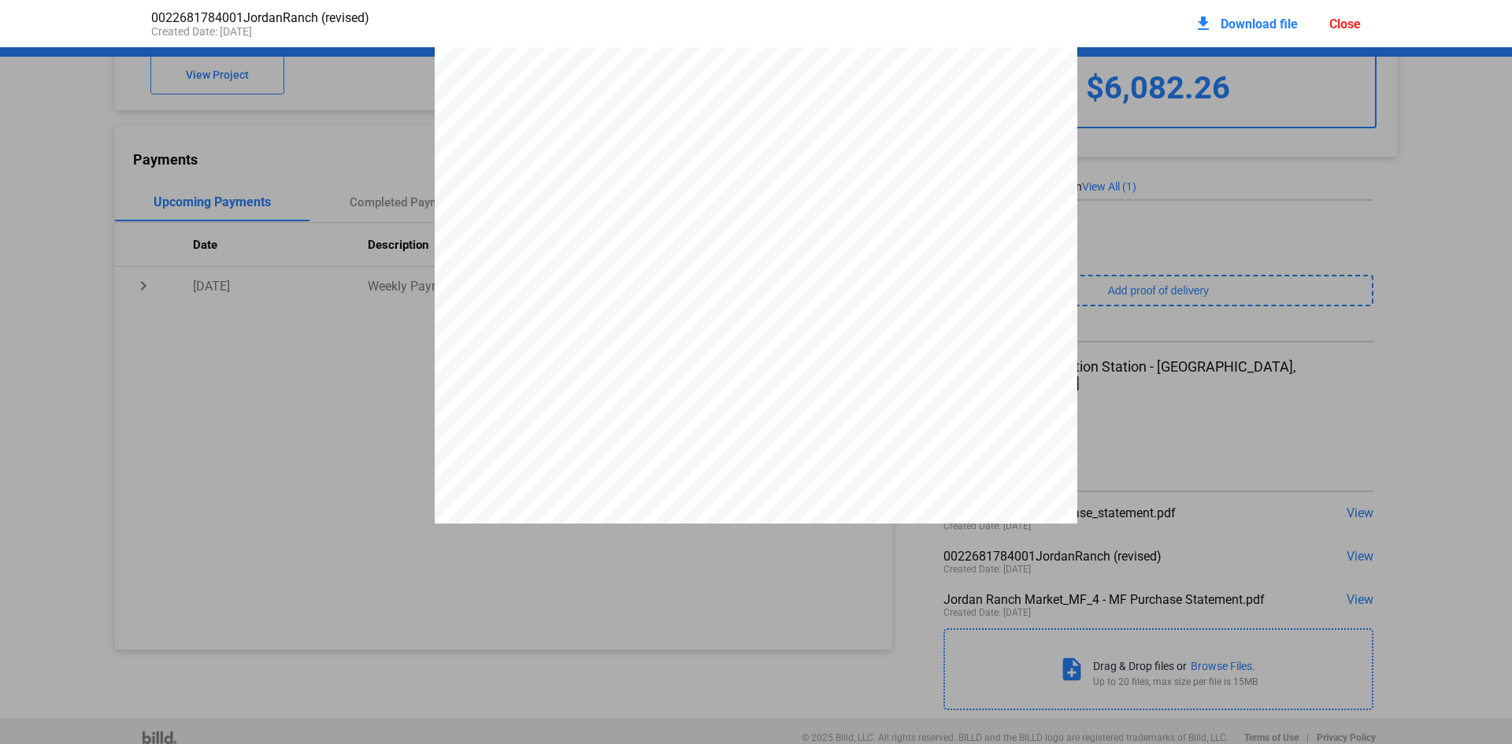
scroll to position [370, 0]
click at [1359, 24] on div "Close" at bounding box center [1346, 24] width 32 height 15
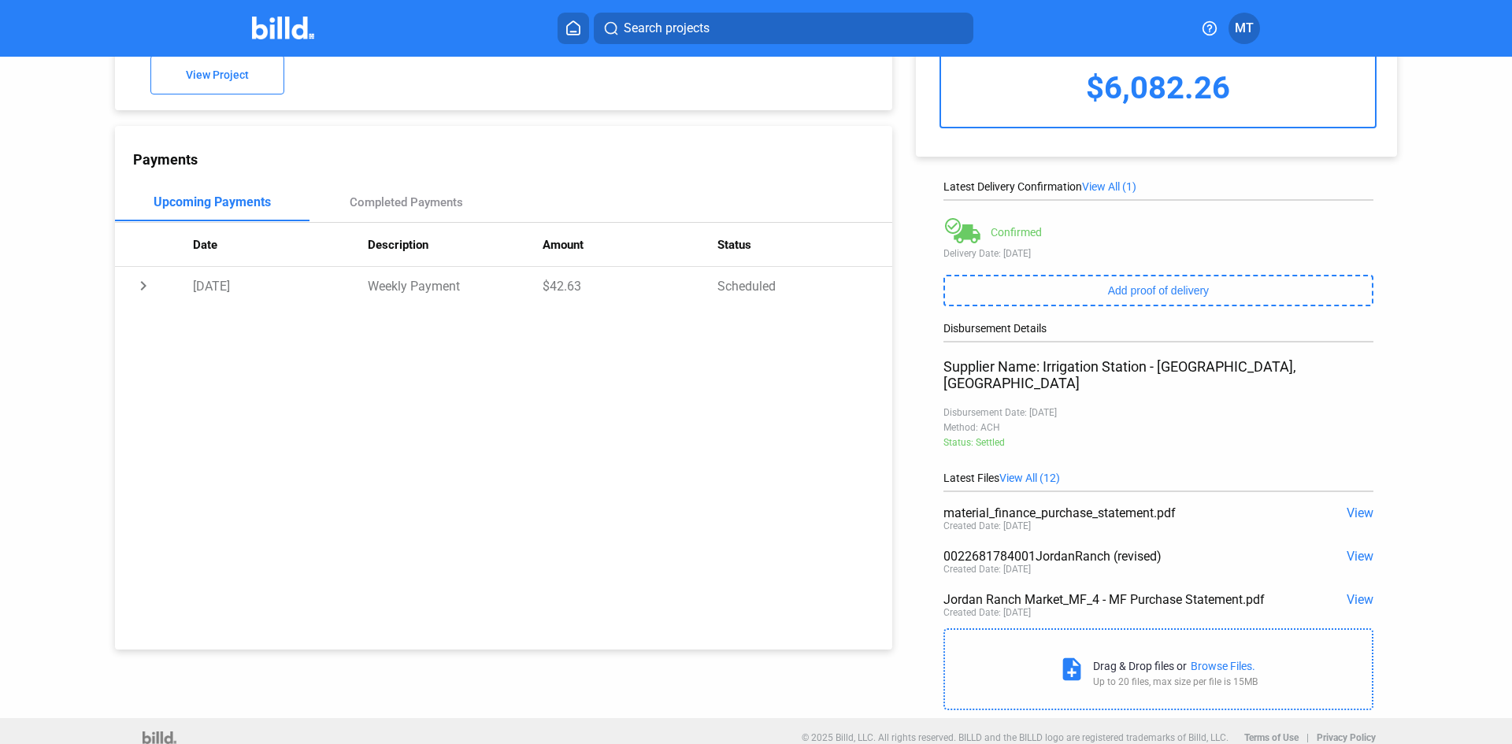
click at [1347, 506] on span "View" at bounding box center [1360, 513] width 27 height 15
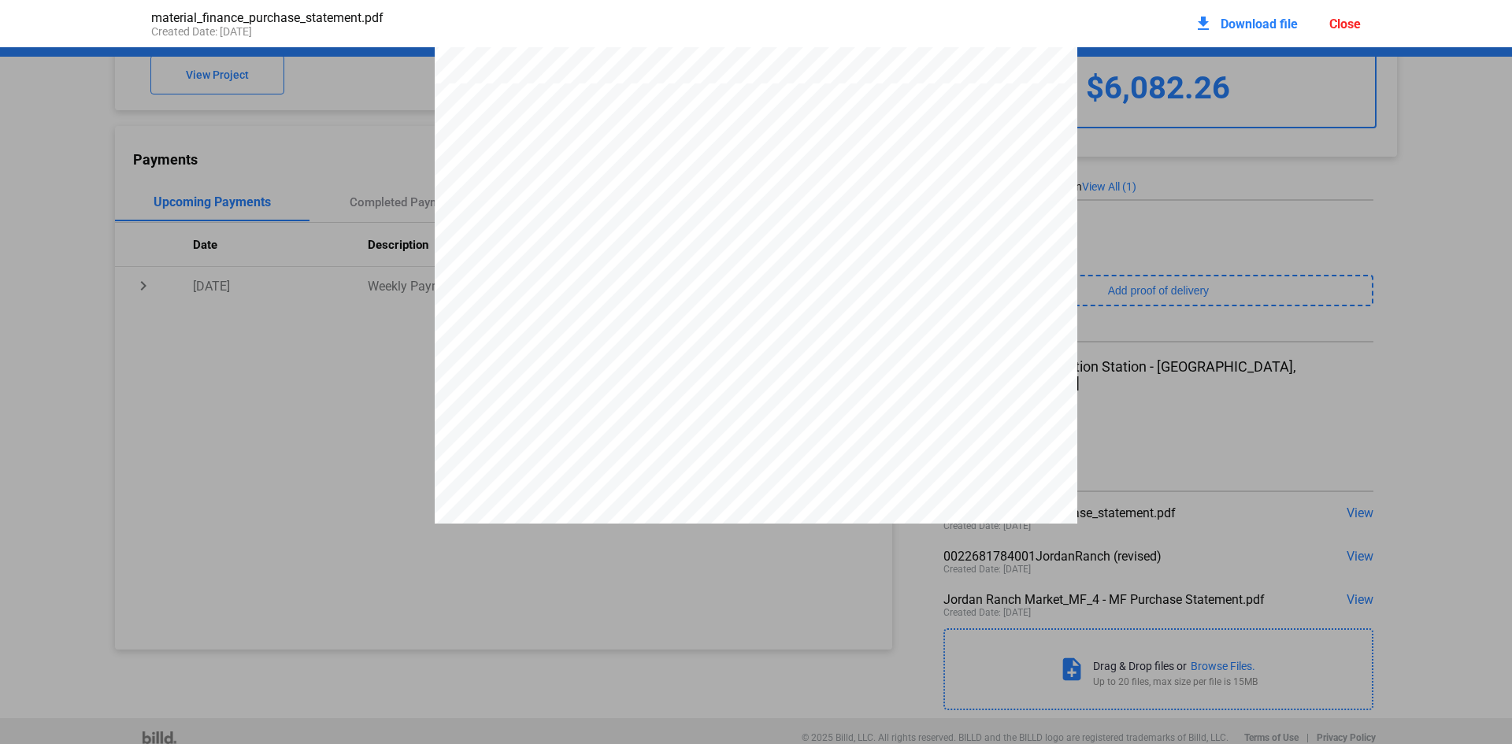
scroll to position [5915, 0]
click at [1359, 25] on div "Close" at bounding box center [1346, 24] width 32 height 15
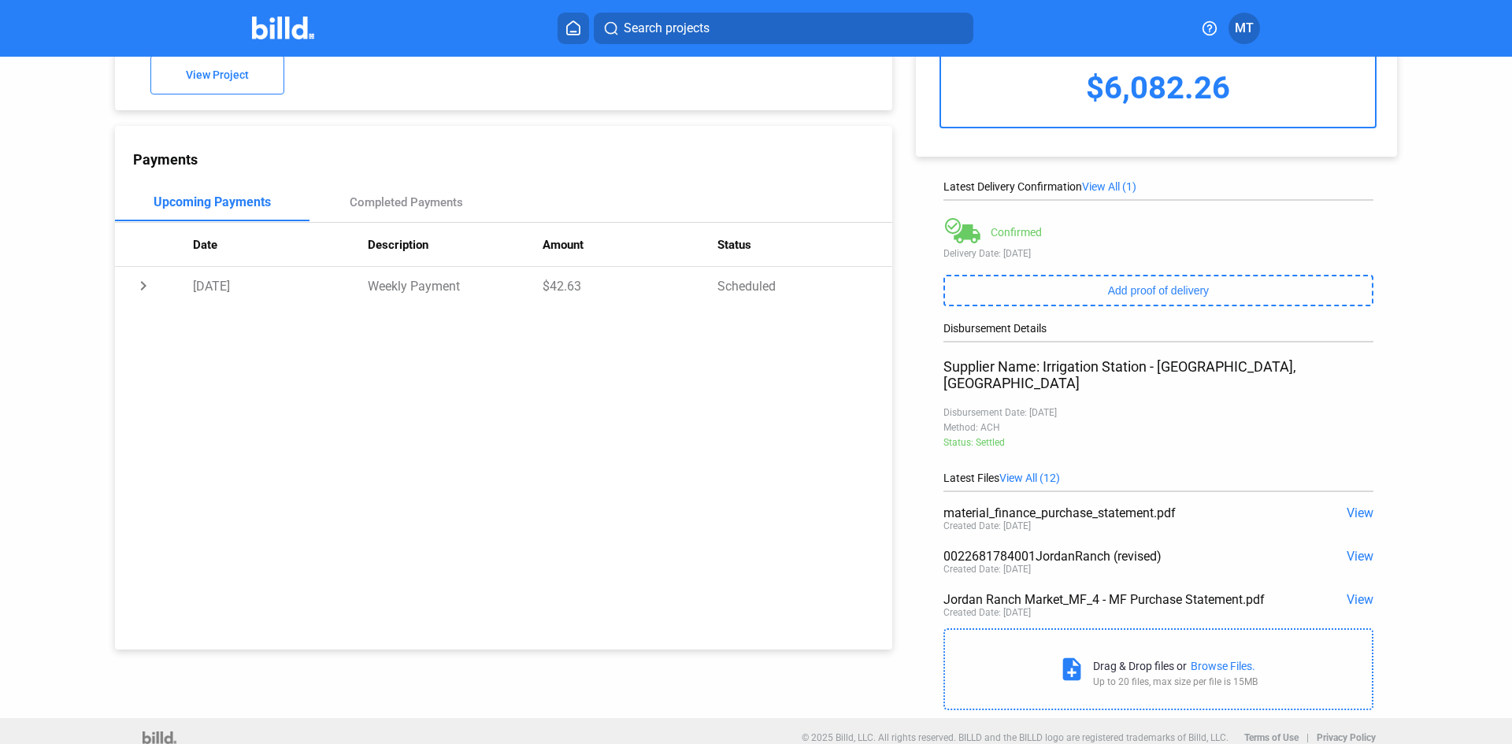
click at [1352, 592] on span "View" at bounding box center [1360, 599] width 27 height 15
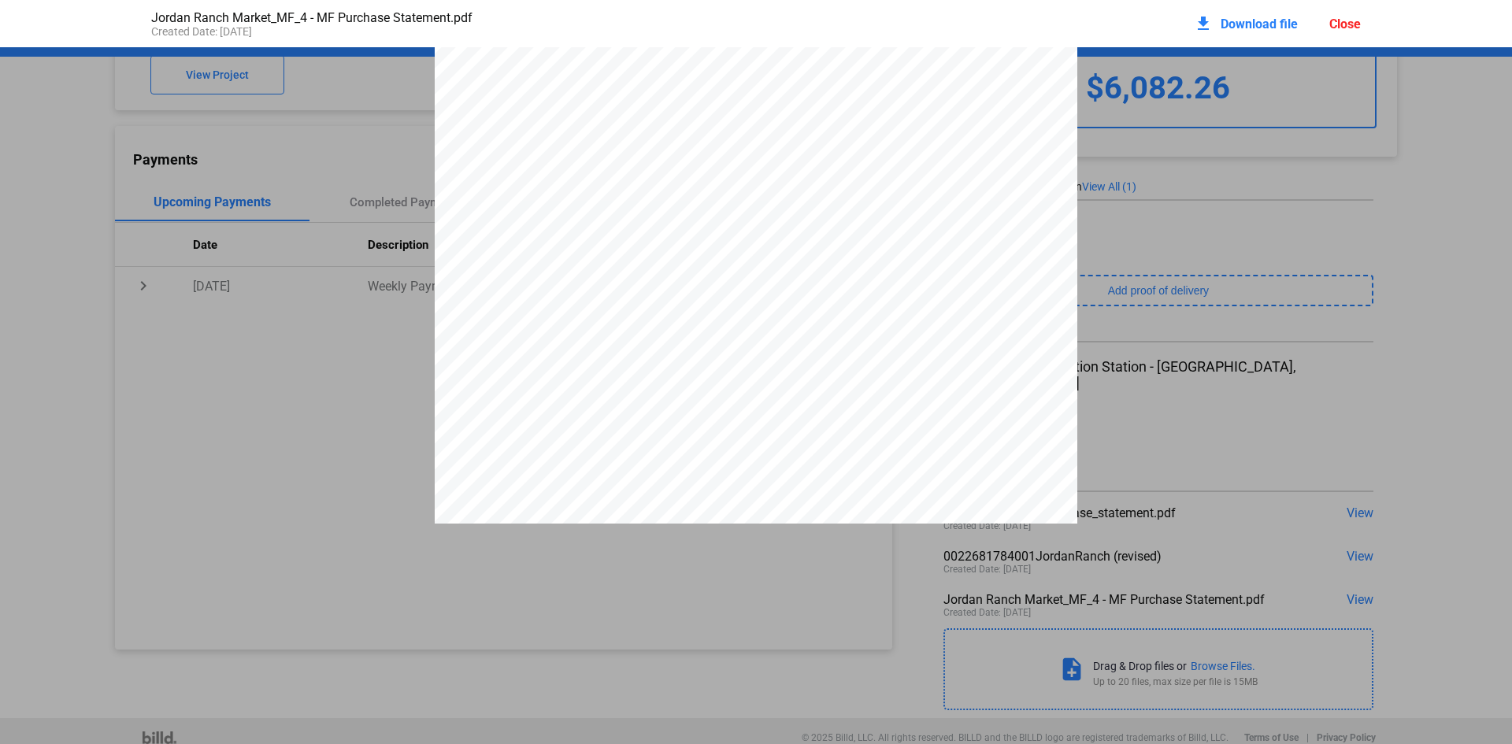
scroll to position [2891, 0]
click at [1347, 25] on div "Close" at bounding box center [1346, 24] width 32 height 15
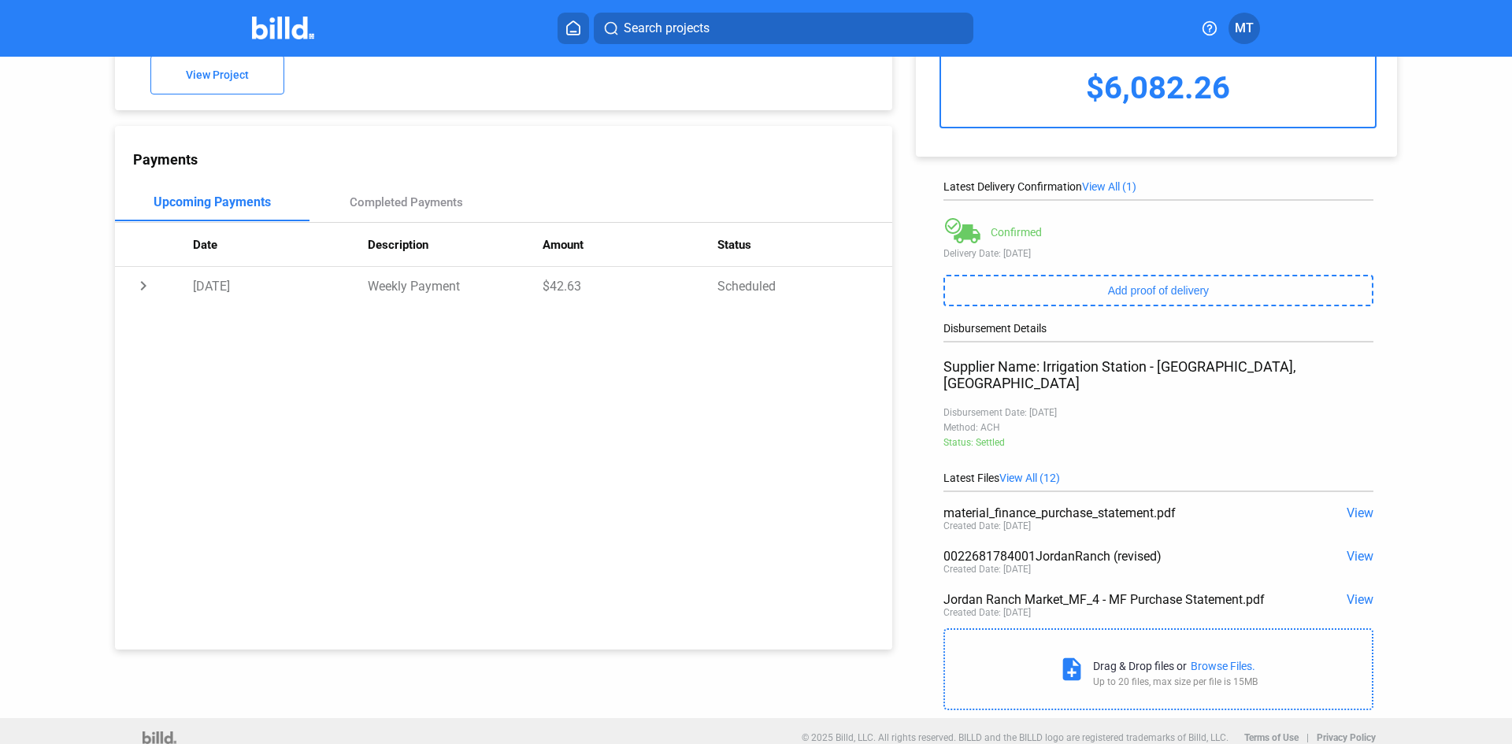
click at [300, 32] on img at bounding box center [283, 28] width 62 height 23
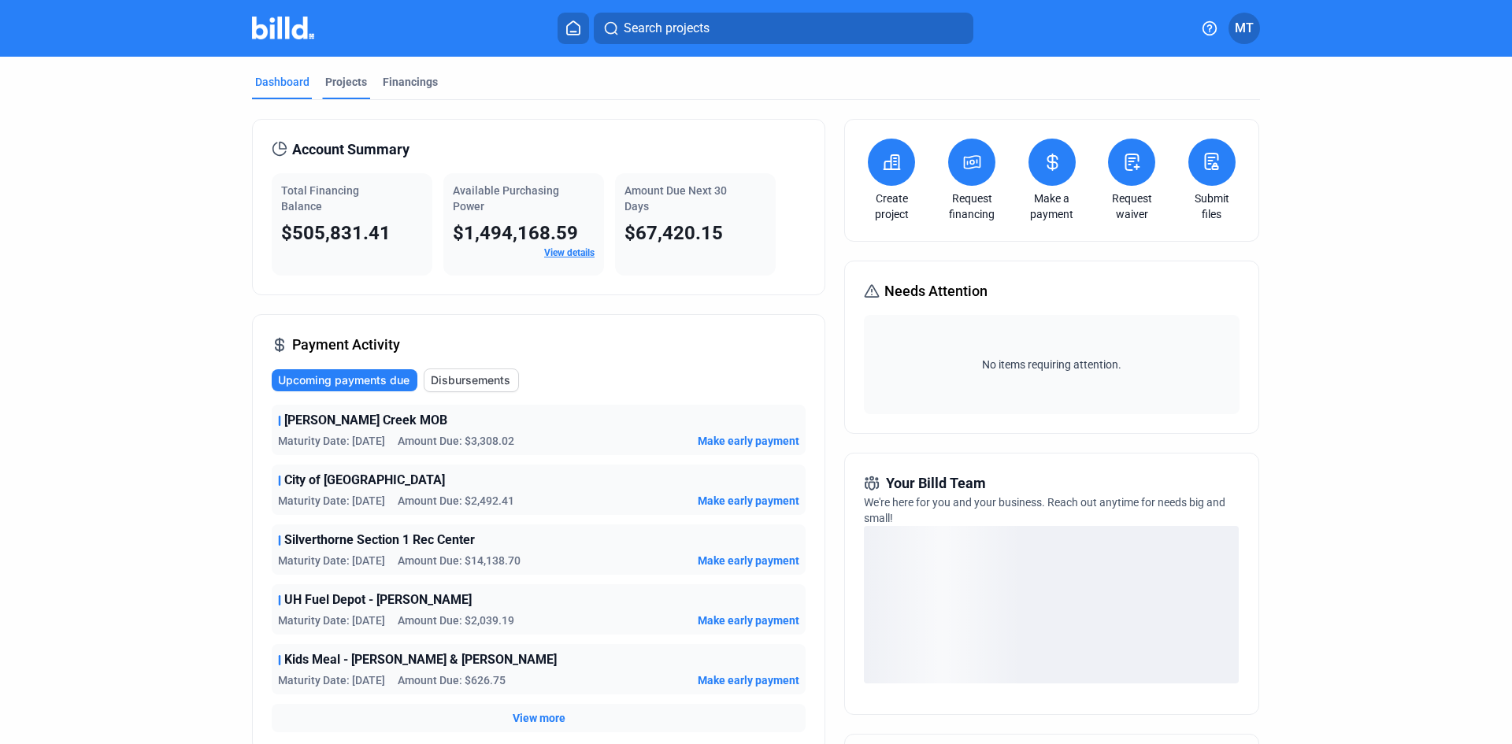
click at [328, 83] on div "Projects" at bounding box center [346, 82] width 42 height 16
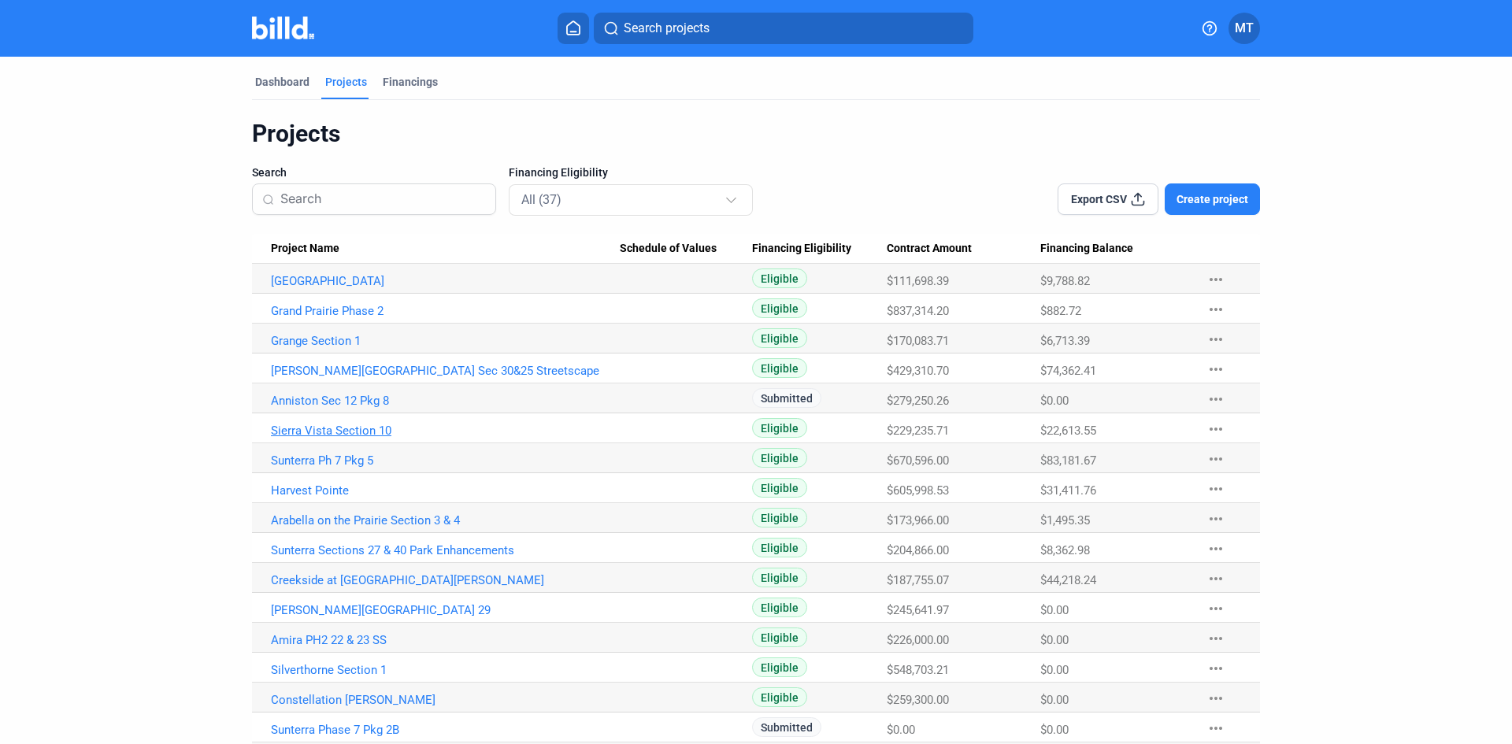
click at [371, 428] on link "Sierra Vista Section 10" at bounding box center [445, 431] width 349 height 14
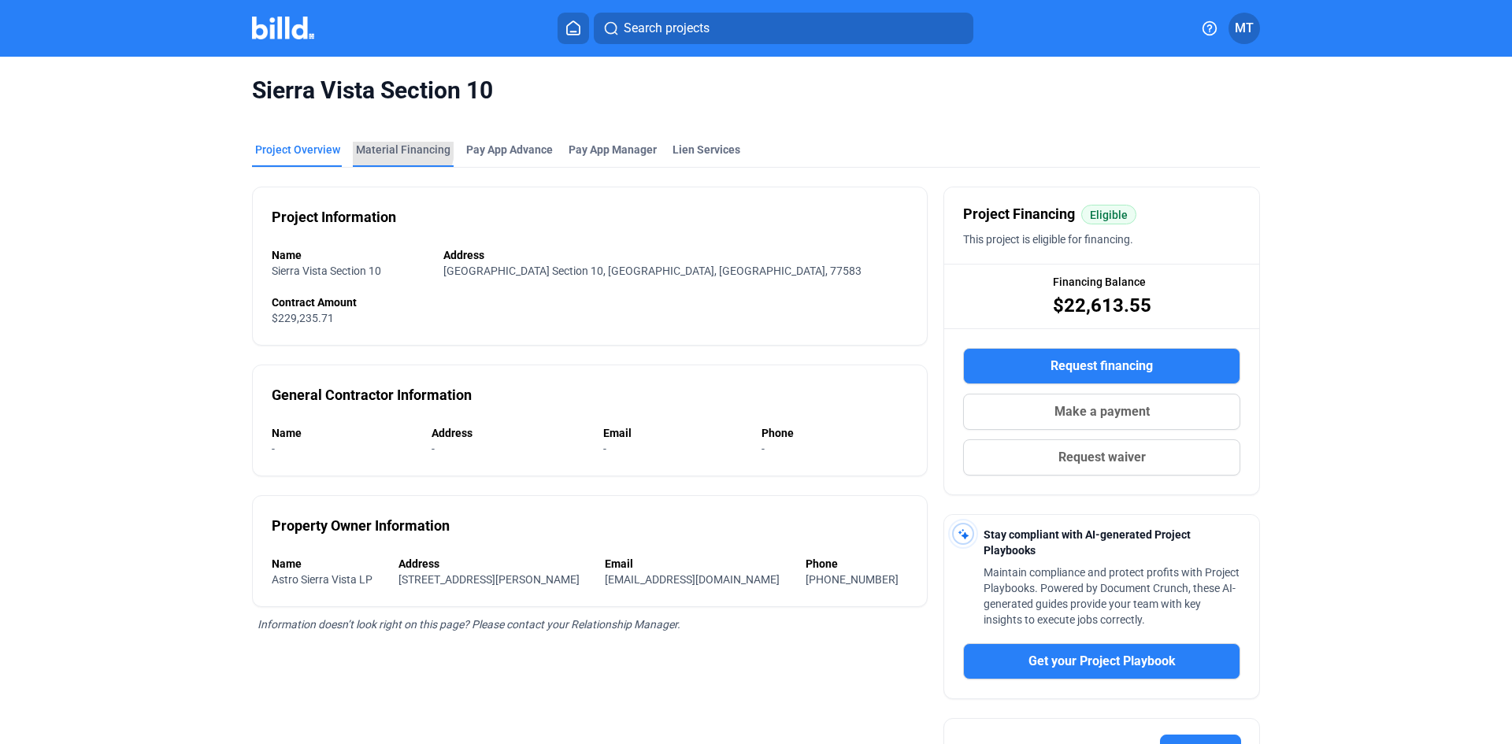
click at [396, 150] on div "Material Financing" at bounding box center [403, 150] width 95 height 16
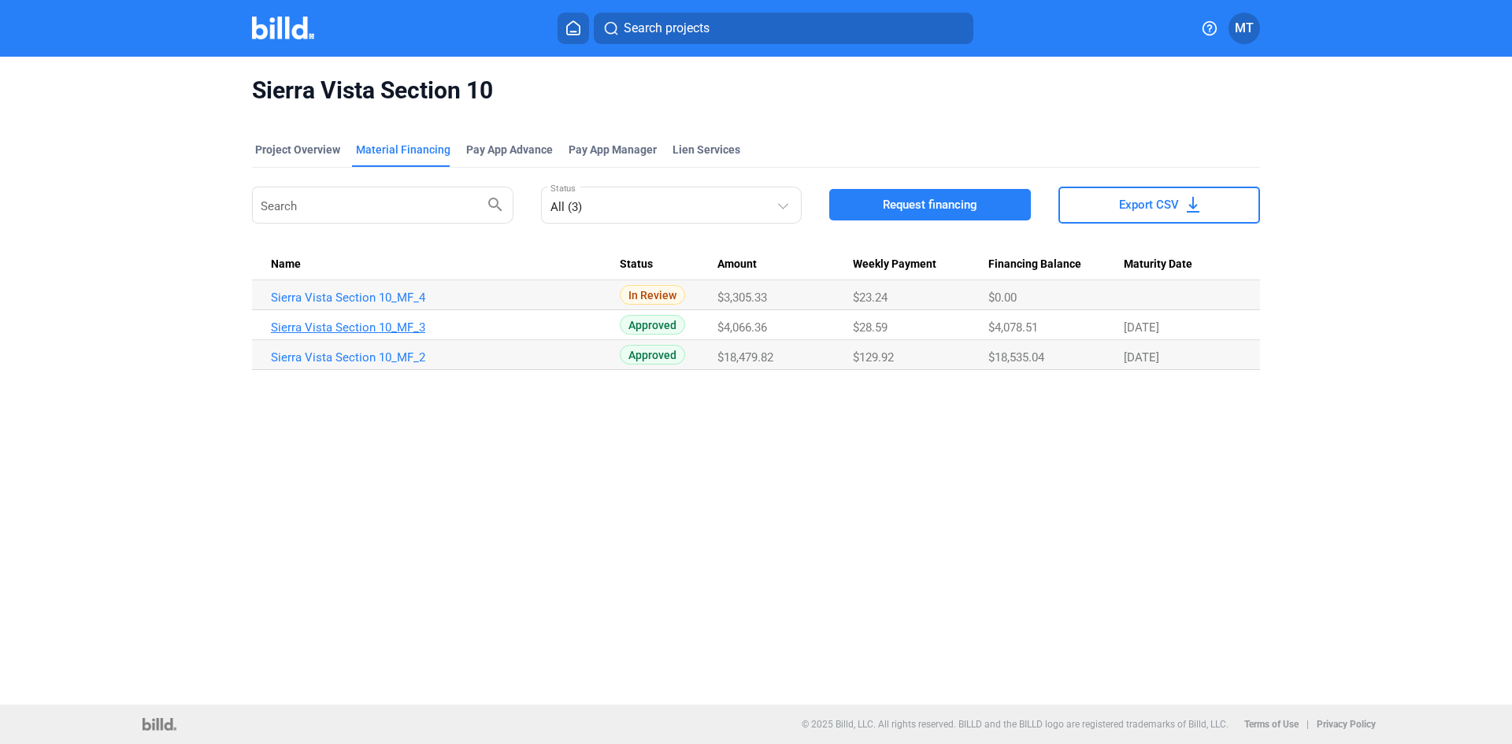
click at [376, 330] on link "Sierra Vista Section 10_MF_3" at bounding box center [445, 328] width 349 height 14
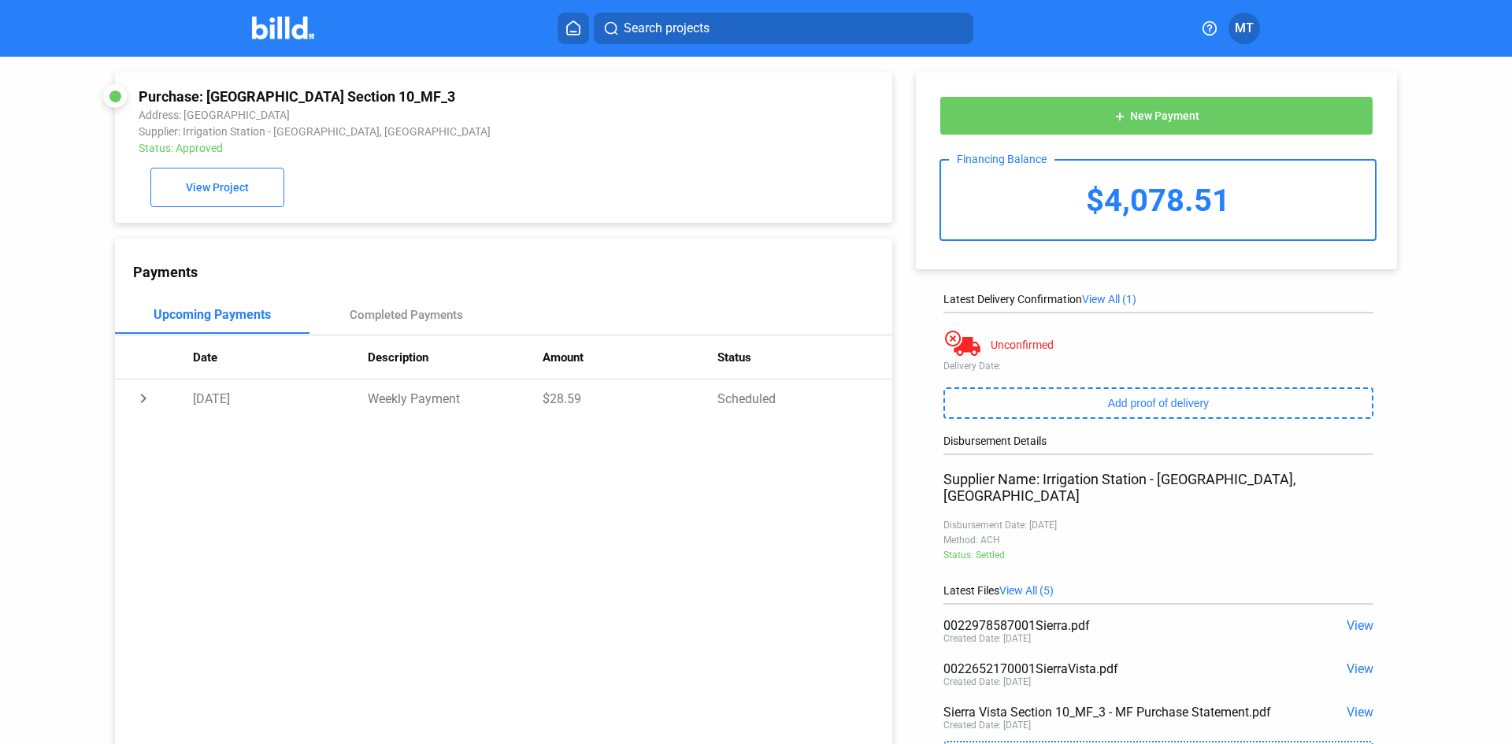
scroll to position [79, 0]
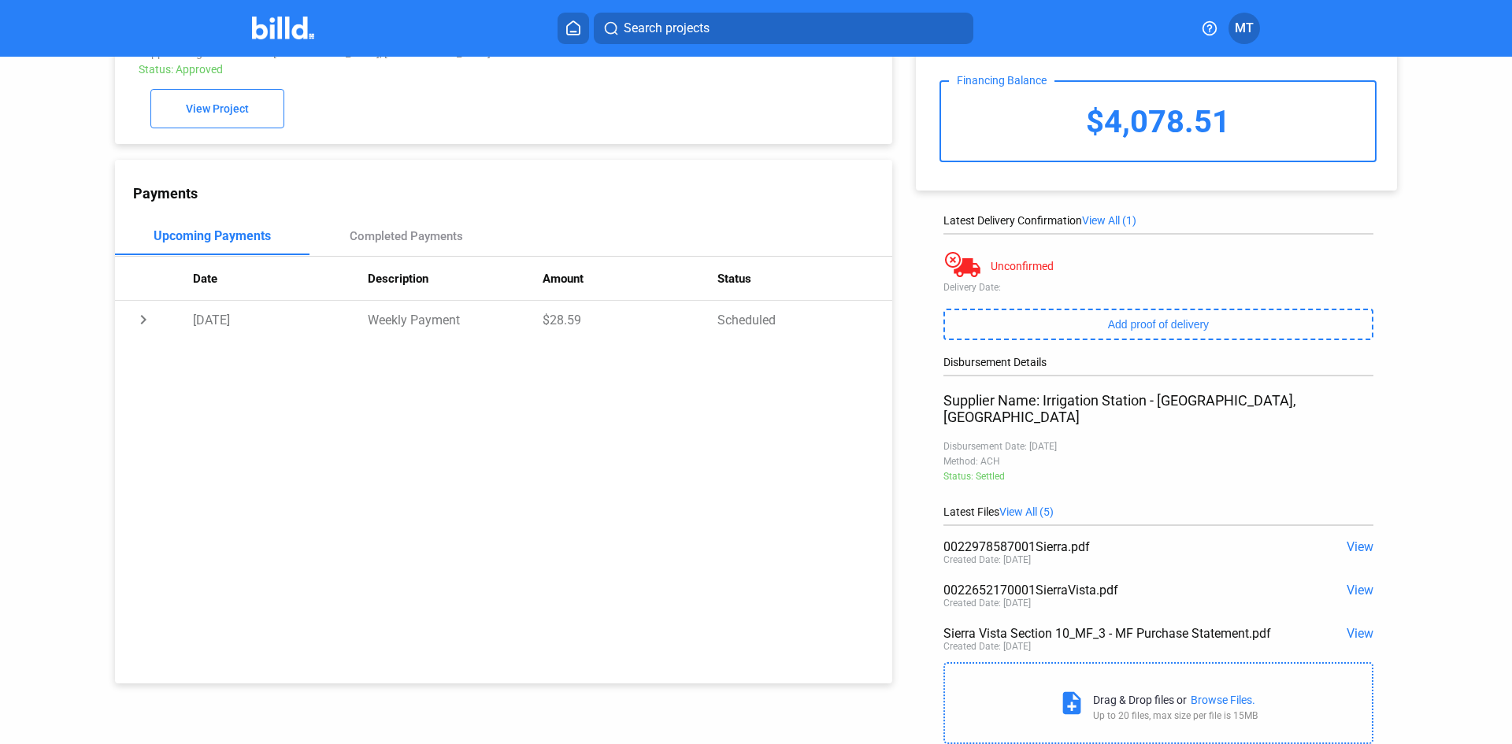
click at [1350, 626] on span "View" at bounding box center [1360, 633] width 27 height 15
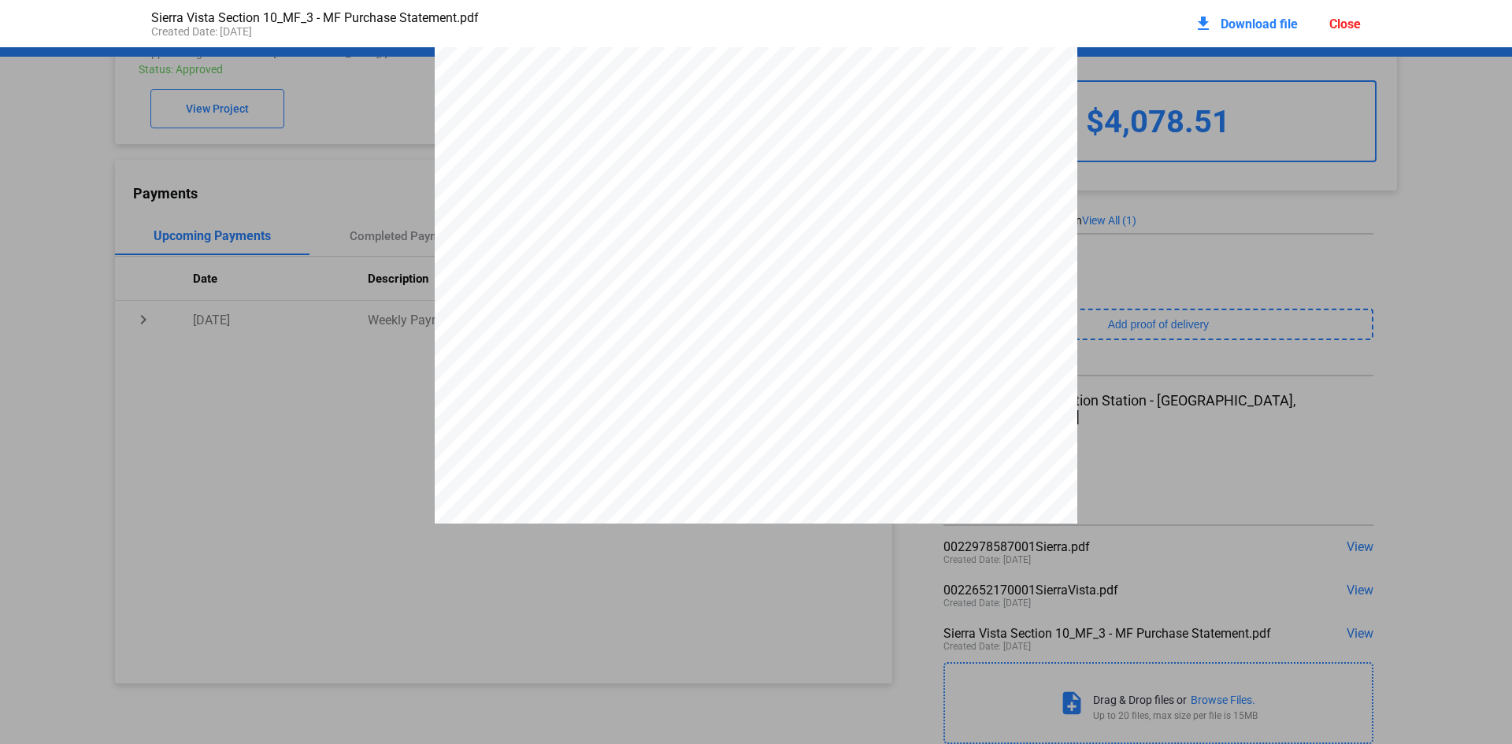
scroll to position [6253, 0]
click at [1337, 28] on div "Close" at bounding box center [1346, 24] width 32 height 15
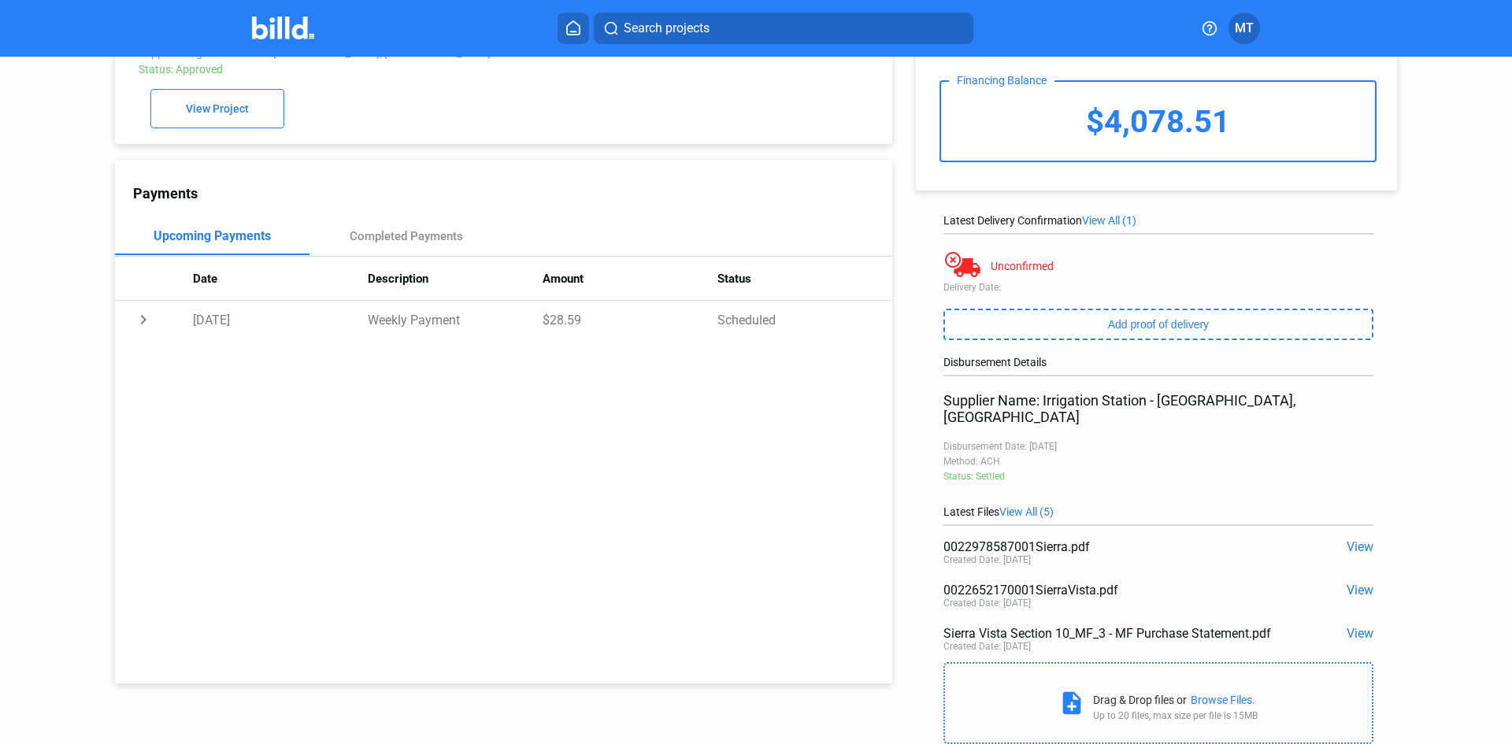
click at [306, 35] on img at bounding box center [283, 28] width 62 height 23
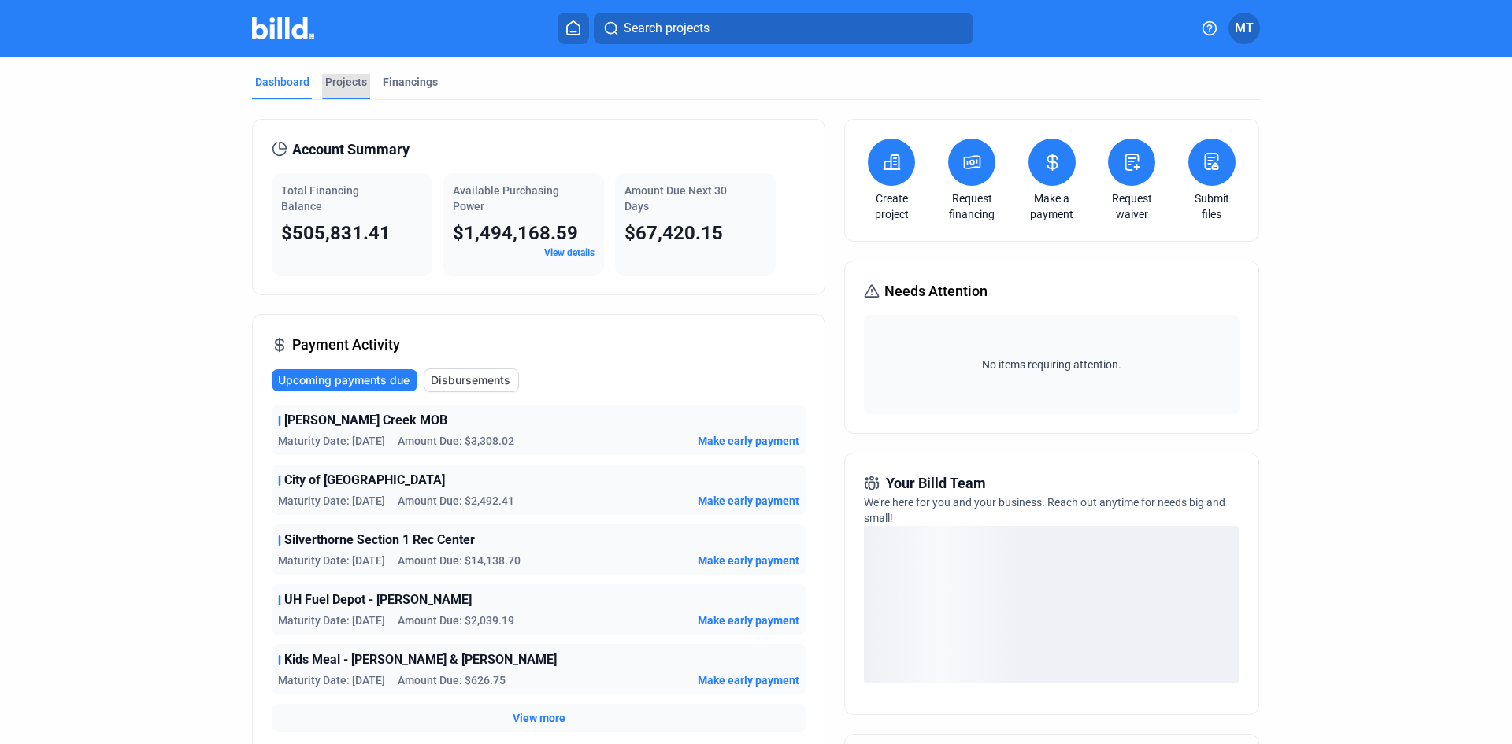
click at [350, 89] on div "Projects" at bounding box center [346, 82] width 42 height 16
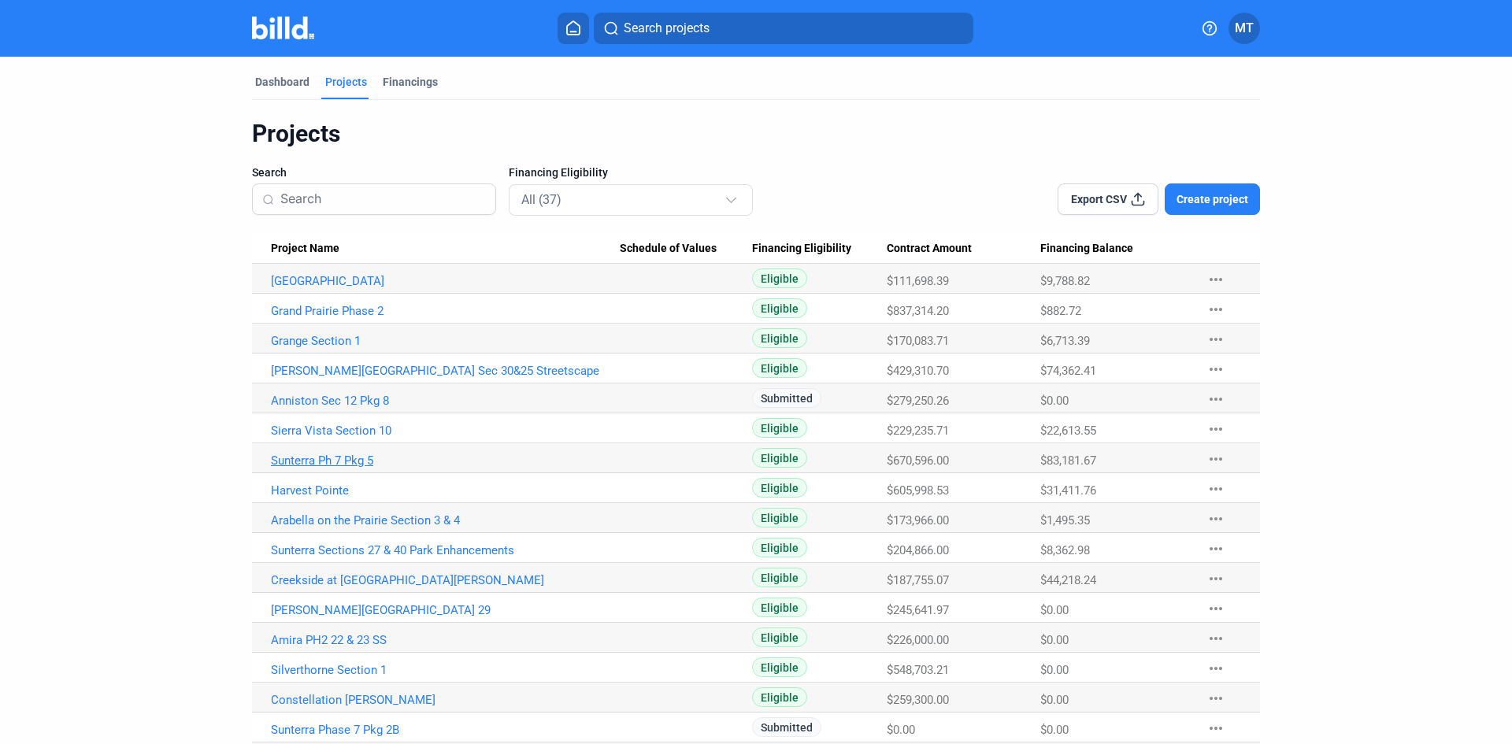
click at [365, 462] on link "Sunterra Ph 7 Pkg 5" at bounding box center [445, 461] width 349 height 14
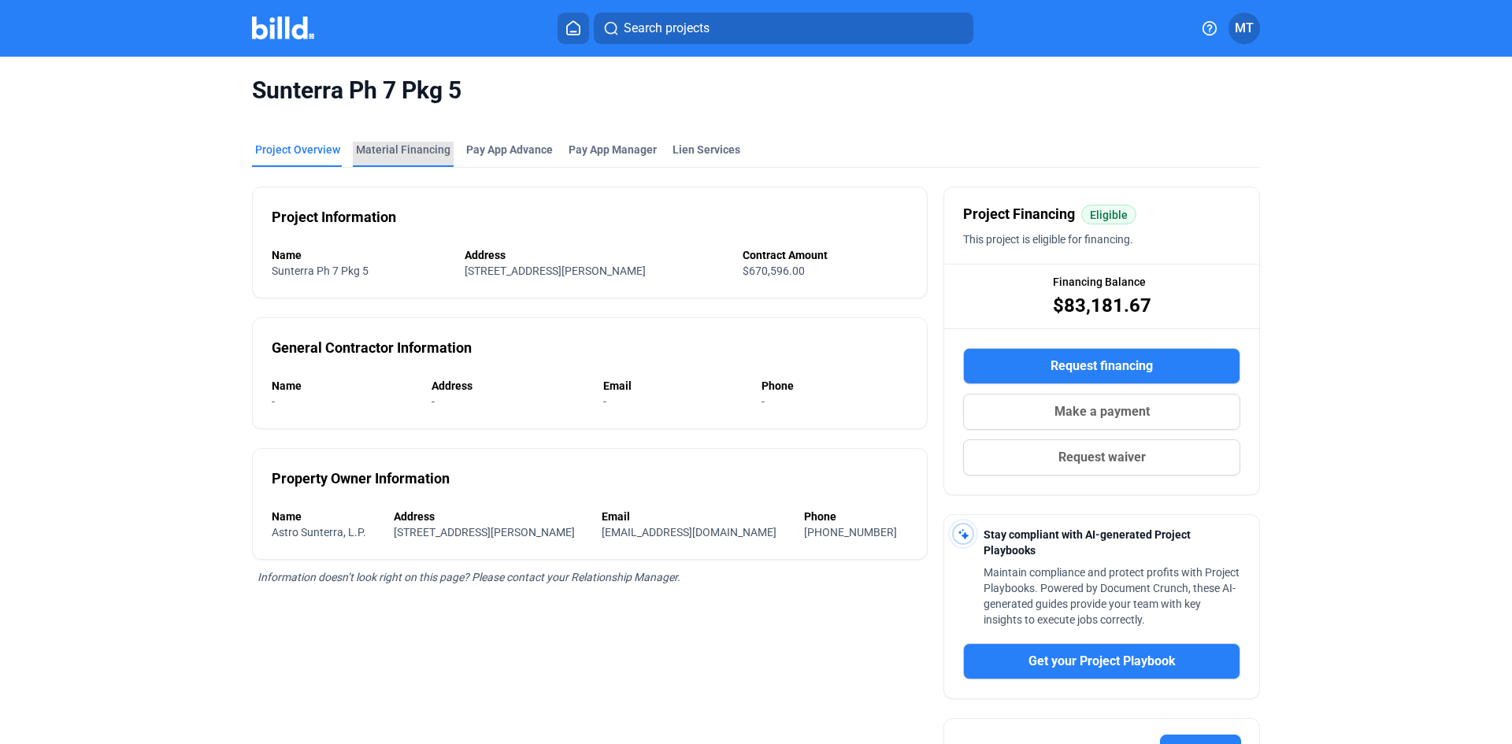
click at [412, 158] on div "Material Financing" at bounding box center [403, 154] width 101 height 25
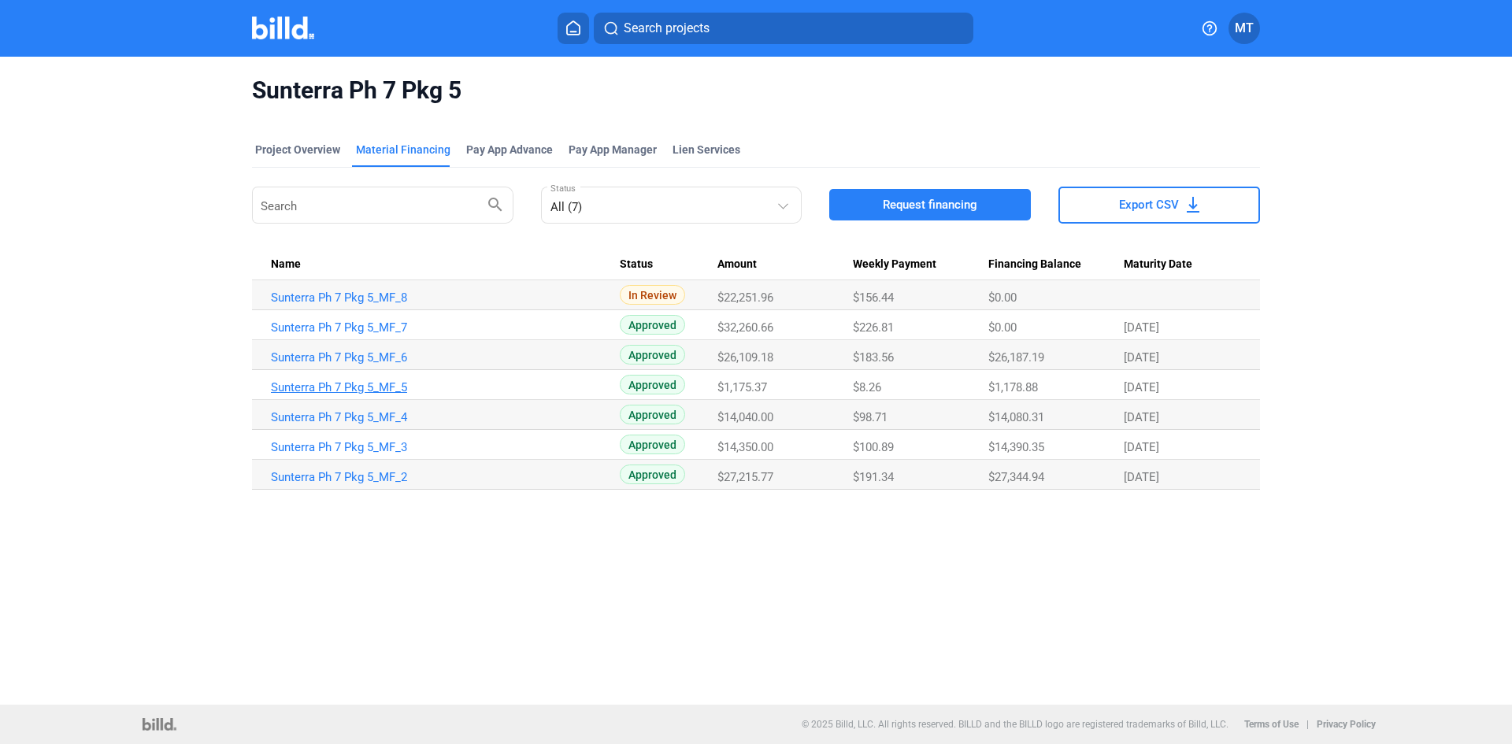
click at [341, 386] on link "Sunterra Ph 7 Pkg 5_MF_5" at bounding box center [445, 387] width 349 height 14
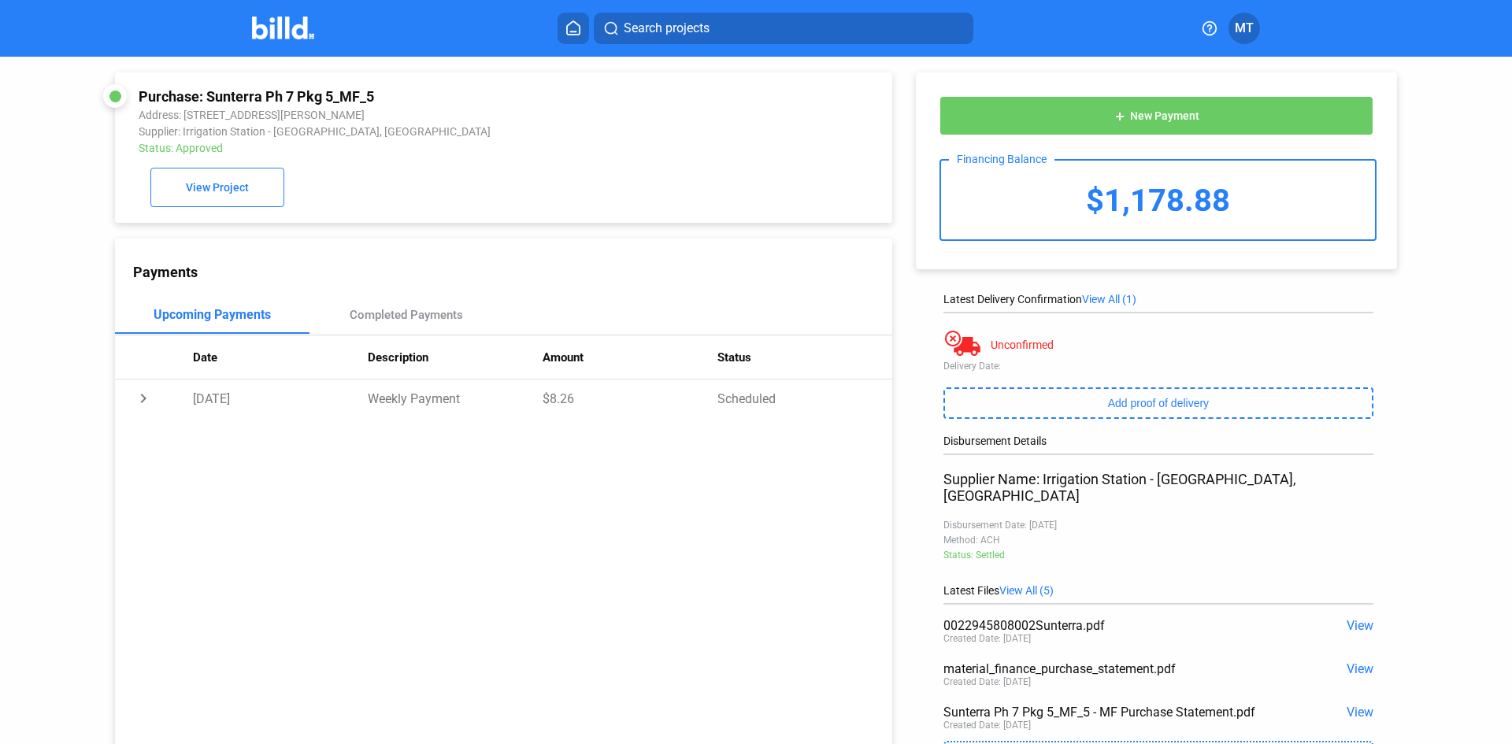
click at [1355, 705] on span "View" at bounding box center [1360, 712] width 27 height 15
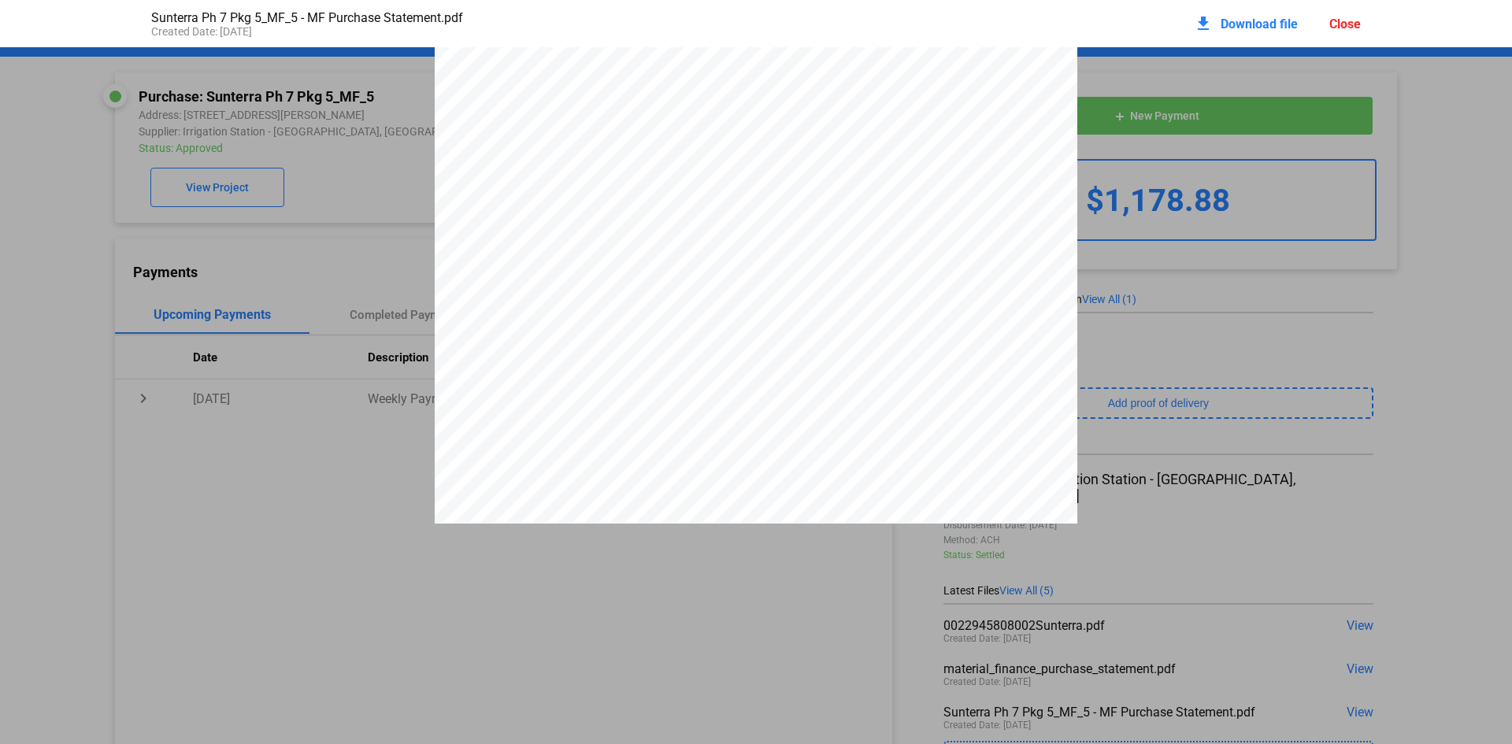
scroll to position [4572, 0]
click at [1351, 25] on div "Close" at bounding box center [1346, 24] width 32 height 15
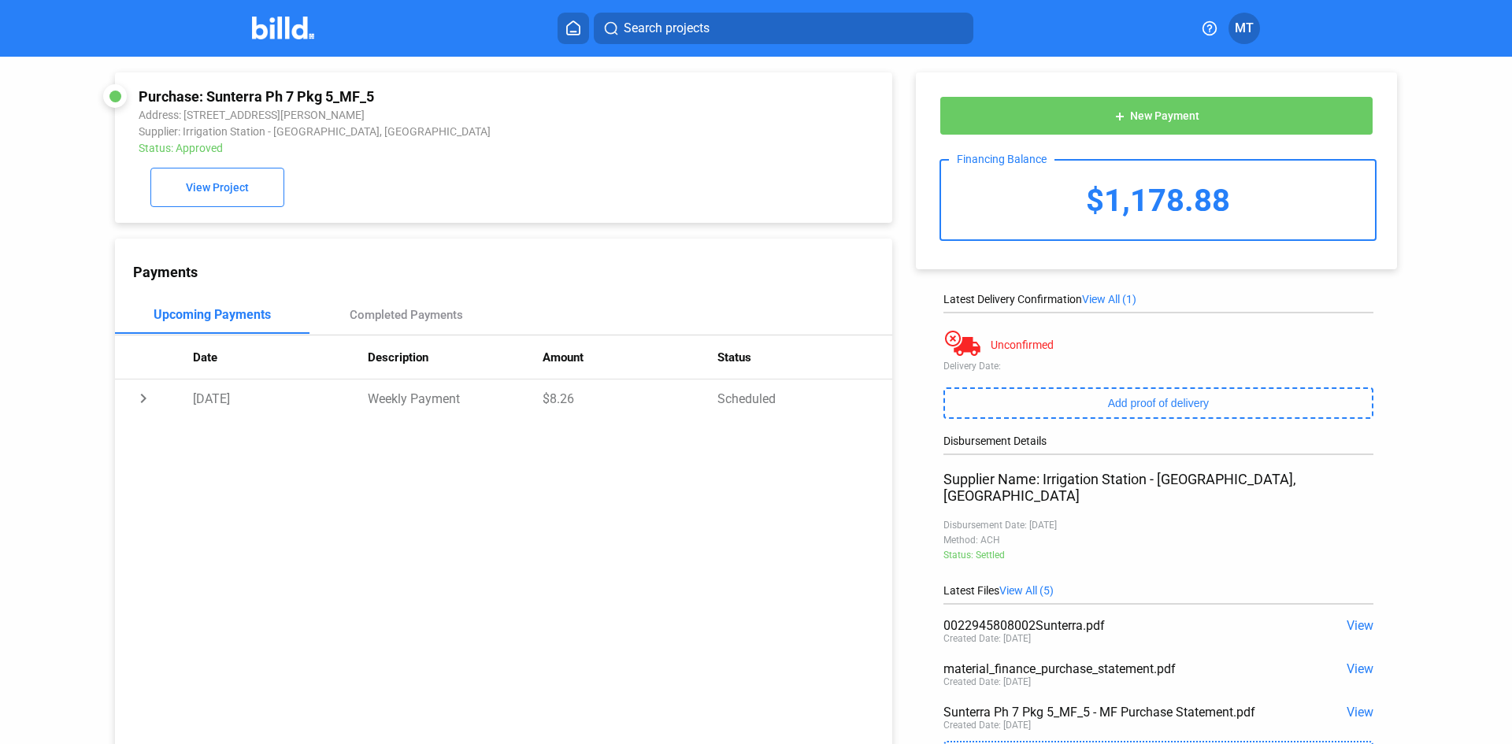
click at [257, 32] on img at bounding box center [283, 28] width 62 height 23
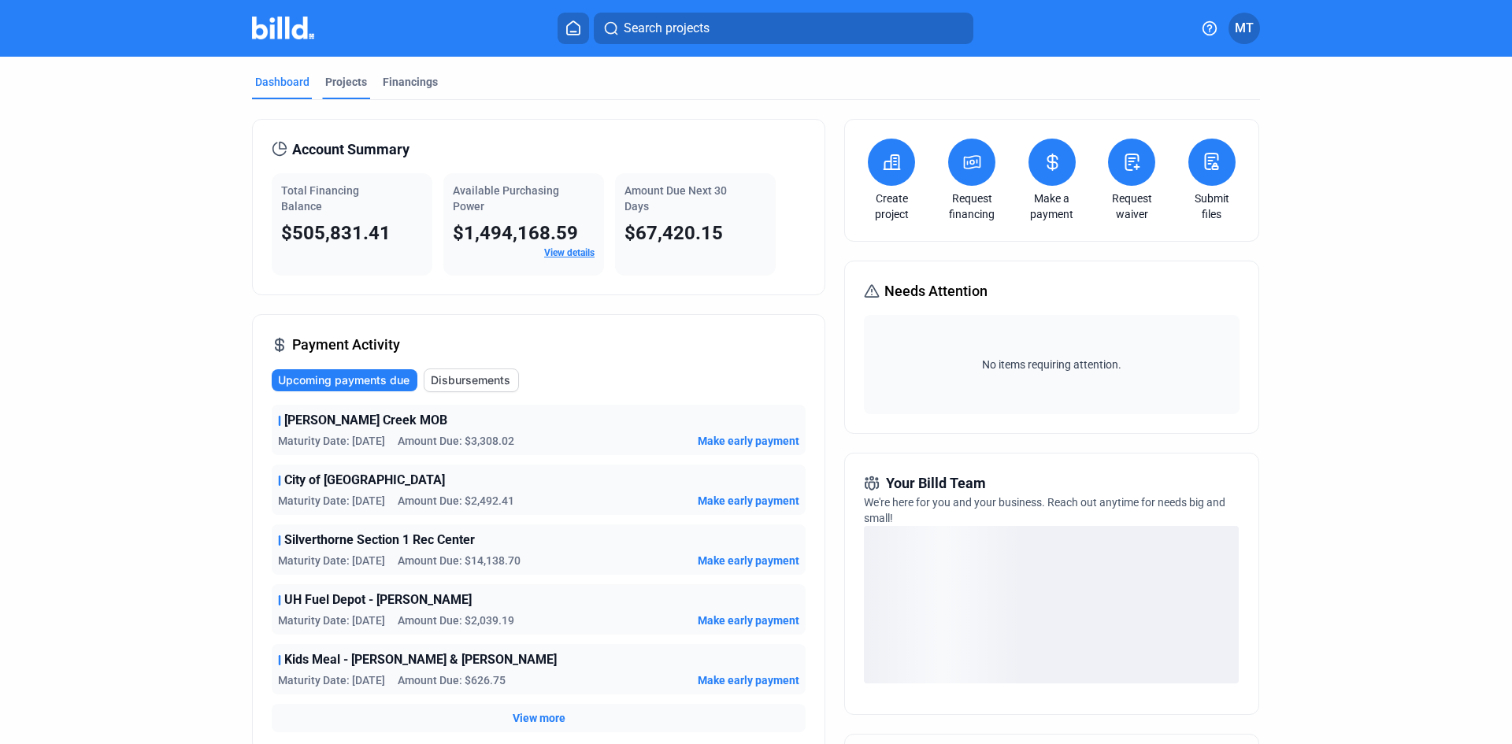
click at [343, 84] on div "Projects" at bounding box center [346, 82] width 42 height 16
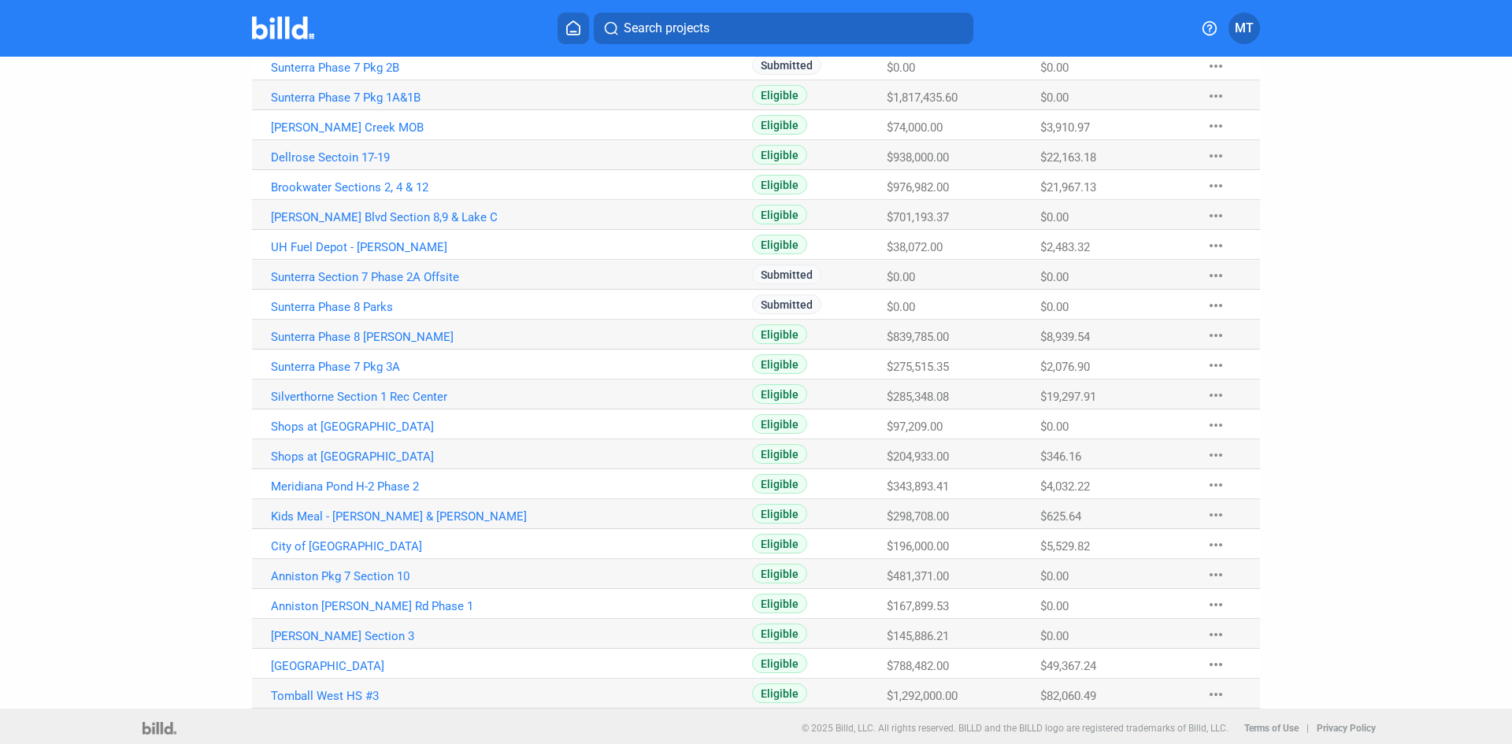
scroll to position [666, 0]
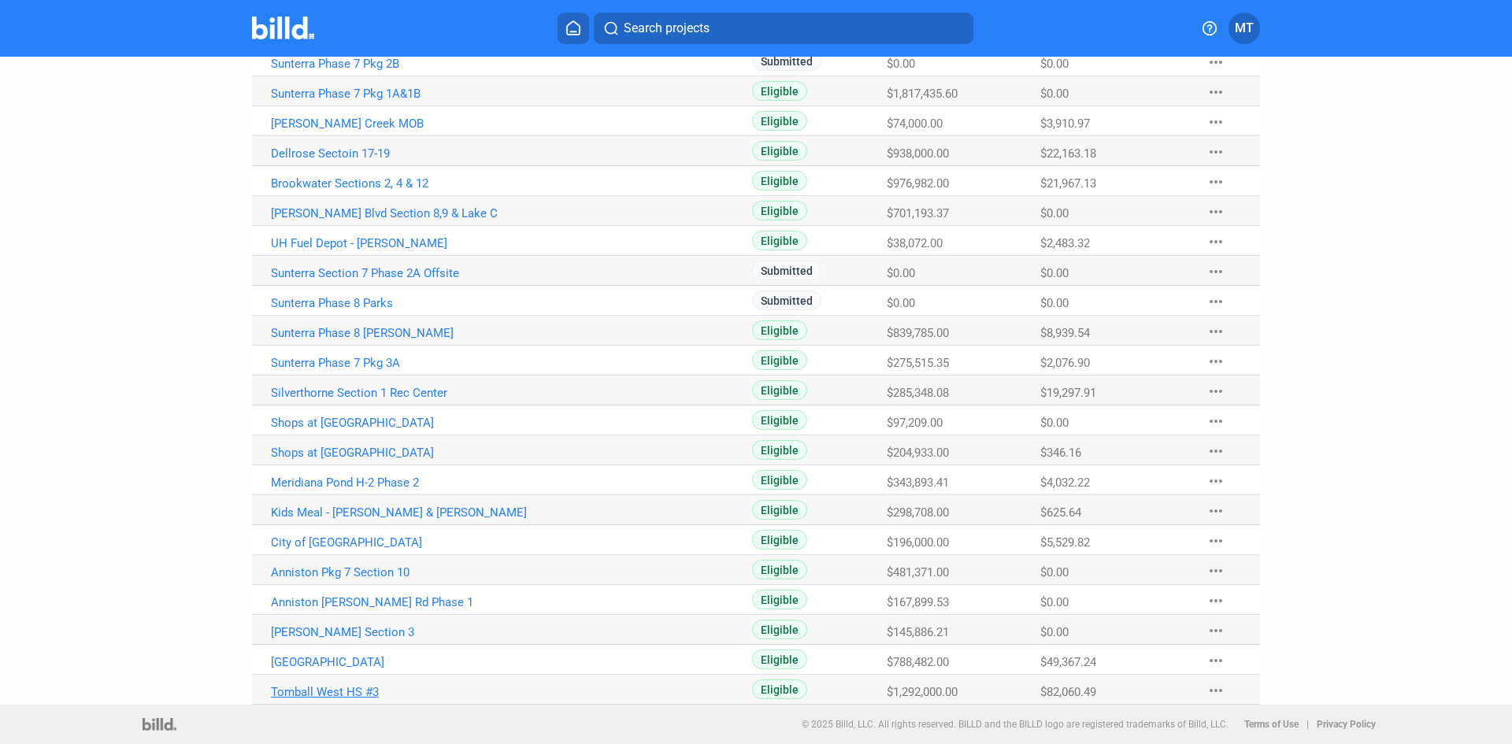
click at [334, 689] on link "Tomball West HS #3" at bounding box center [445, 692] width 349 height 14
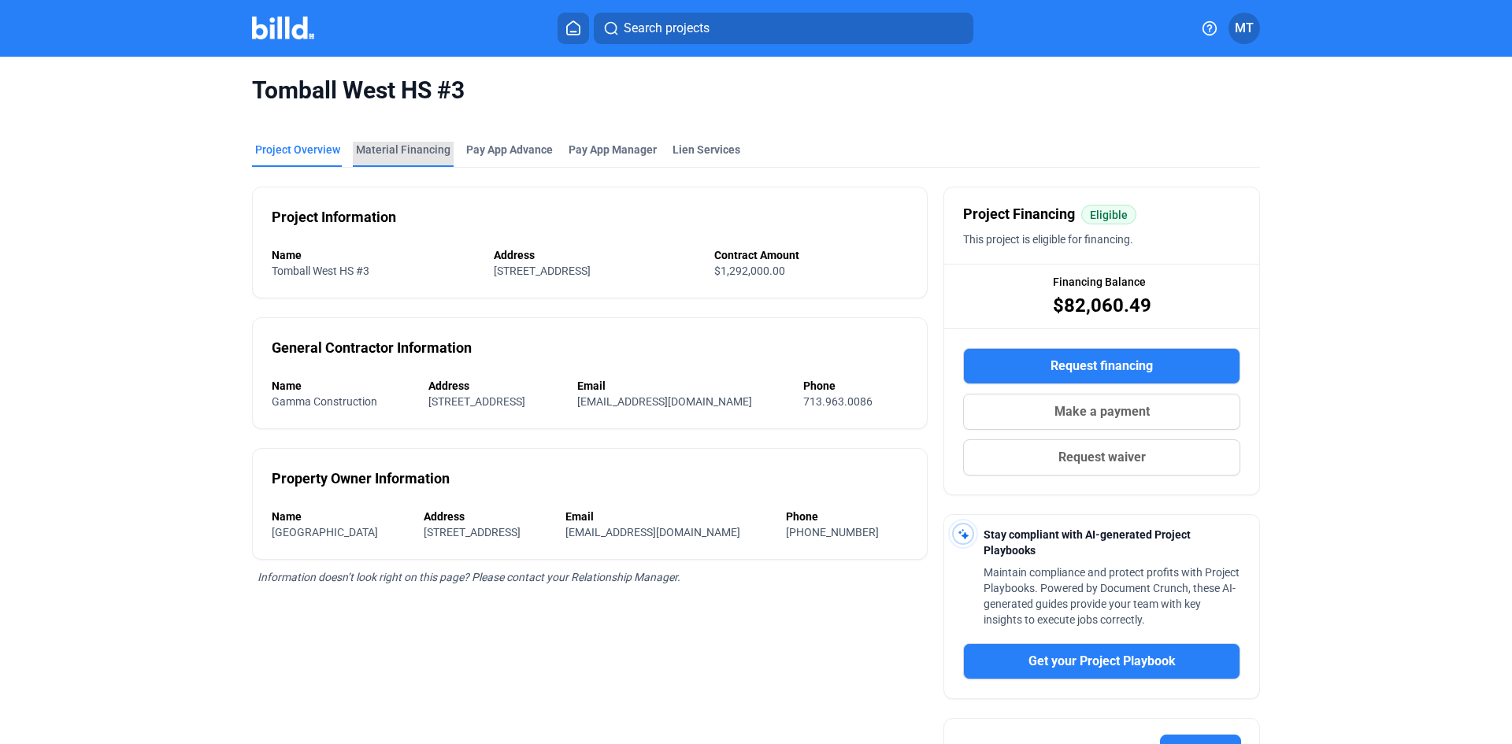
click at [408, 146] on div "Material Financing" at bounding box center [403, 150] width 95 height 16
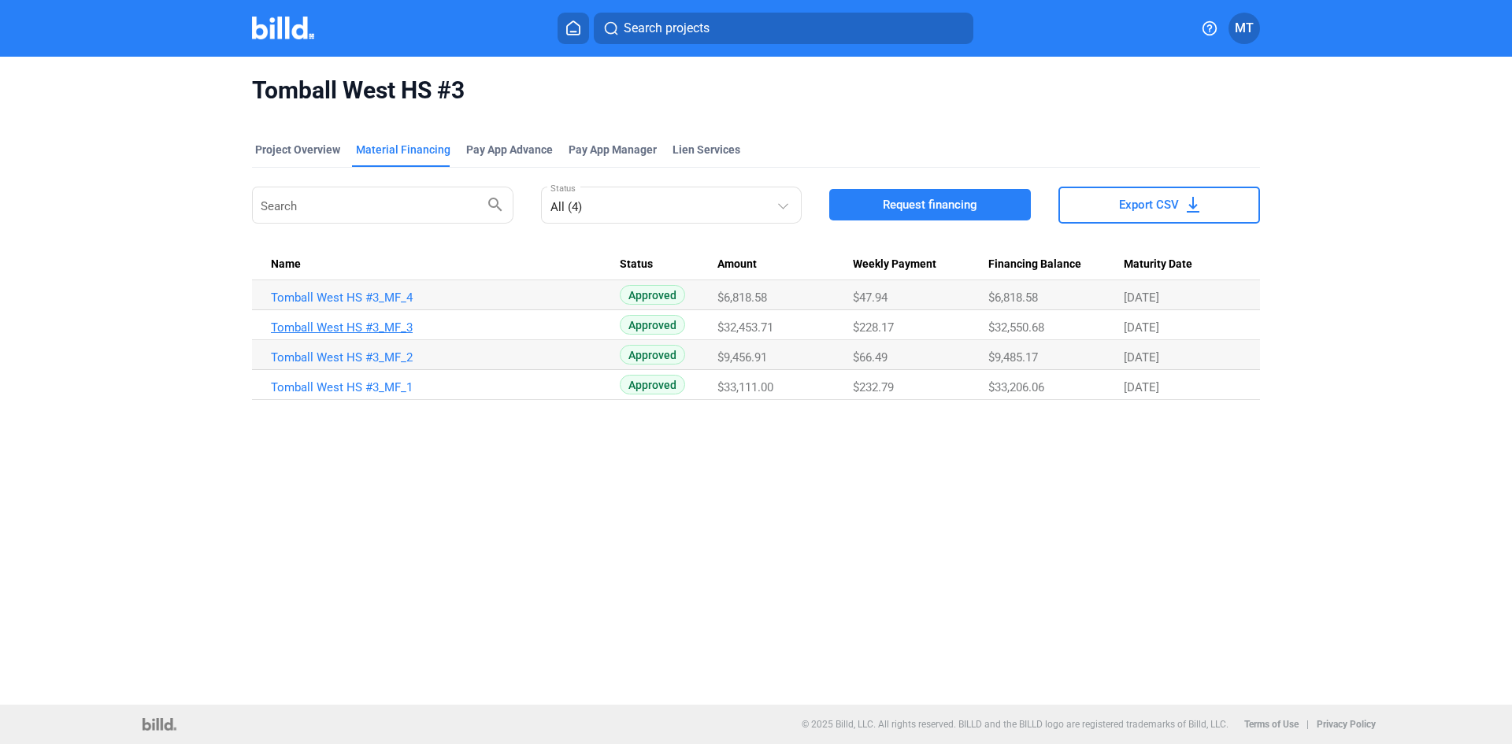
click at [380, 325] on link "Tomball West HS #3_MF_3" at bounding box center [445, 328] width 349 height 14
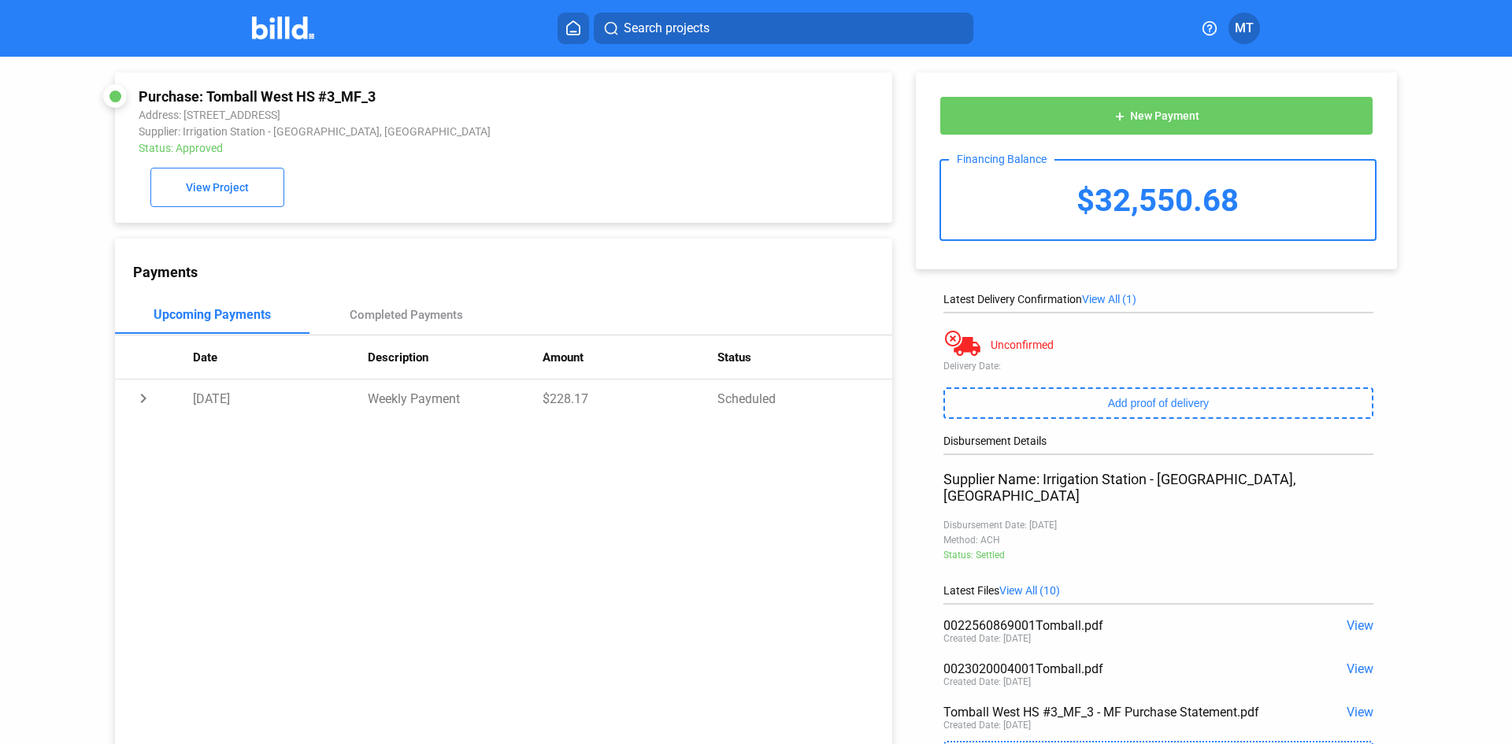
click at [1355, 705] on span "View" at bounding box center [1360, 712] width 27 height 15
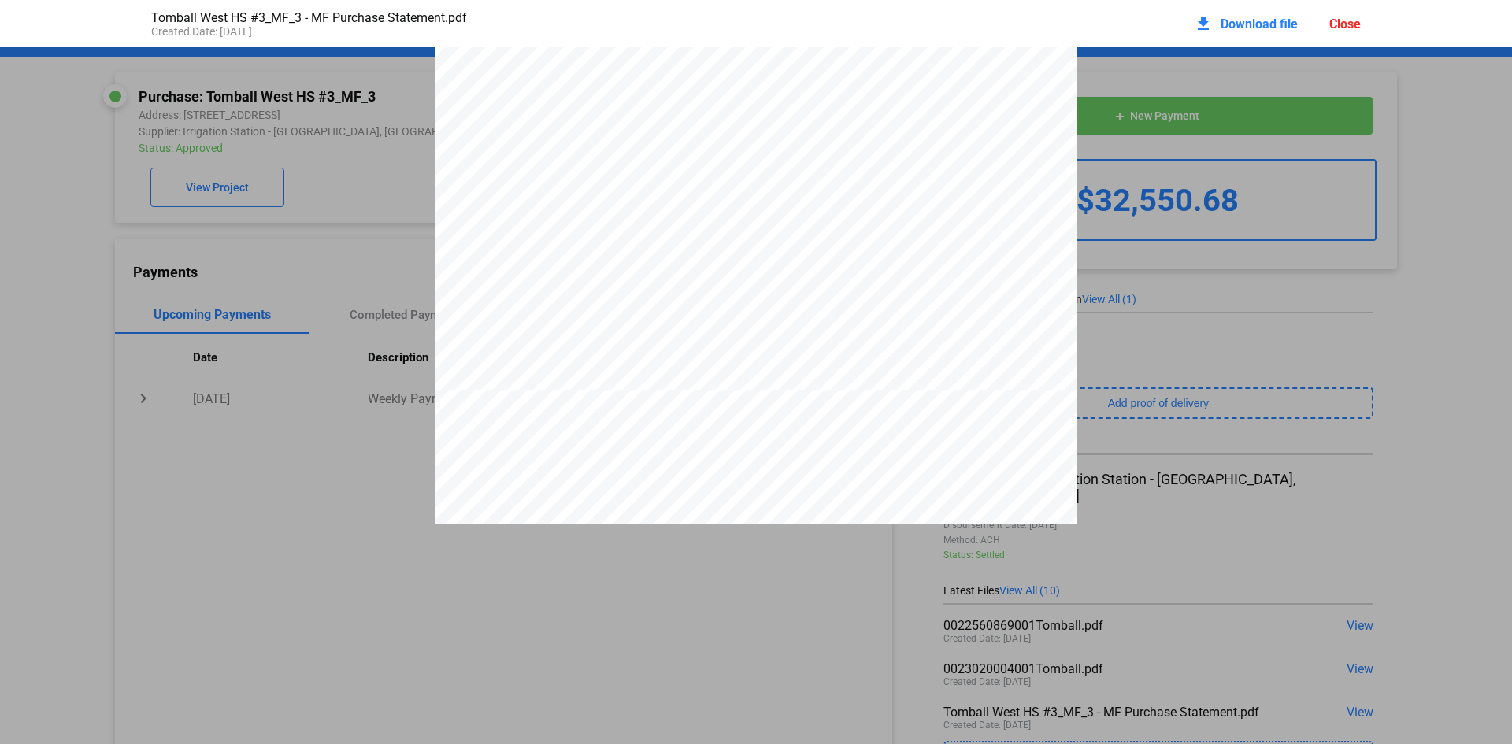
scroll to position [3867, 0]
click at [1344, 21] on div "Close" at bounding box center [1346, 24] width 32 height 15
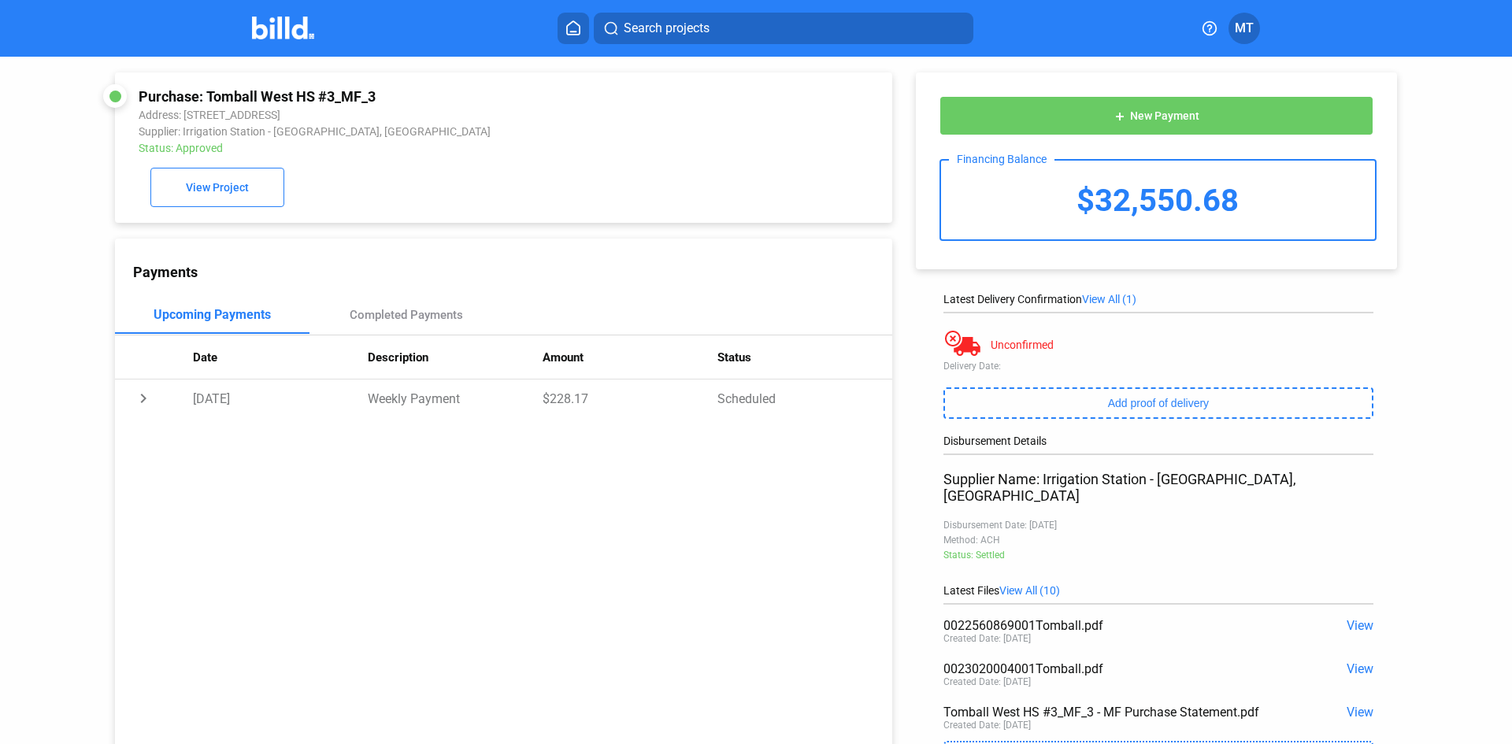
click at [288, 35] on img at bounding box center [283, 28] width 62 height 23
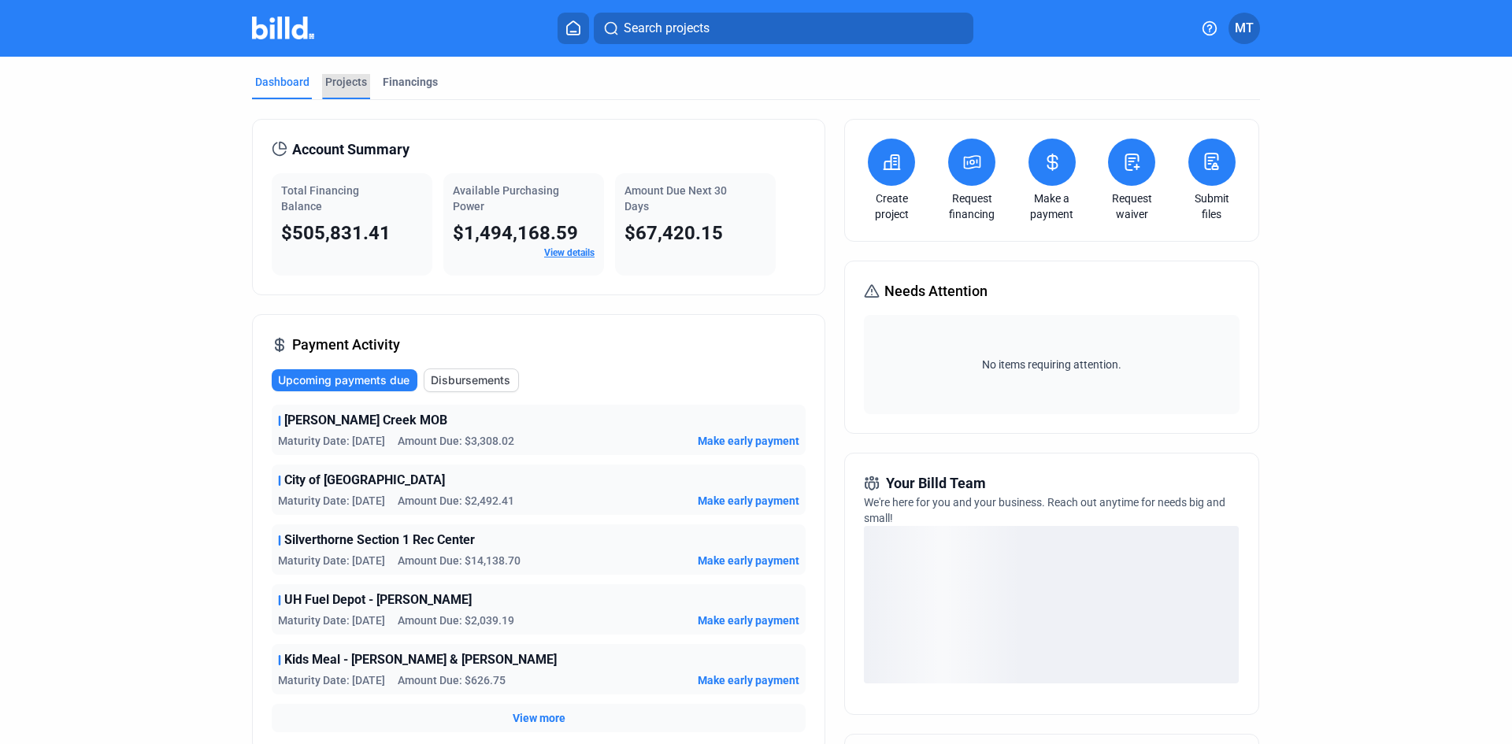
click at [332, 80] on div "Projects" at bounding box center [346, 82] width 42 height 16
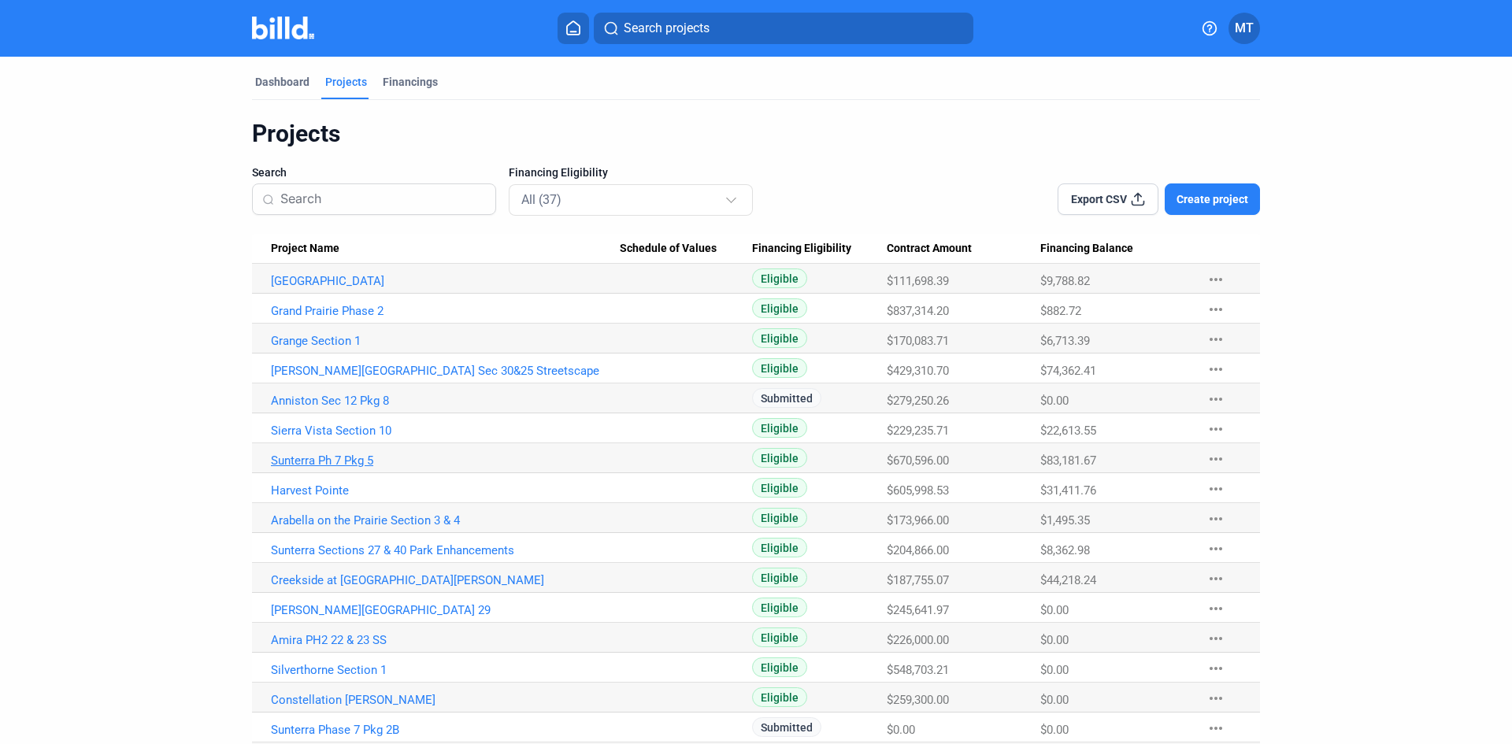
click at [362, 458] on link "Sunterra Ph 7 Pkg 5" at bounding box center [445, 461] width 349 height 14
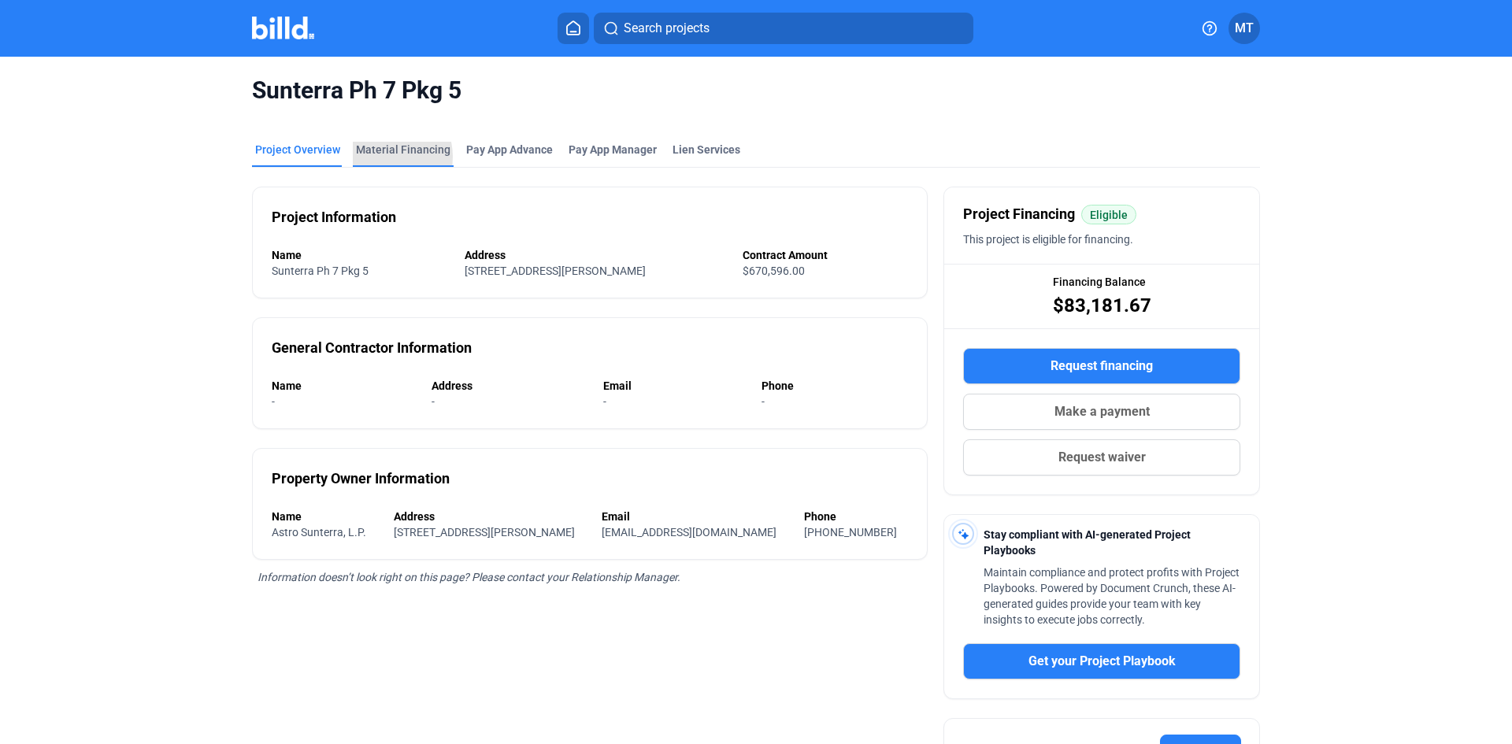
click at [380, 157] on div "Material Financing" at bounding box center [403, 150] width 95 height 16
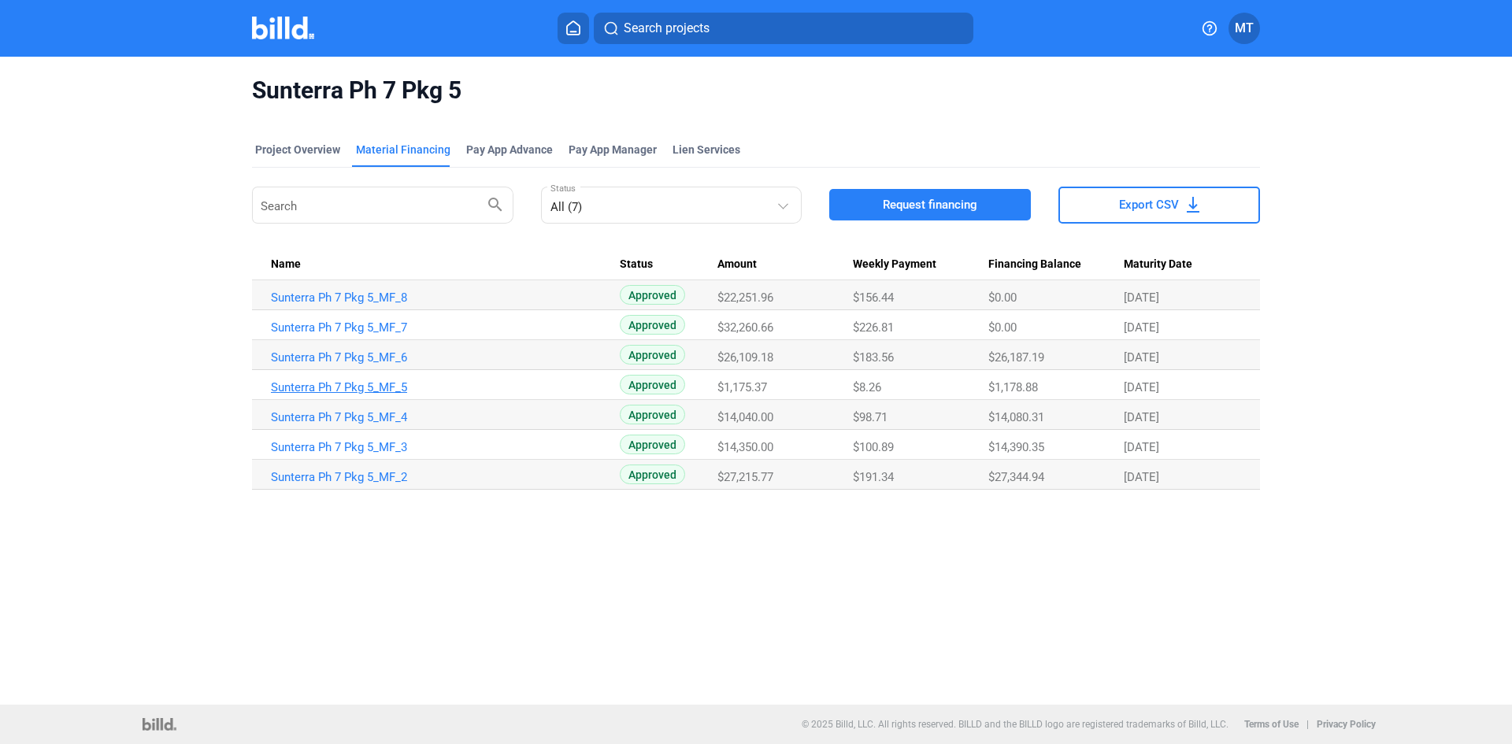
click at [383, 386] on link "Sunterra Ph 7 Pkg 5_MF_5" at bounding box center [445, 387] width 349 height 14
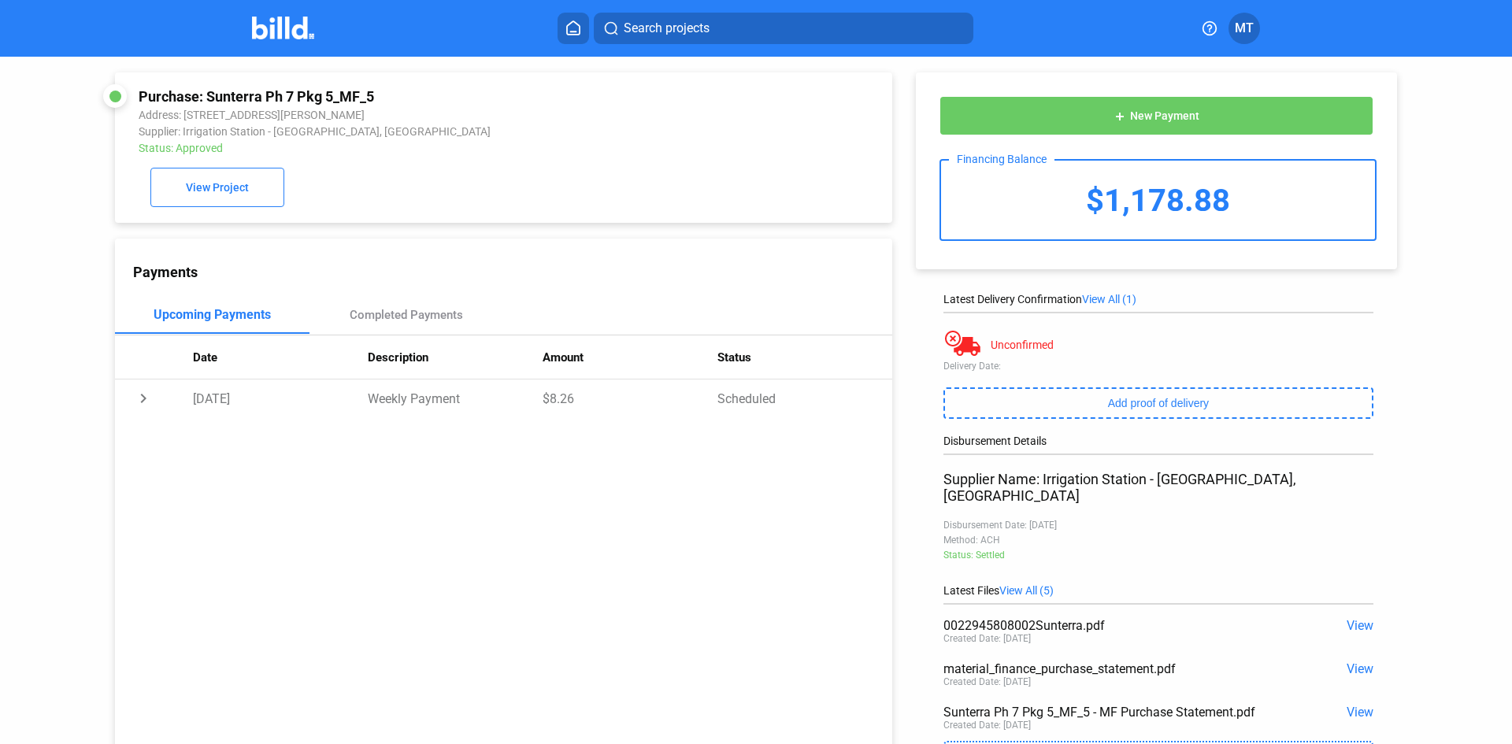
click at [1360, 705] on span "View" at bounding box center [1360, 712] width 27 height 15
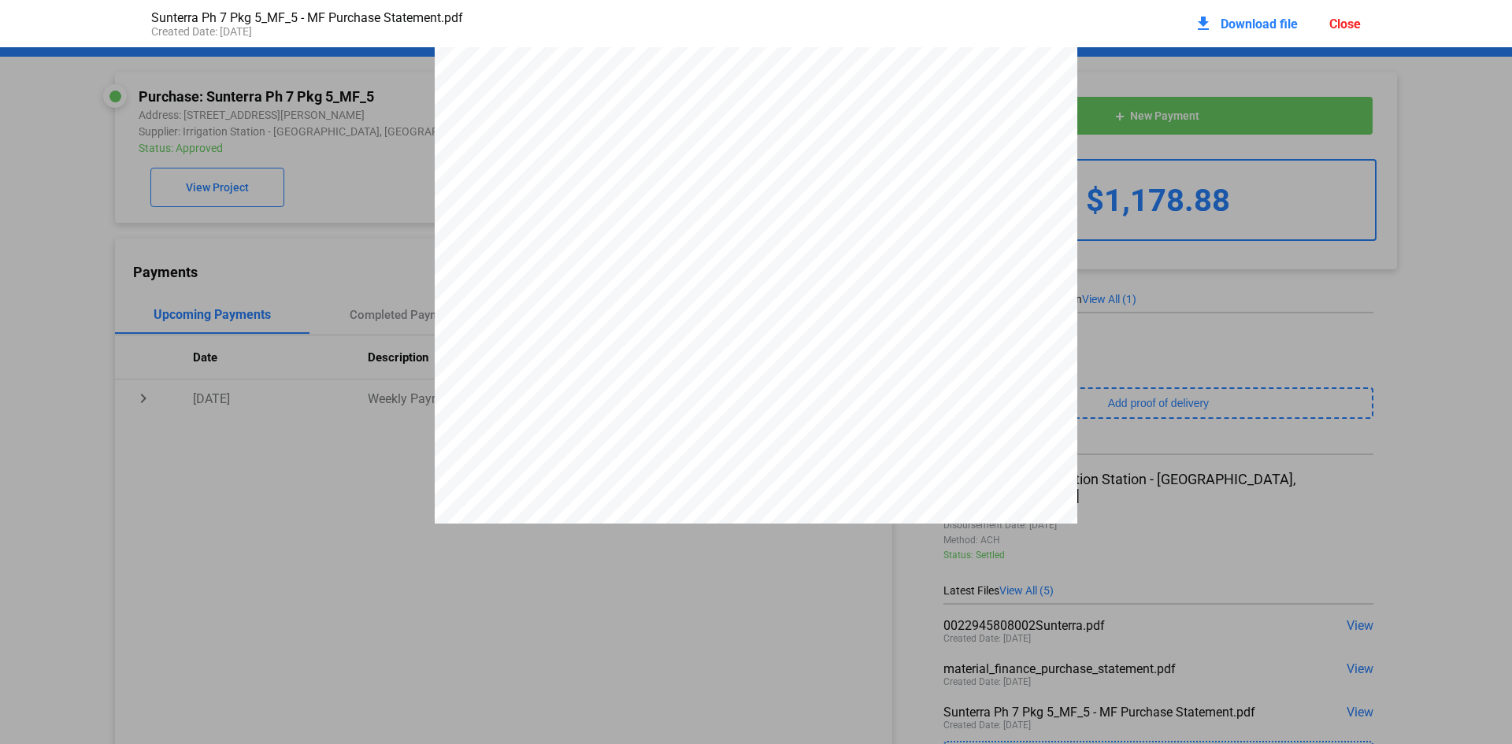
scroll to position [4572, 0]
click at [1344, 20] on div "Close" at bounding box center [1346, 24] width 32 height 15
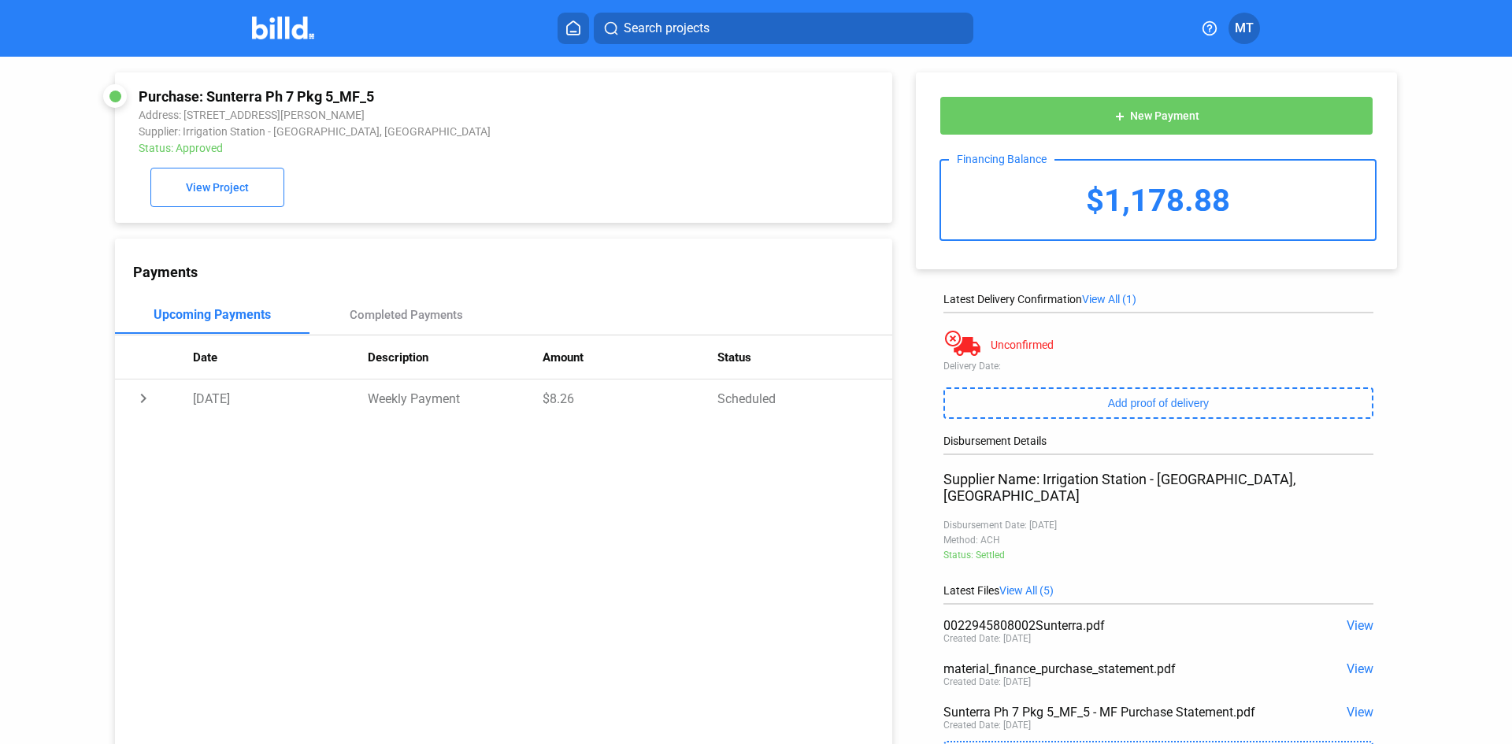
click at [288, 32] on img at bounding box center [283, 28] width 62 height 23
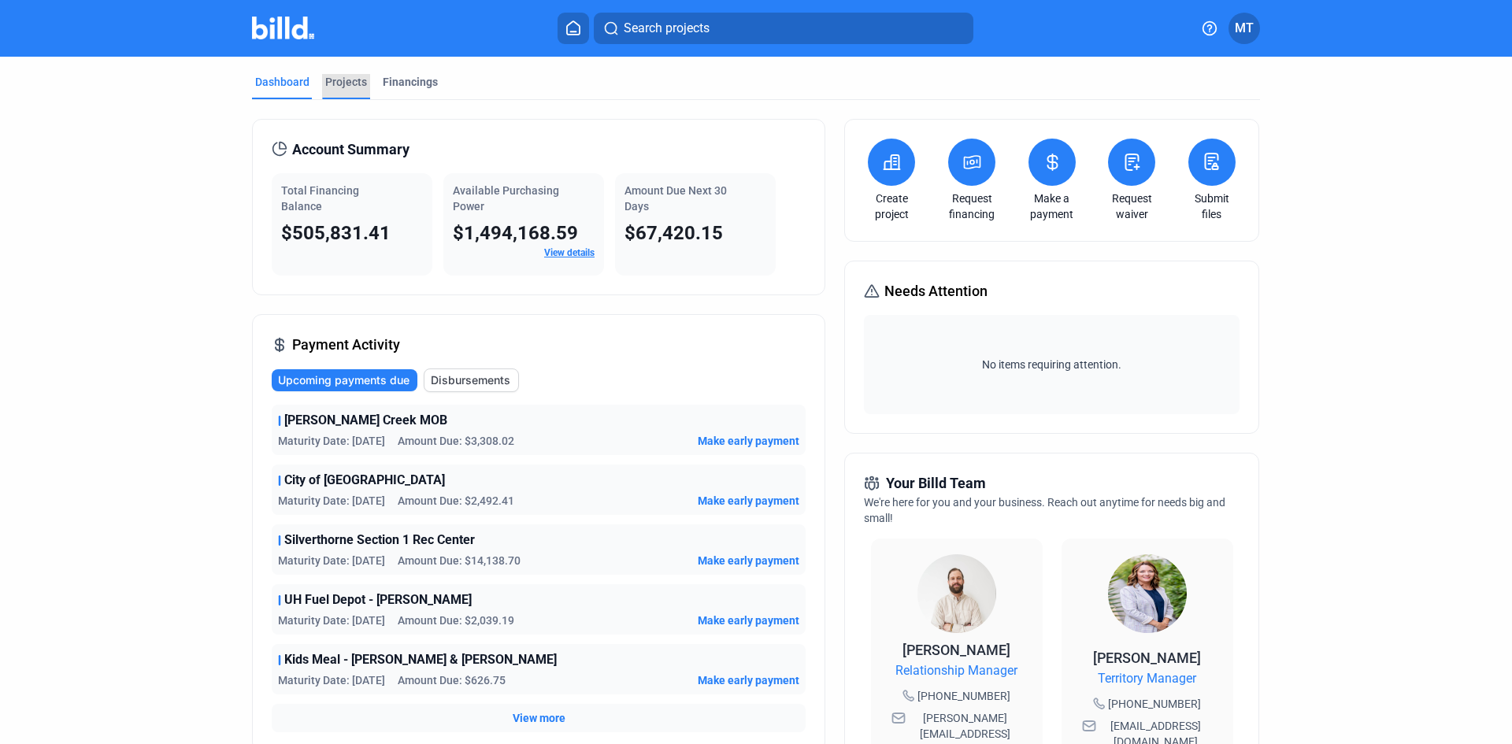
click at [346, 80] on div "Projects" at bounding box center [346, 82] width 42 height 16
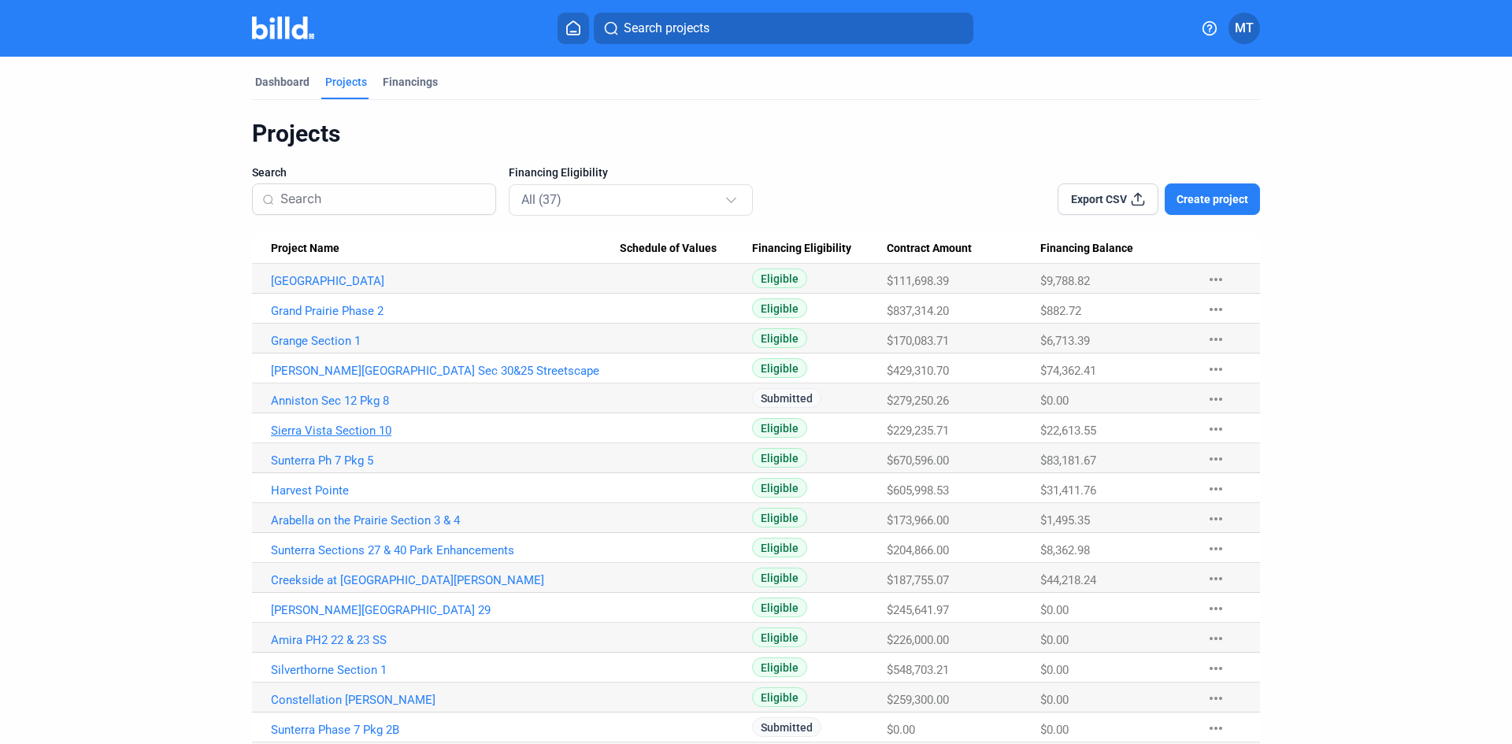
click at [317, 432] on link "Sierra Vista Section 10" at bounding box center [445, 431] width 349 height 14
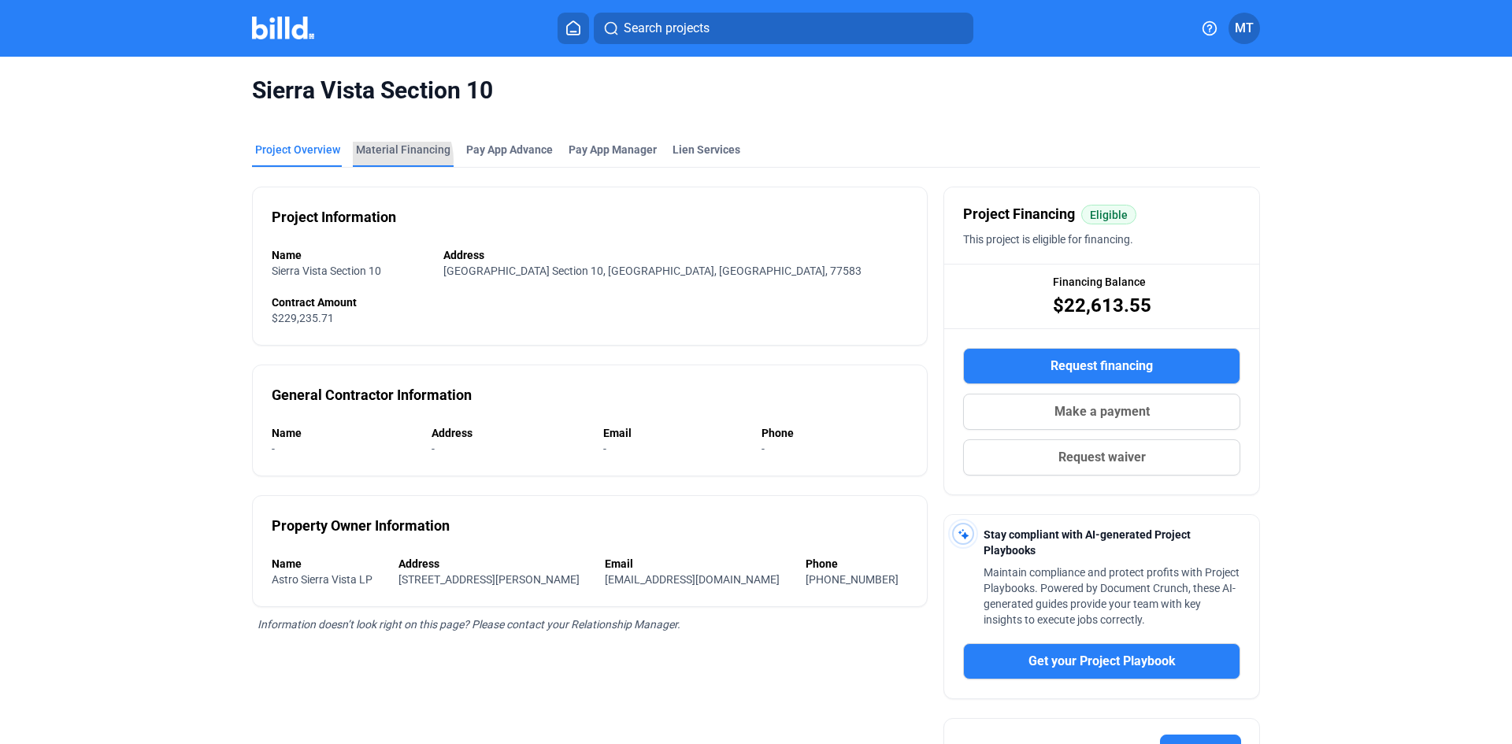
click at [377, 161] on div "Material Financing" at bounding box center [403, 154] width 101 height 25
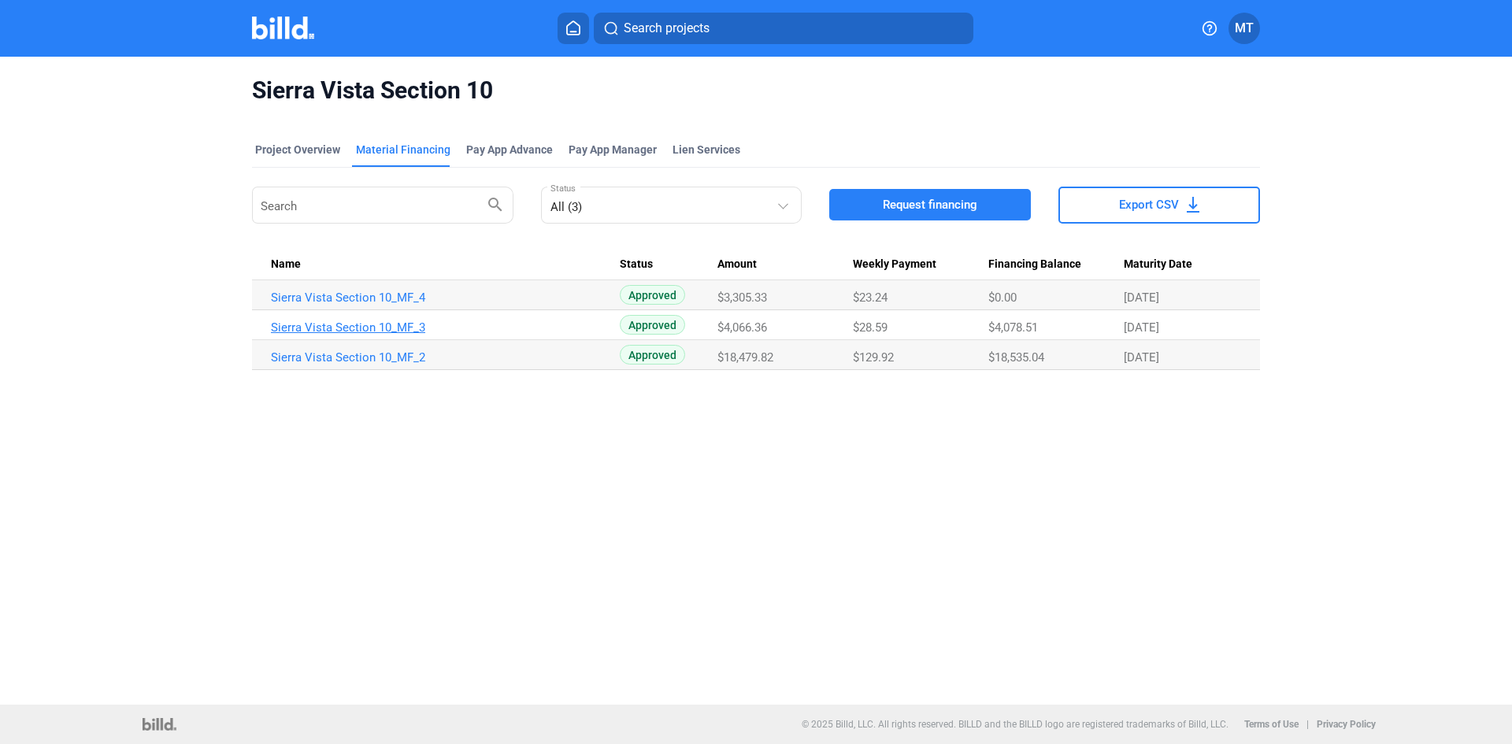
click at [375, 327] on link "Sierra Vista Section 10_MF_3" at bounding box center [445, 328] width 349 height 14
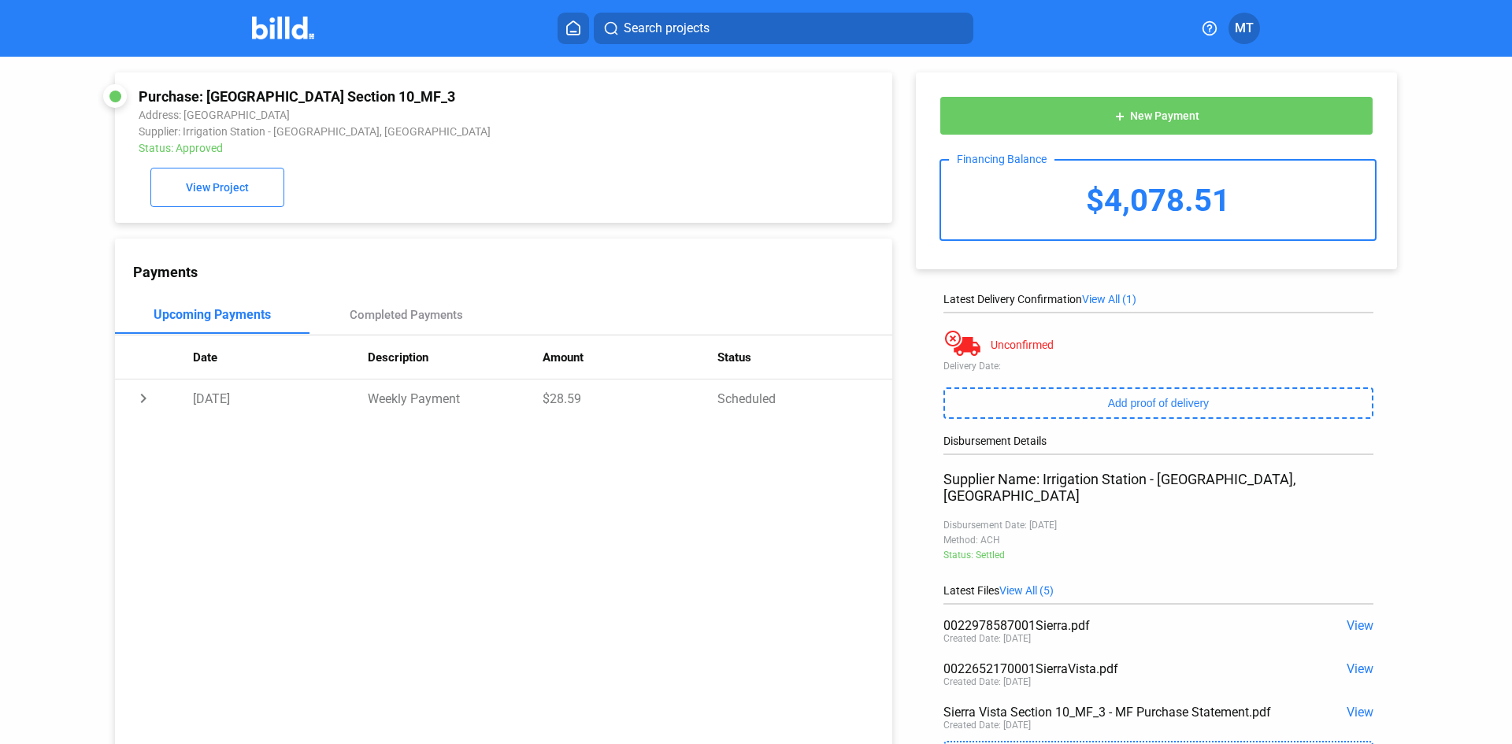
click at [1347, 705] on span "View" at bounding box center [1360, 712] width 27 height 15
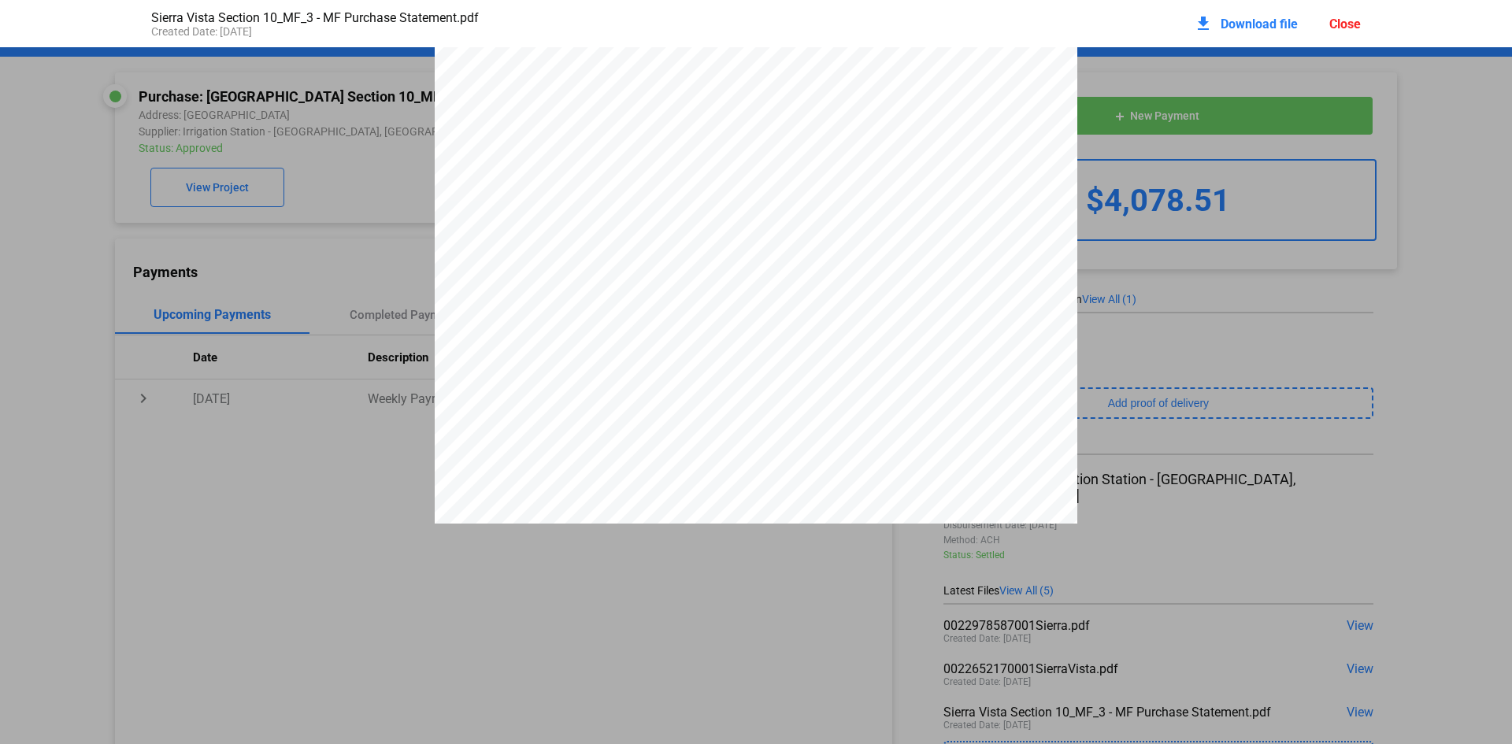
scroll to position [6253, 0]
click at [1341, 21] on div "Close" at bounding box center [1346, 24] width 32 height 15
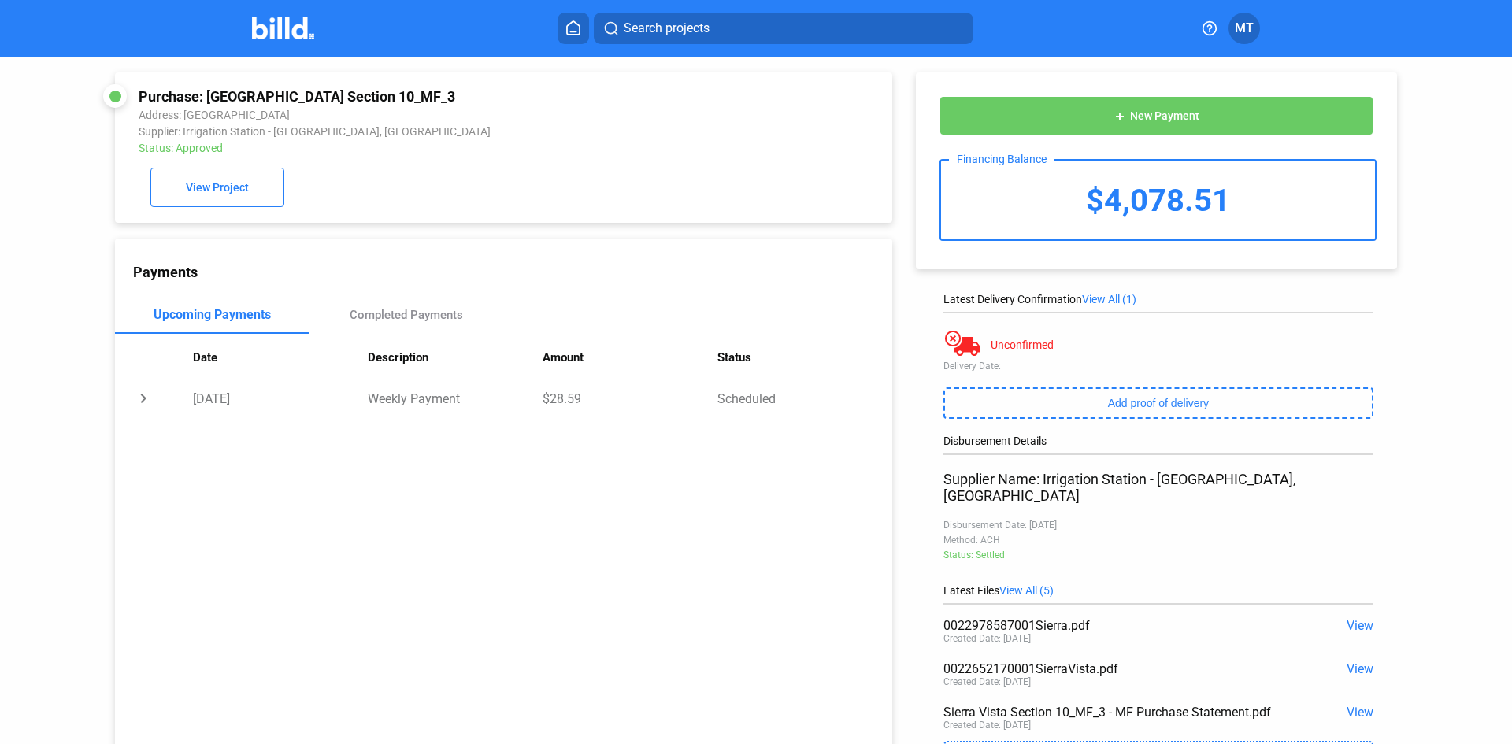
click at [273, 35] on img at bounding box center [283, 28] width 62 height 23
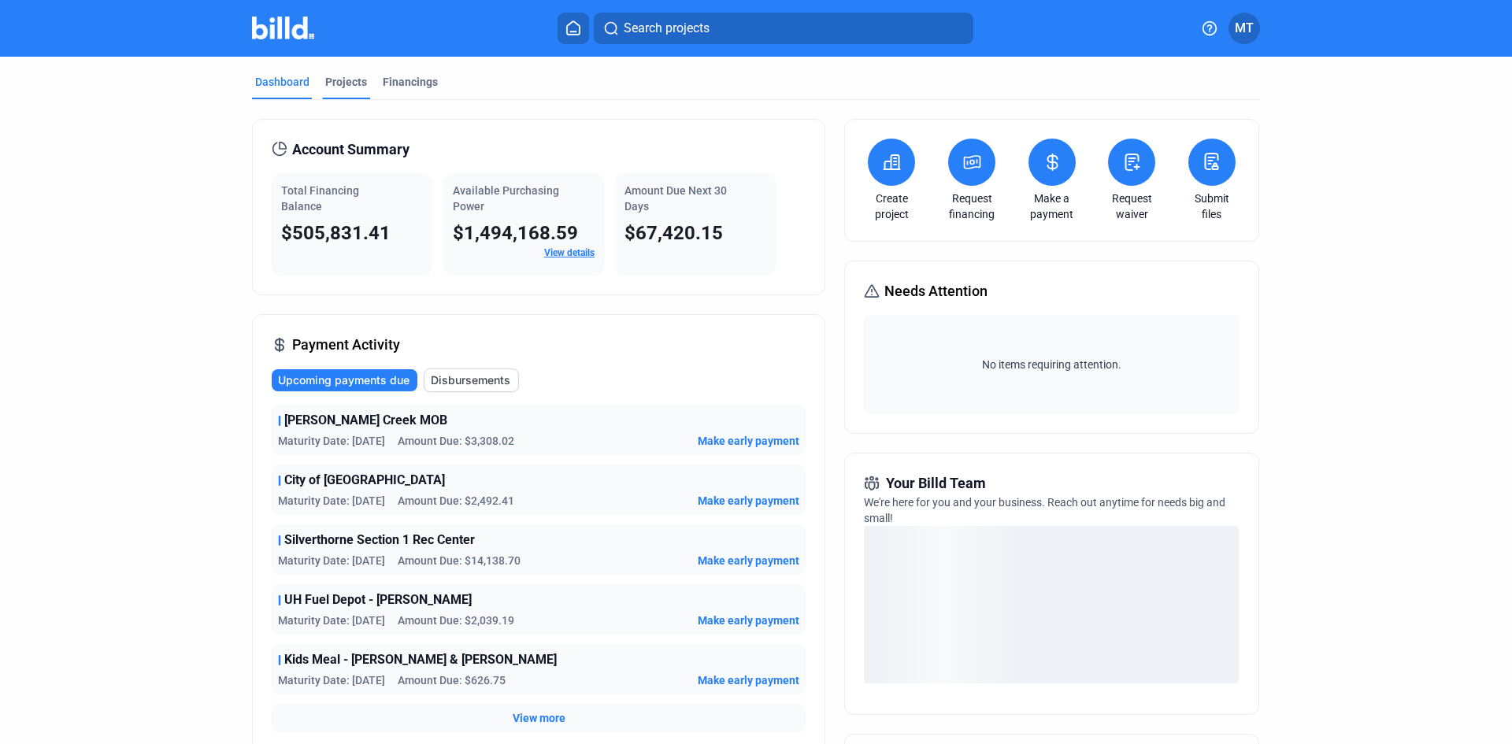
click at [339, 89] on div "Projects" at bounding box center [346, 86] width 48 height 25
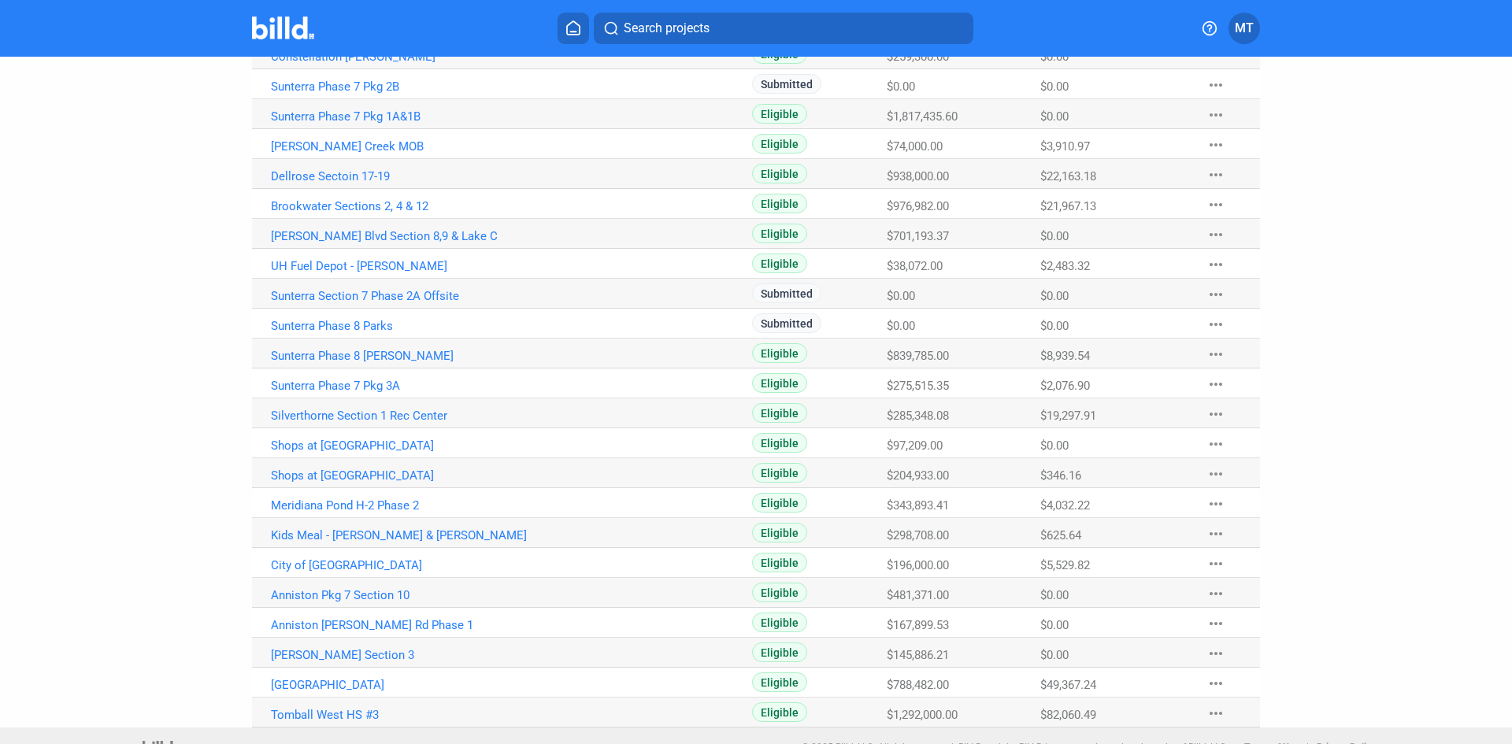
scroll to position [666, 0]
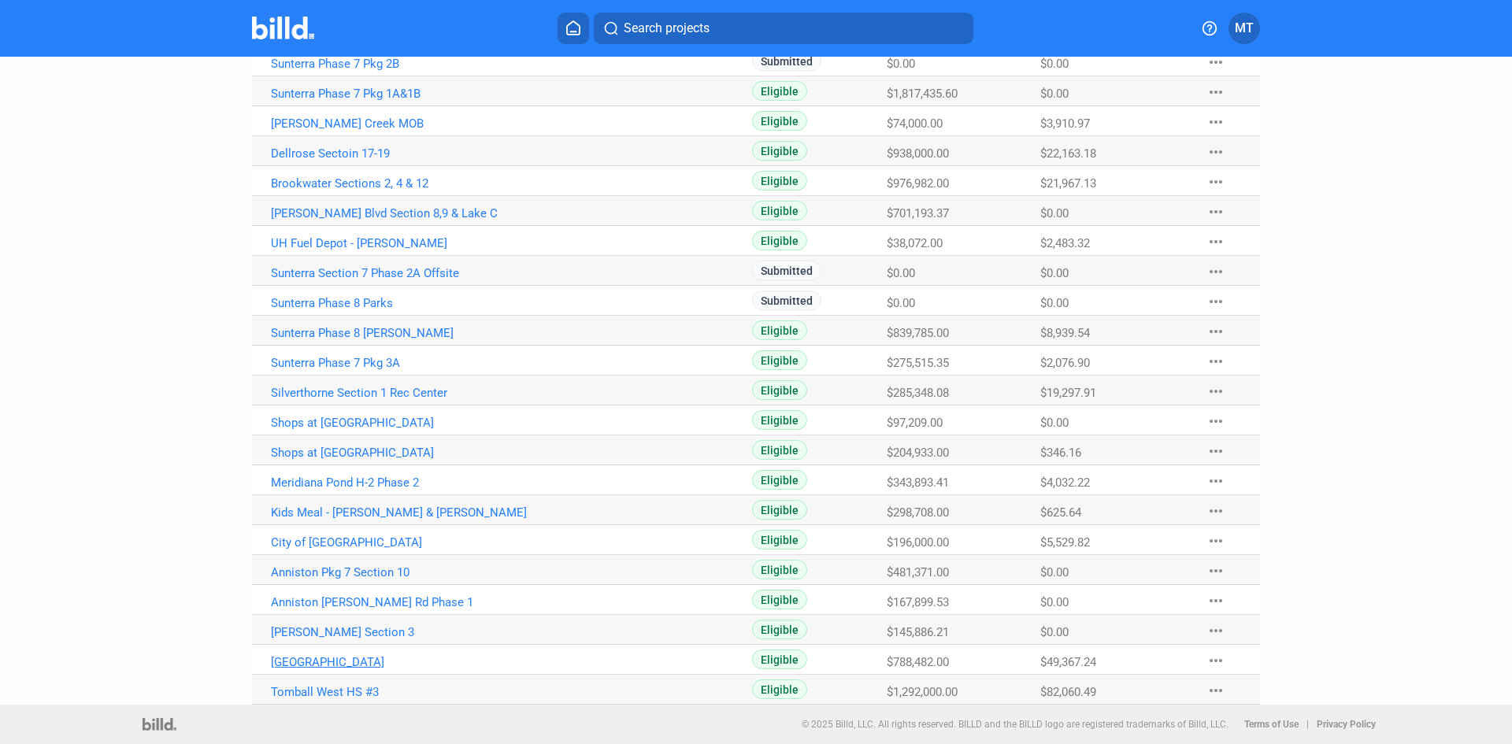
click at [364, 667] on link "[GEOGRAPHIC_DATA]" at bounding box center [445, 662] width 349 height 14
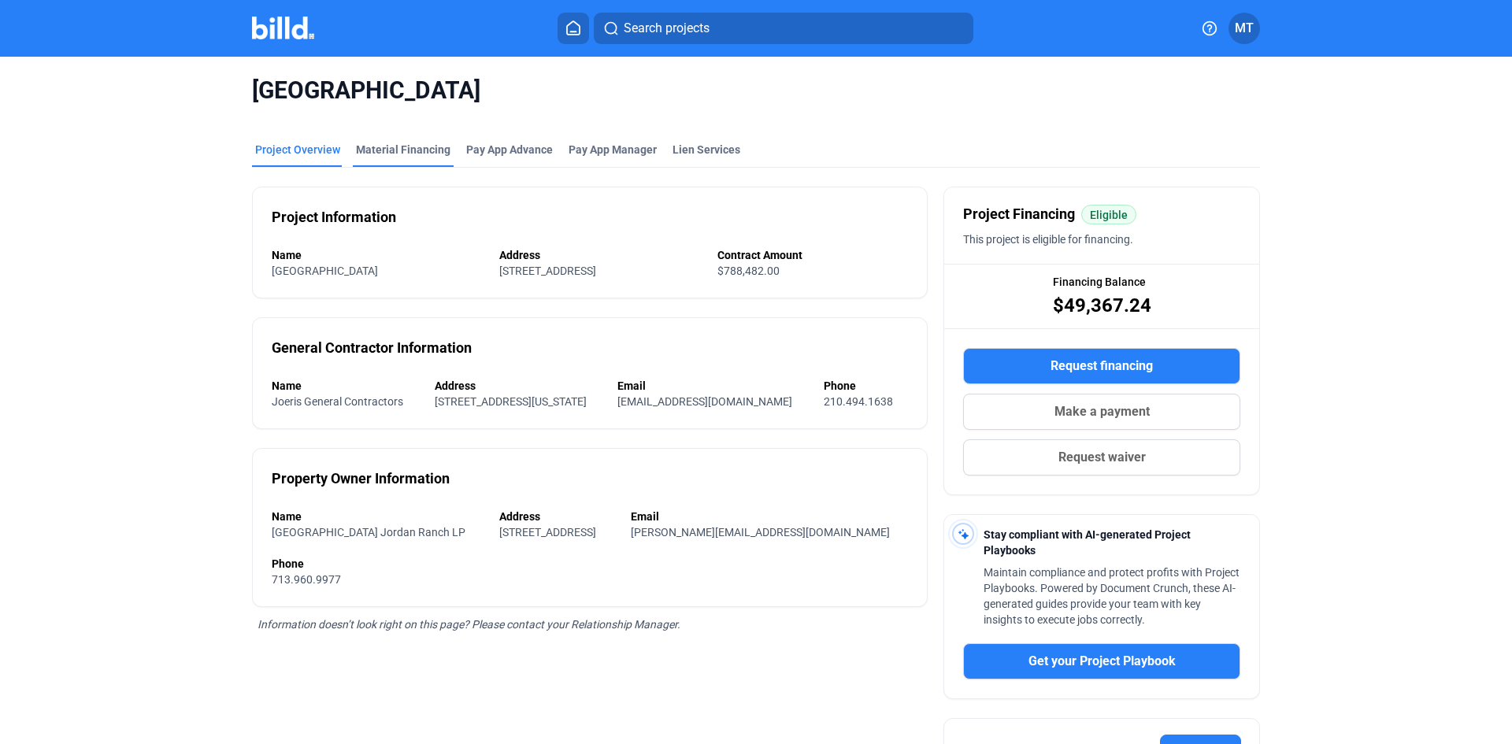
click at [372, 161] on div "Material Financing" at bounding box center [403, 154] width 101 height 25
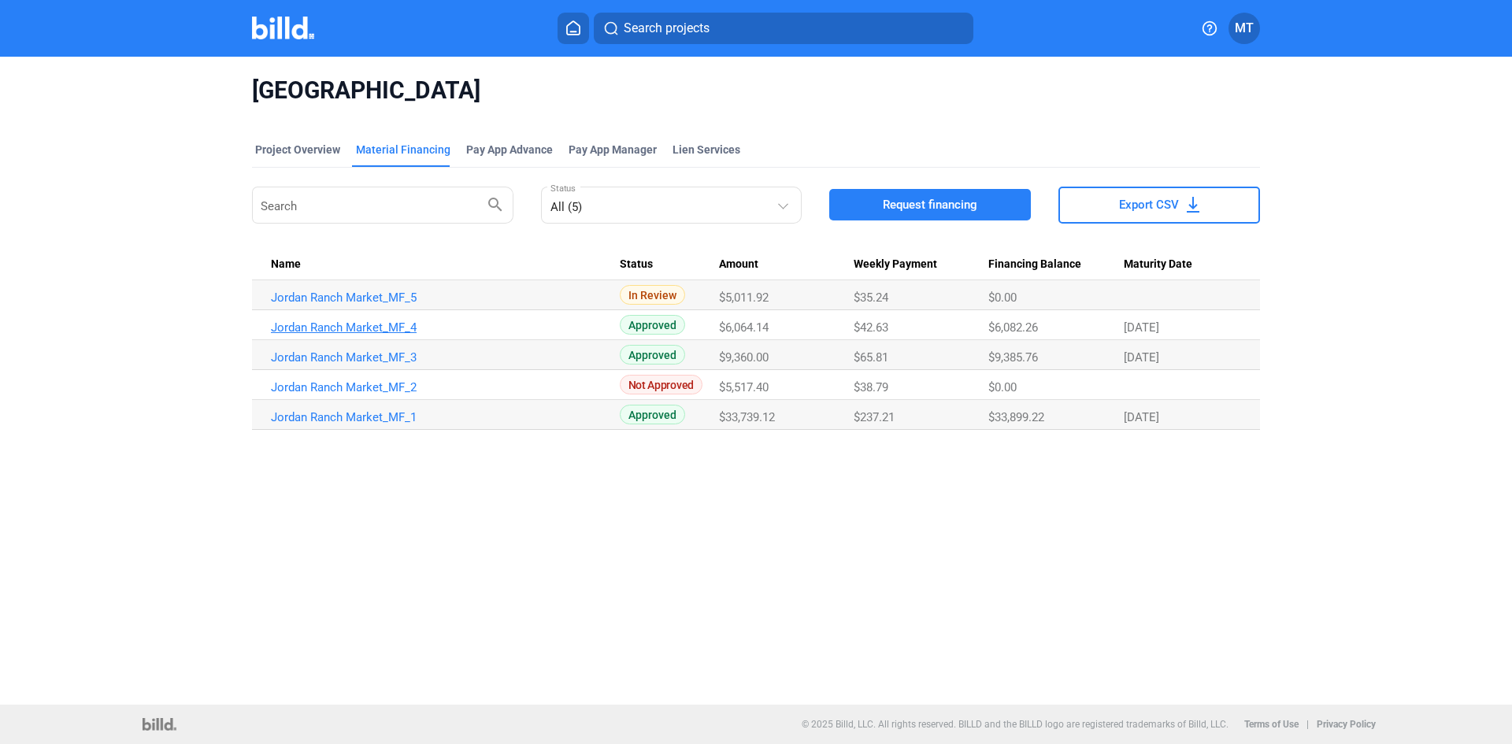
click at [369, 326] on link "Jordan Ranch Market_MF_4" at bounding box center [445, 328] width 349 height 14
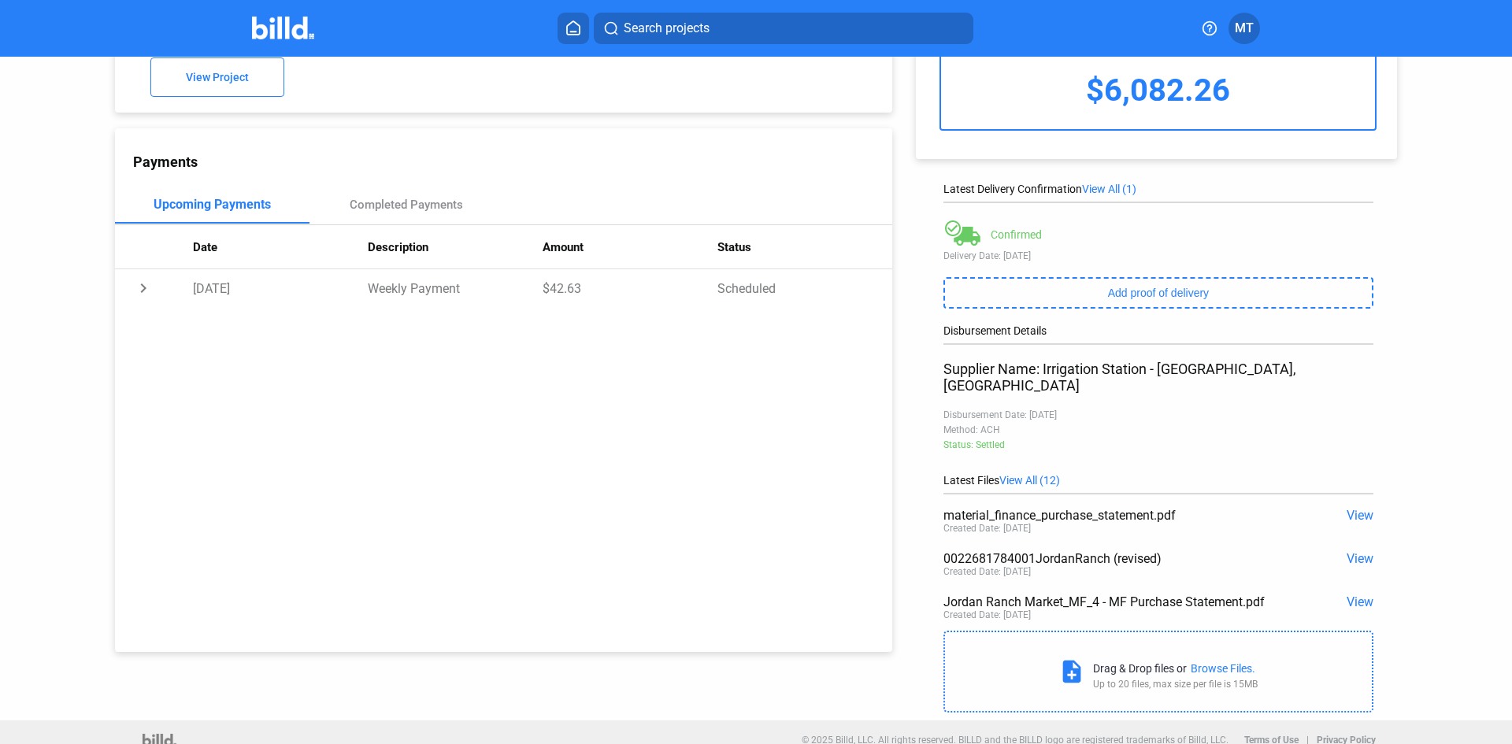
scroll to position [113, 0]
click at [1353, 592] on span "View" at bounding box center [1360, 599] width 27 height 15
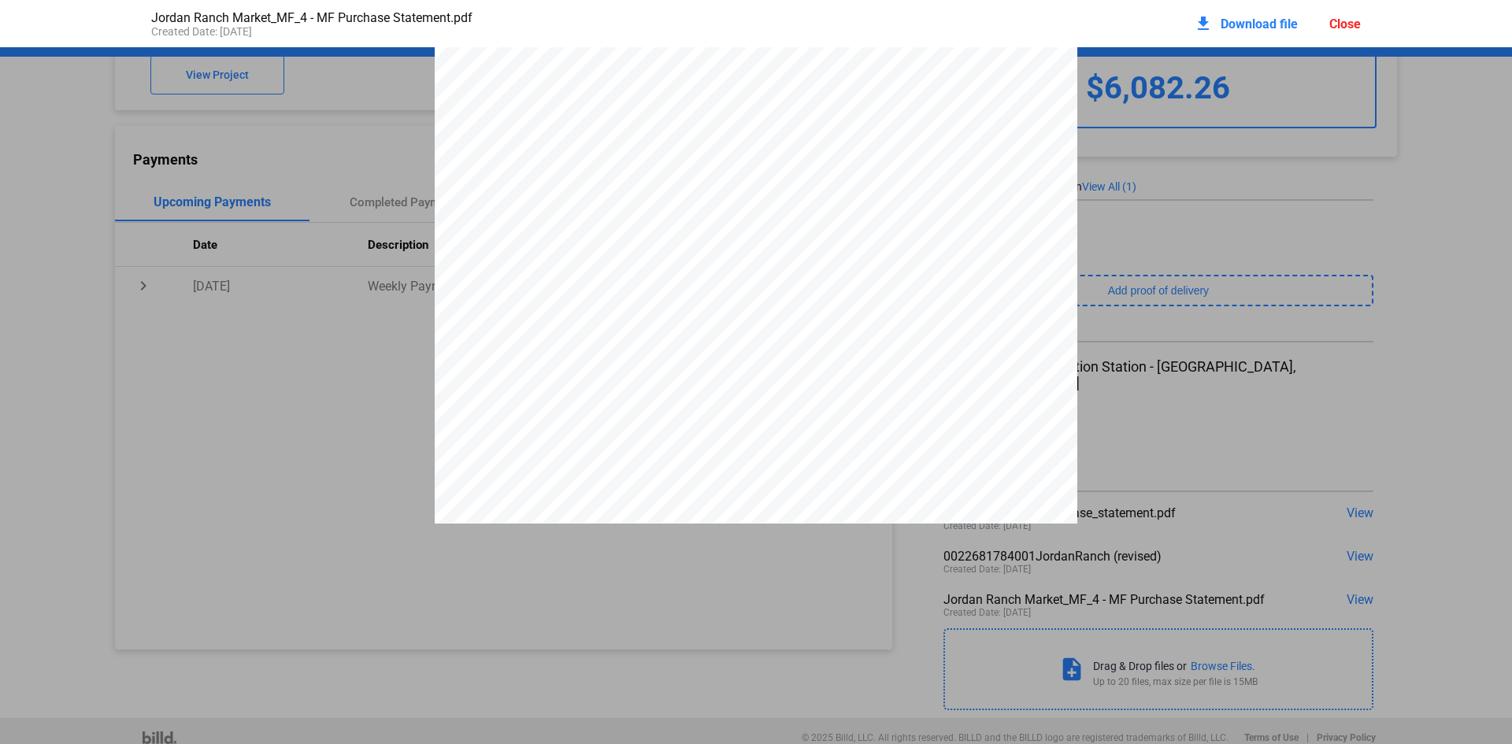
scroll to position [2891, 0]
click at [1350, 14] on div "download Download file Close" at bounding box center [1277, 23] width 167 height 35
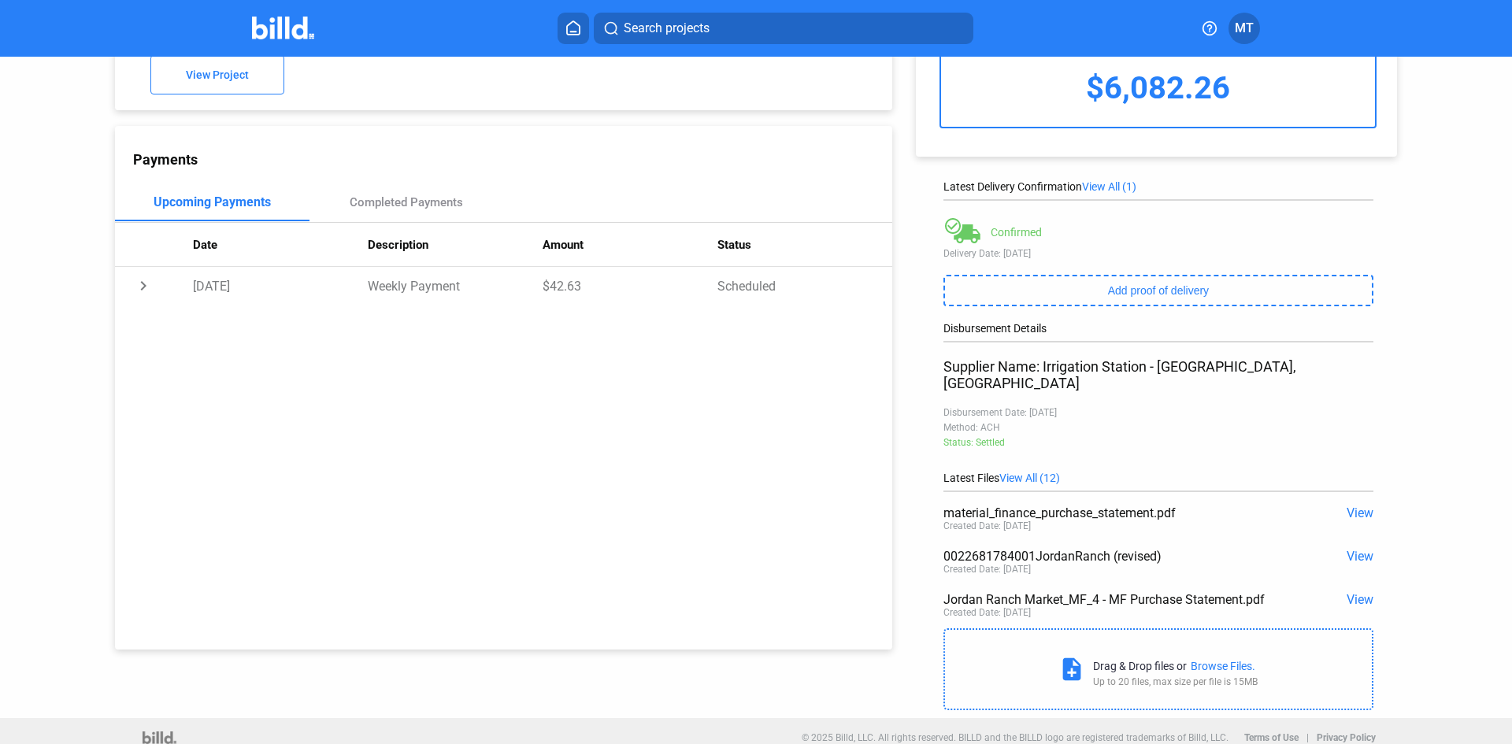
click at [1356, 506] on span "View" at bounding box center [1360, 513] width 27 height 15
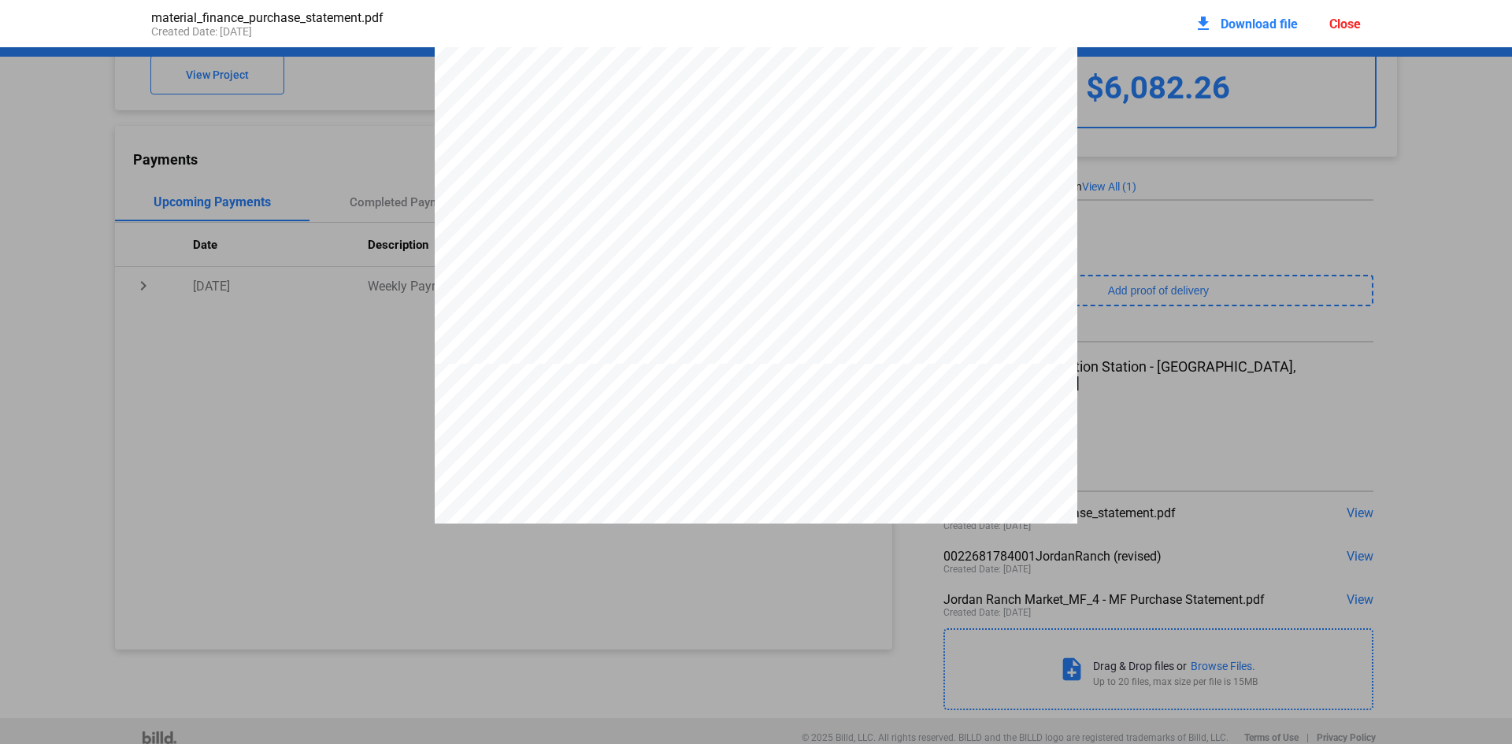
scroll to position [14850, 0]
click at [1343, 17] on div "Close" at bounding box center [1346, 24] width 32 height 15
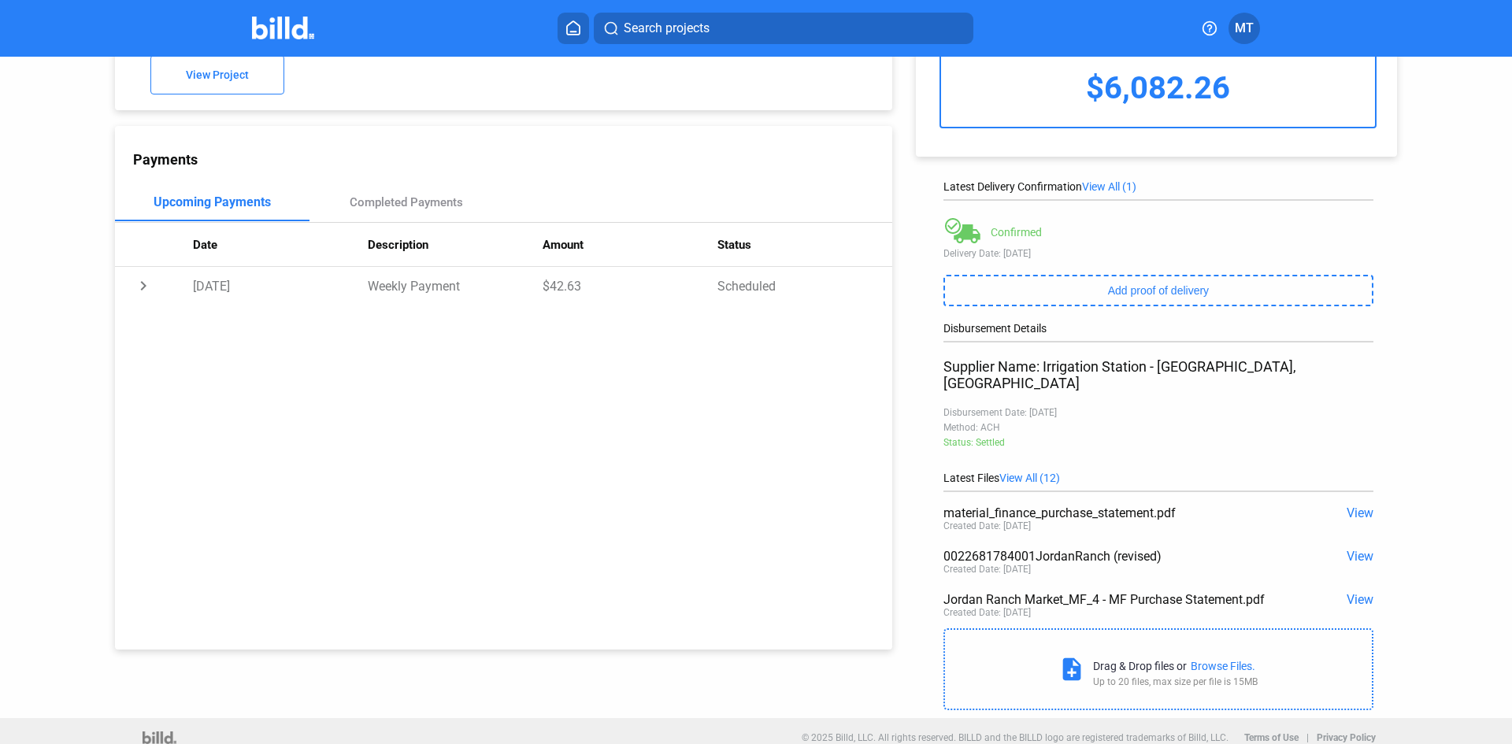
click at [284, 35] on img at bounding box center [283, 28] width 62 height 23
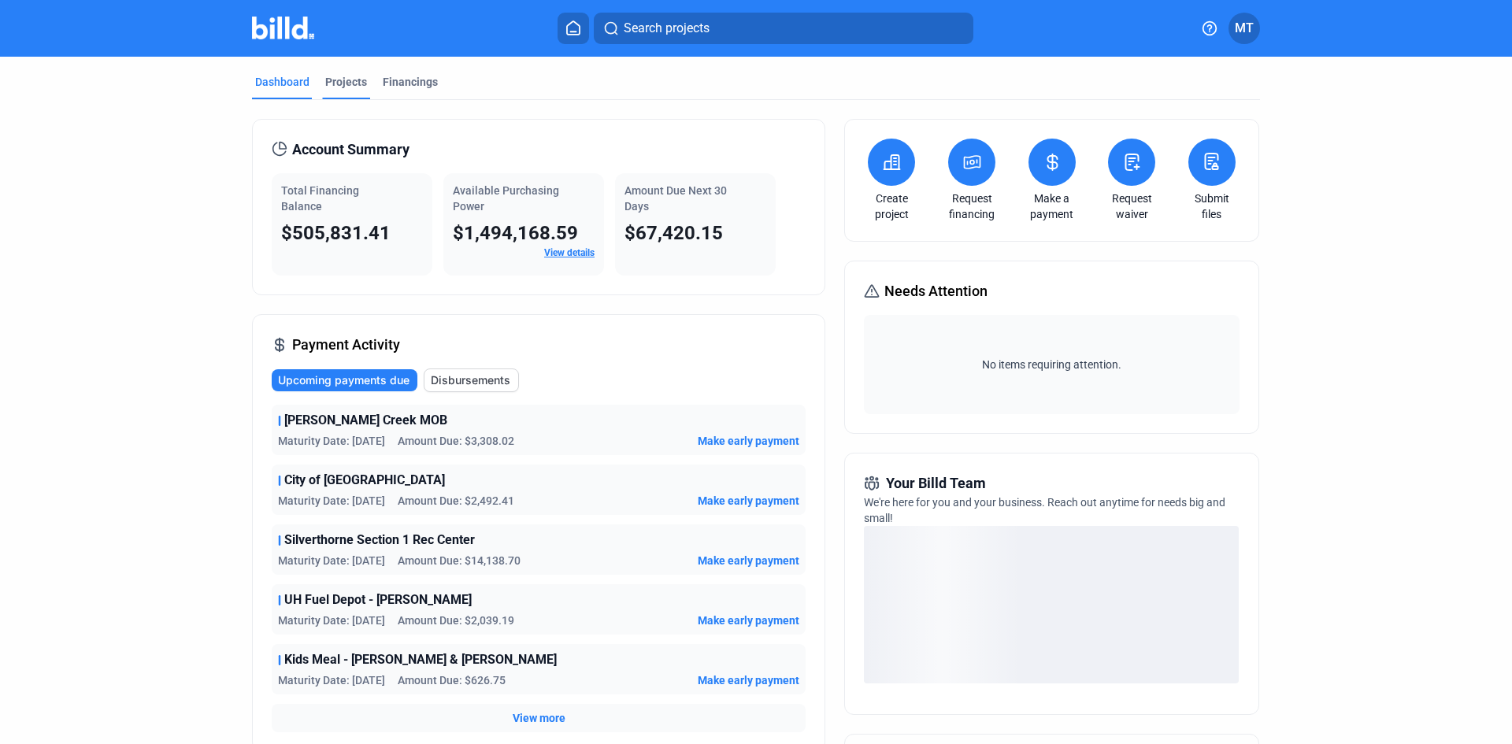
click at [339, 87] on div "Projects" at bounding box center [346, 82] width 42 height 16
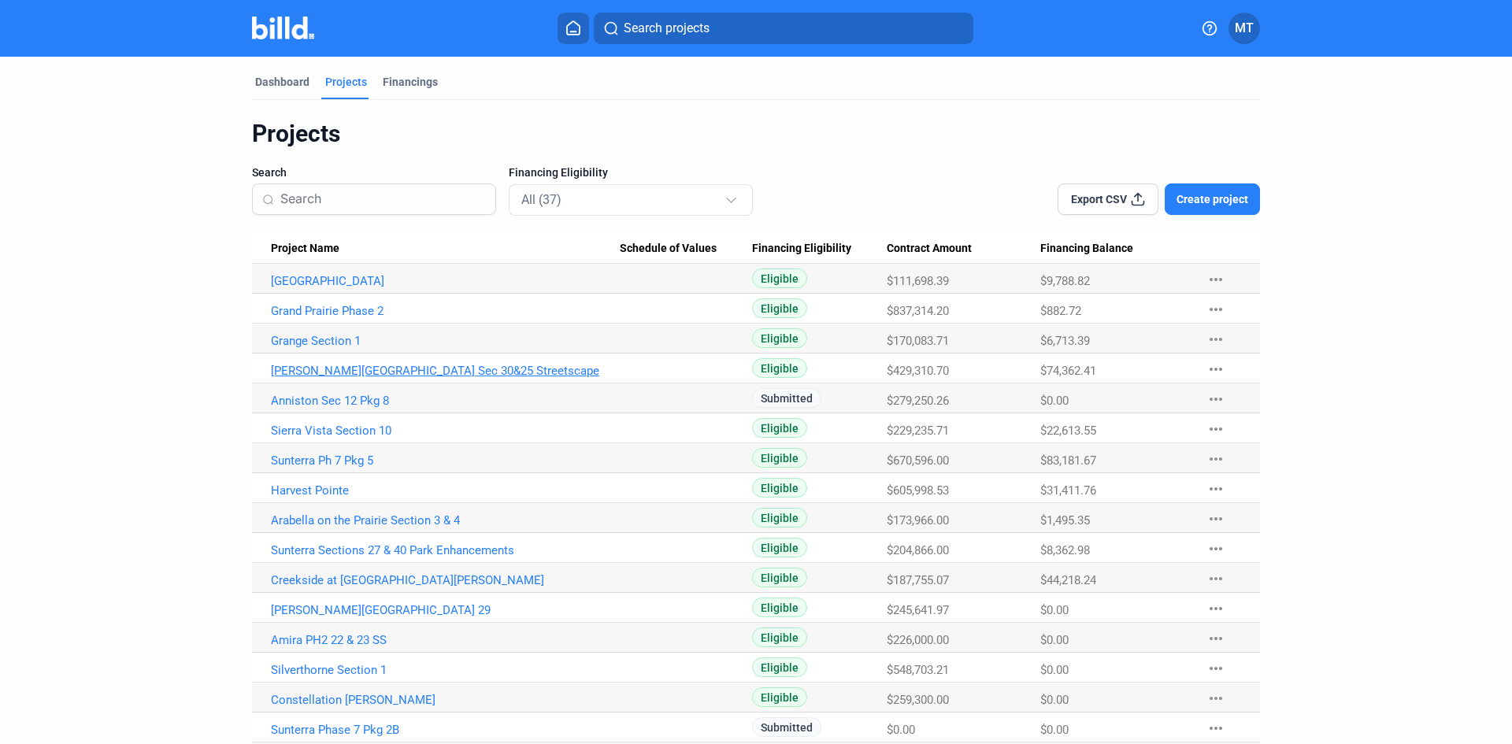
click at [445, 367] on link "[PERSON_NAME][GEOGRAPHIC_DATA] Sec 30&25 Streetscape" at bounding box center [445, 371] width 349 height 14
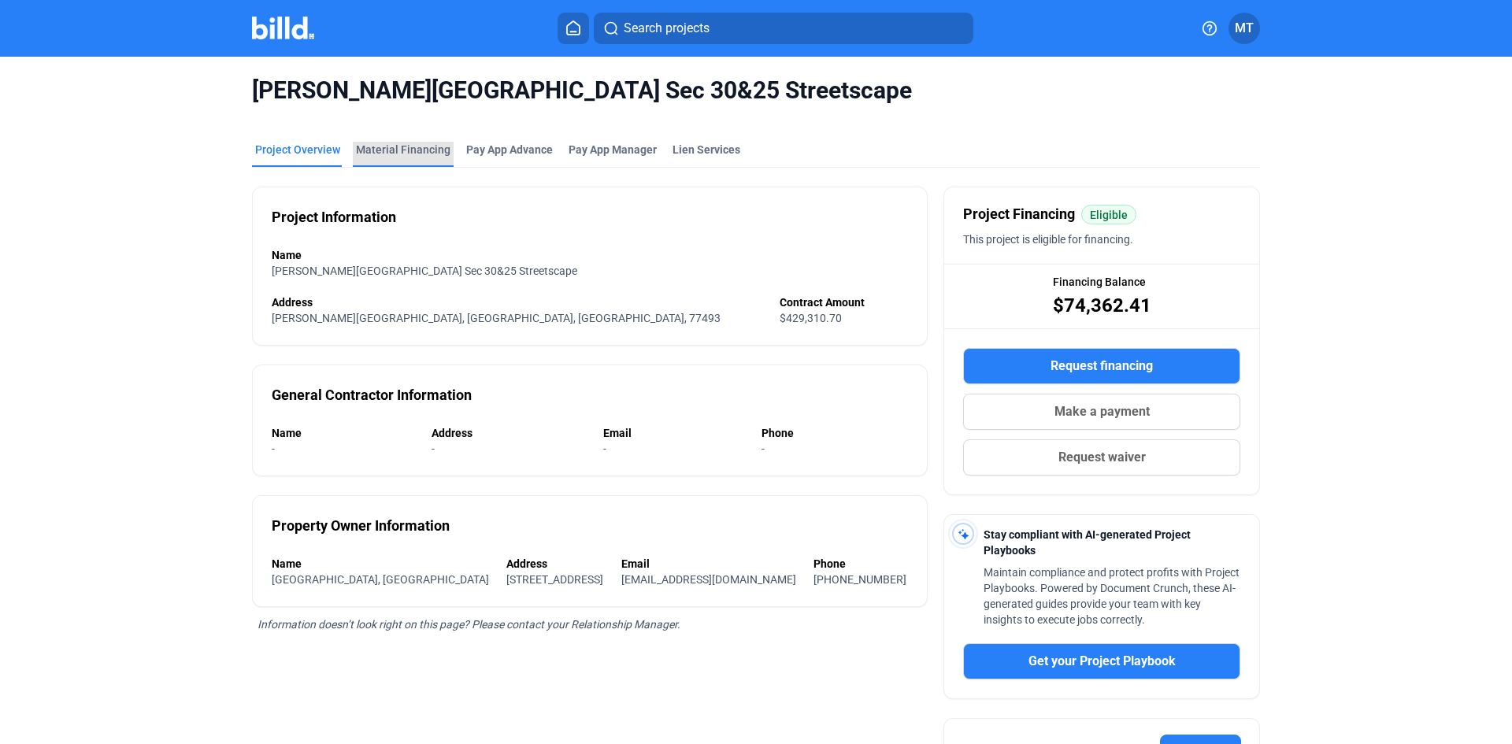
click at [410, 150] on div "Material Financing" at bounding box center [403, 150] width 95 height 16
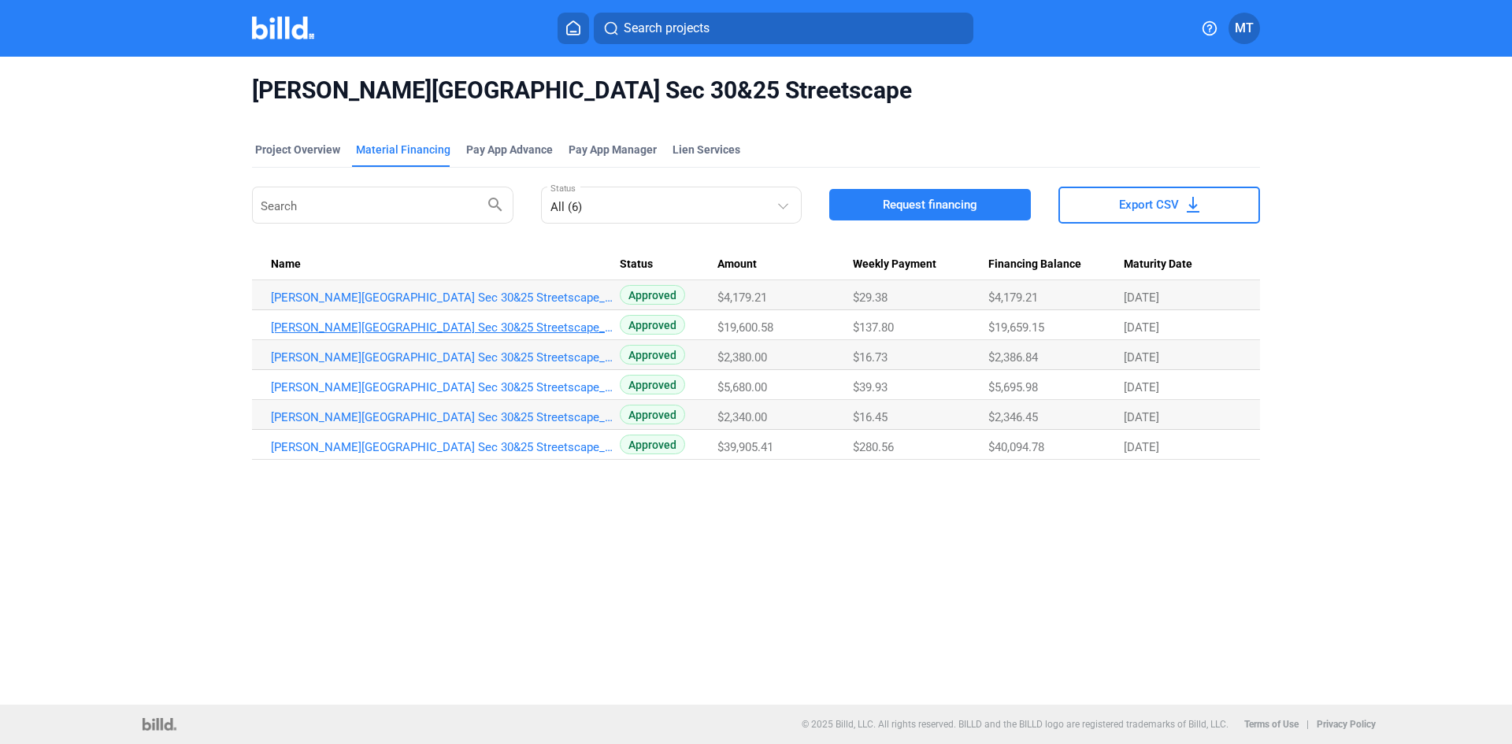
click at [495, 328] on link "[PERSON_NAME][GEOGRAPHIC_DATA] Sec 30&25 Streetscape_MF_5" at bounding box center [445, 328] width 349 height 14
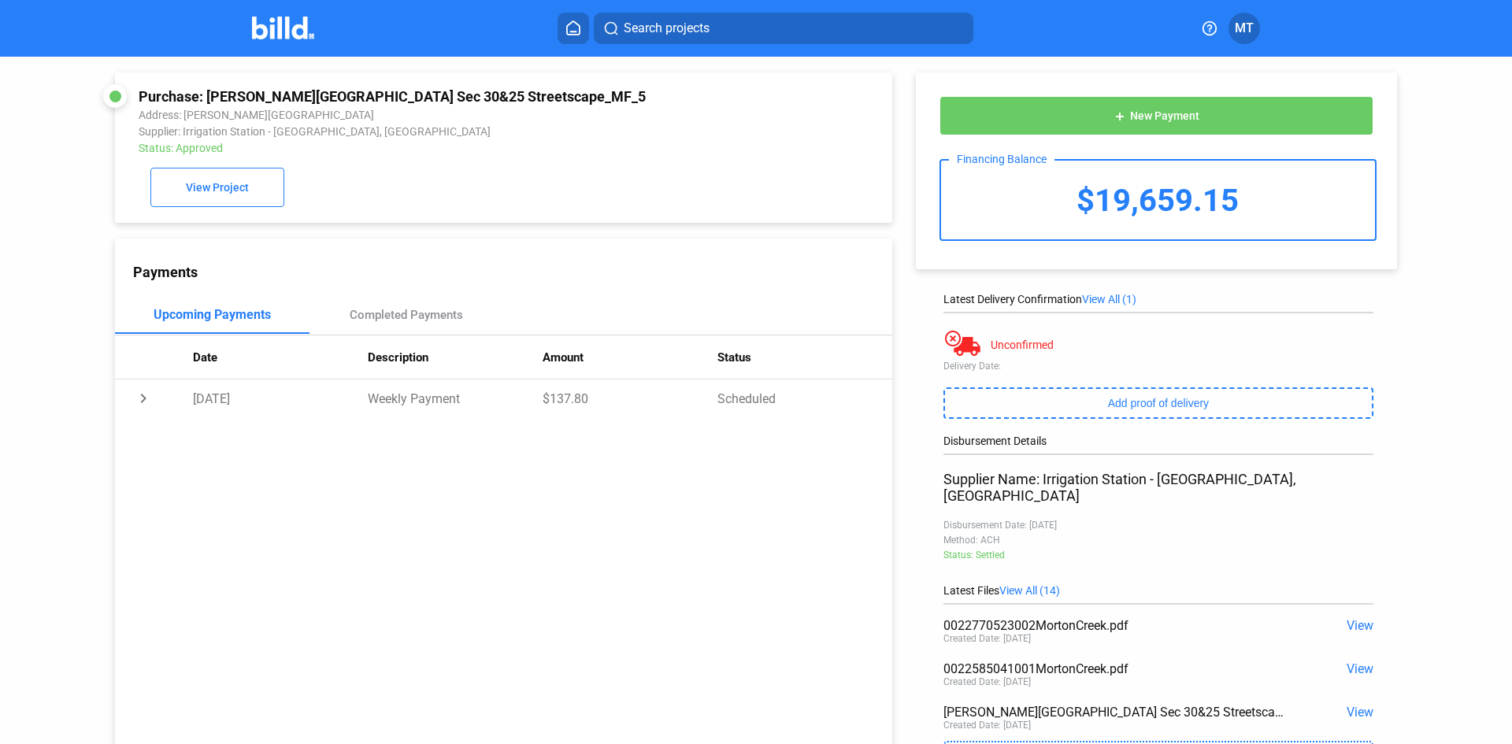
click at [1356, 705] on span "View" at bounding box center [1360, 712] width 27 height 15
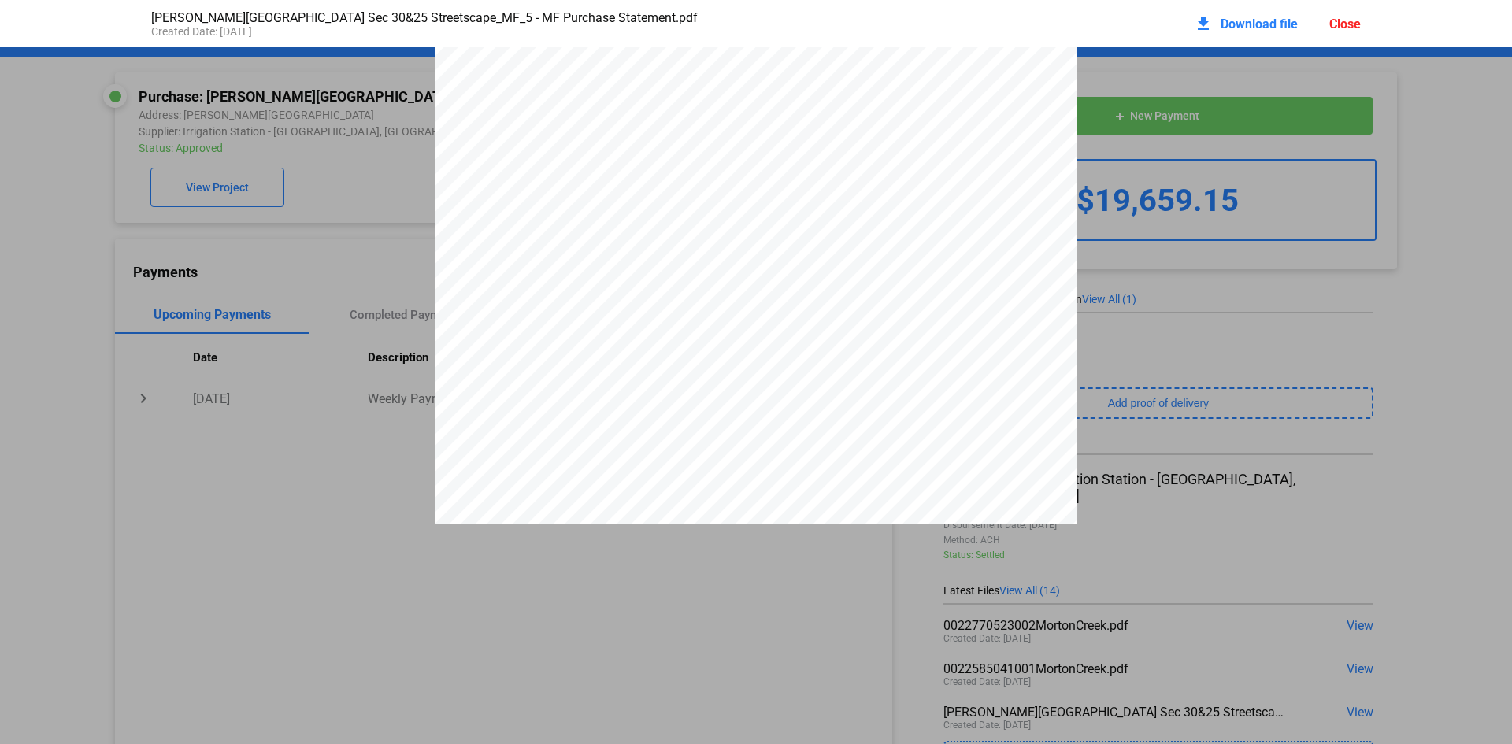
scroll to position [17178, 0]
